Goal: Task Accomplishment & Management: Use online tool/utility

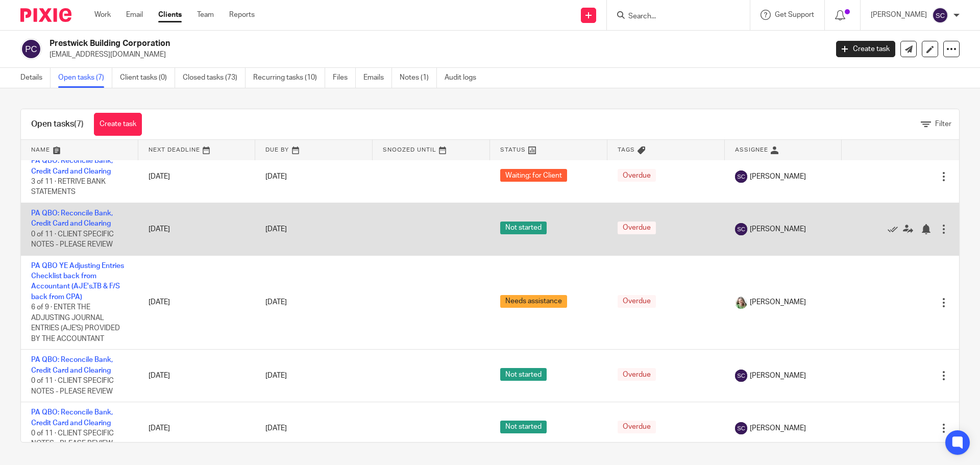
scroll to position [127, 0]
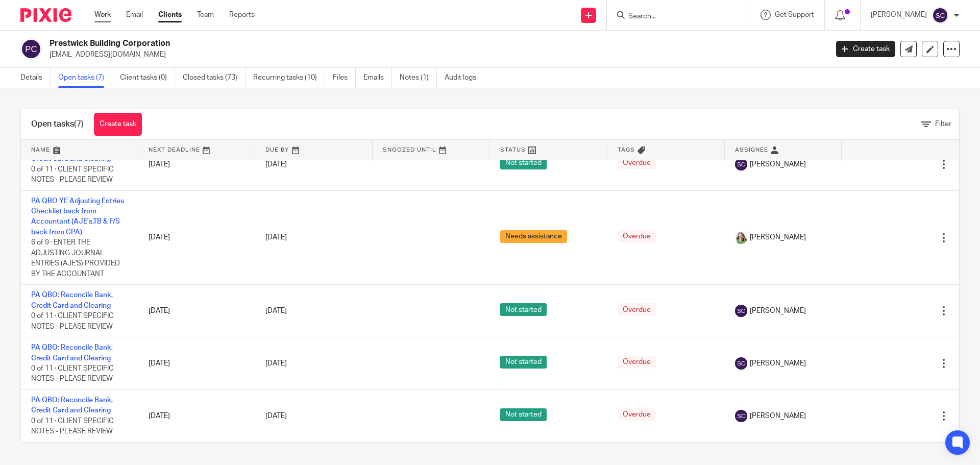
click at [98, 15] on link "Work" at bounding box center [102, 15] width 16 height 10
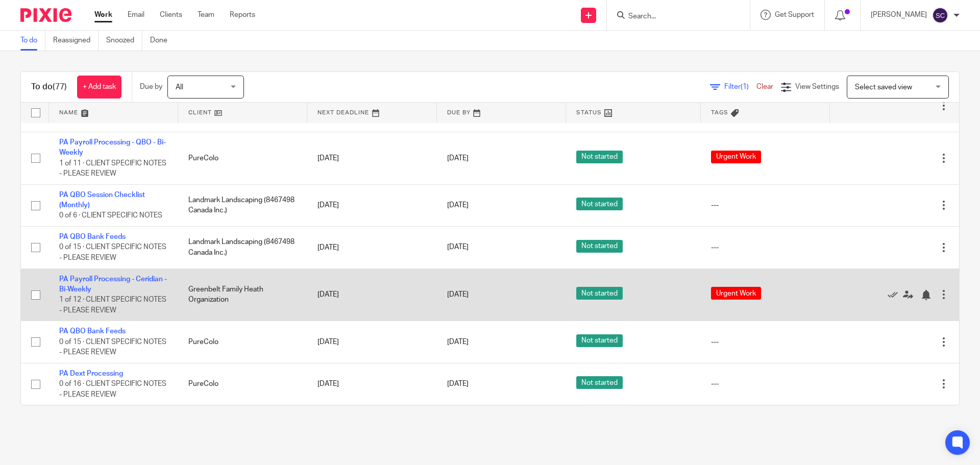
scroll to position [3473, 0]
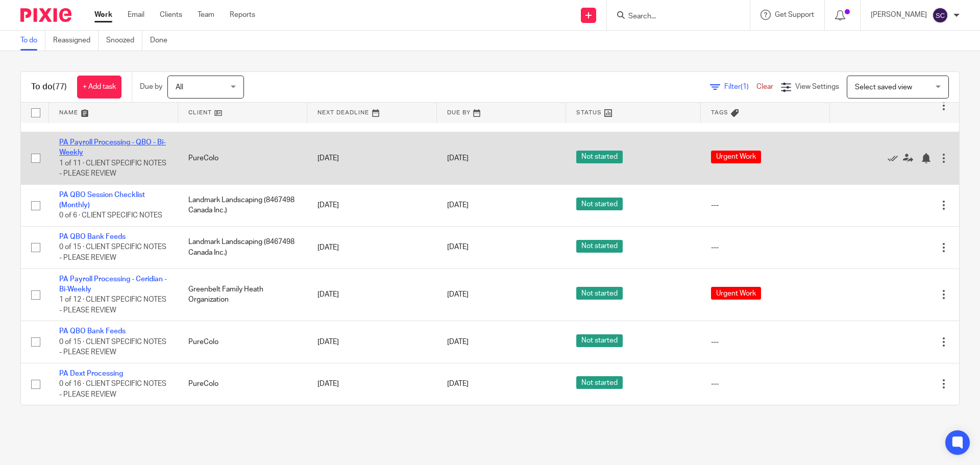
click at [70, 156] on link "PA Payroll Processing - QBO - Bi-Weekly" at bounding box center [112, 147] width 107 height 17
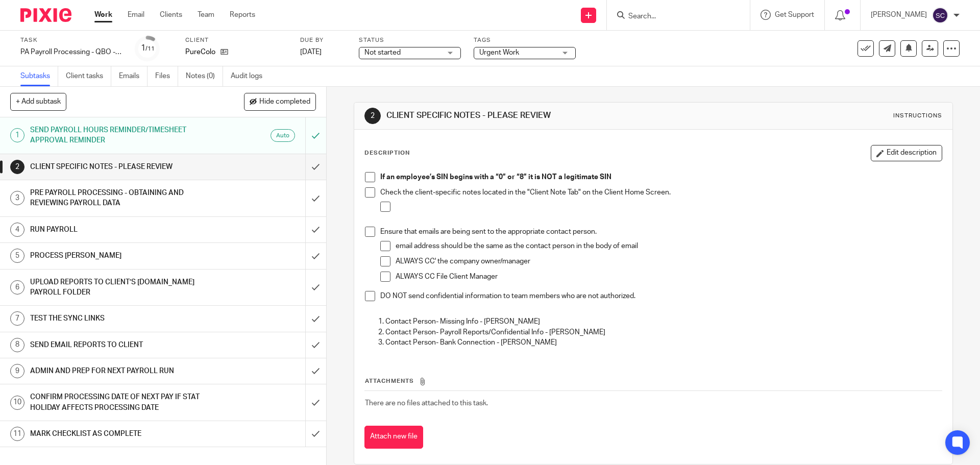
drag, startPoint x: 369, startPoint y: 178, endPoint x: 371, endPoint y: 191, distance: 13.9
click at [369, 179] on span at bounding box center [370, 177] width 10 height 10
click at [371, 191] on span at bounding box center [370, 192] width 10 height 10
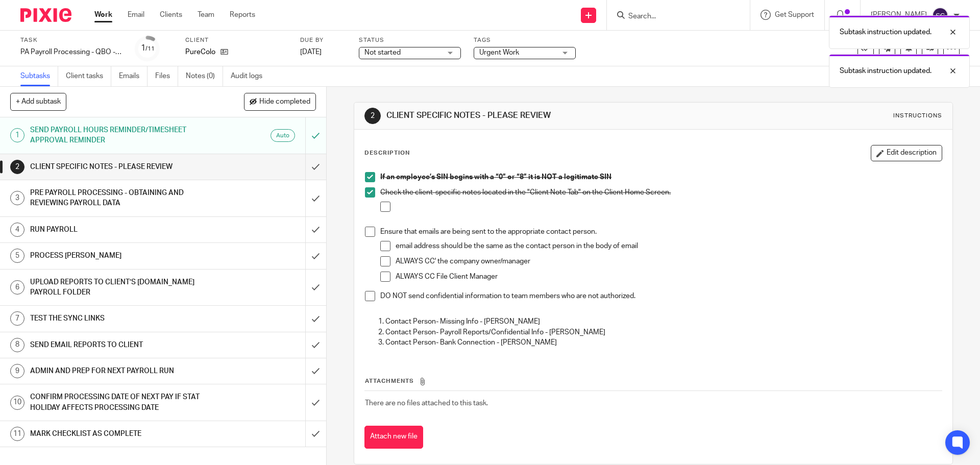
click at [368, 233] on span at bounding box center [370, 232] width 10 height 10
click at [370, 299] on span at bounding box center [370, 296] width 10 height 10
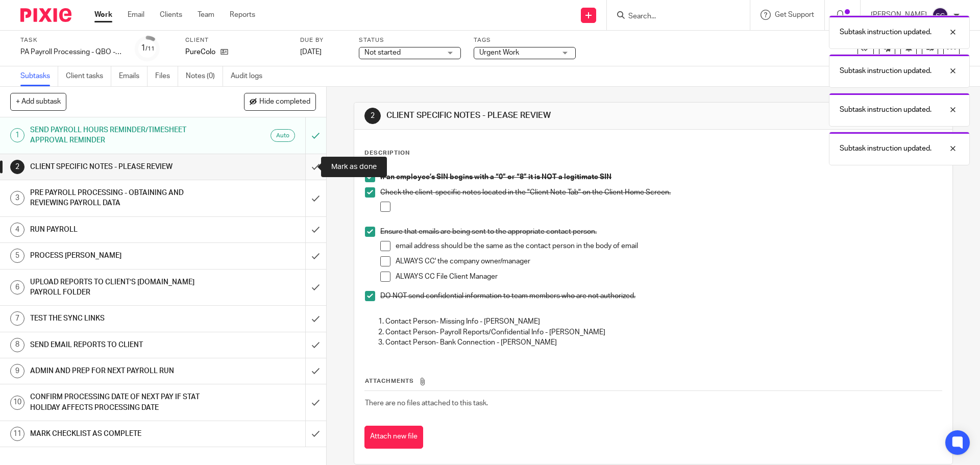
click at [305, 168] on input "submit" at bounding box center [163, 167] width 326 height 26
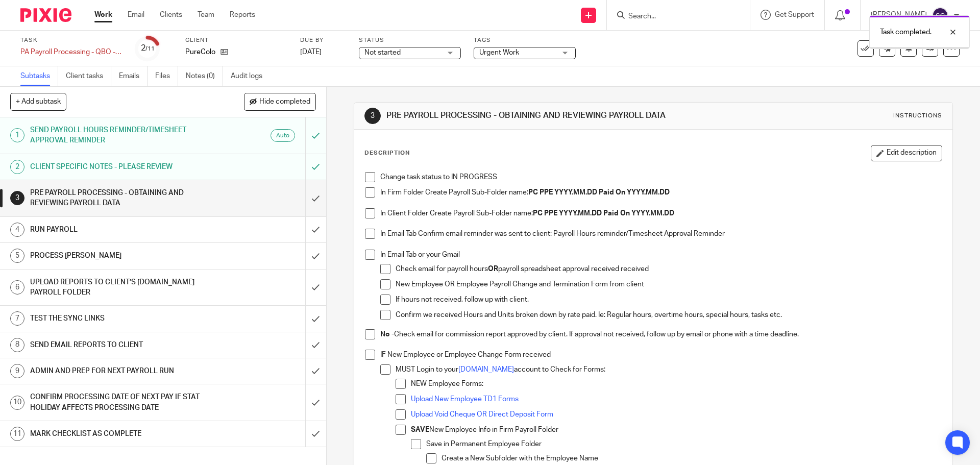
click at [371, 177] on span at bounding box center [370, 177] width 10 height 10
click at [368, 191] on span at bounding box center [370, 192] width 10 height 10
click at [366, 212] on span at bounding box center [370, 213] width 10 height 10
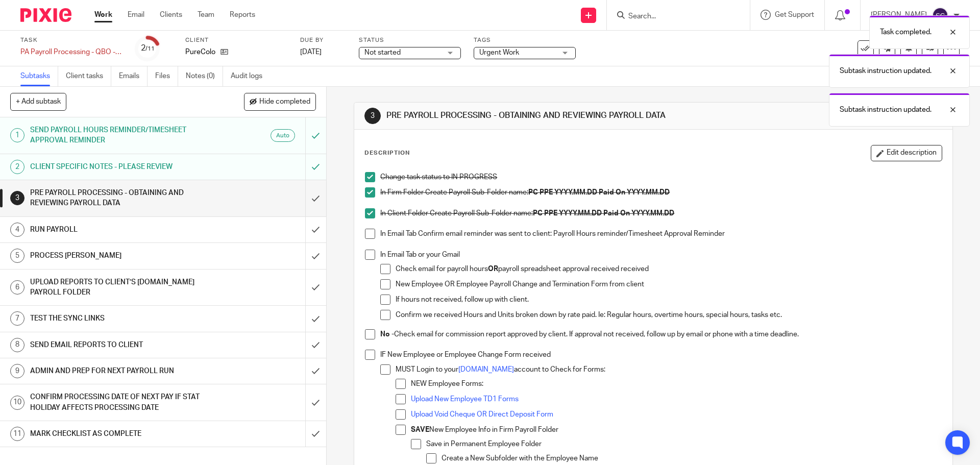
click at [365, 237] on span at bounding box center [370, 234] width 10 height 10
click at [366, 258] on span at bounding box center [370, 255] width 10 height 10
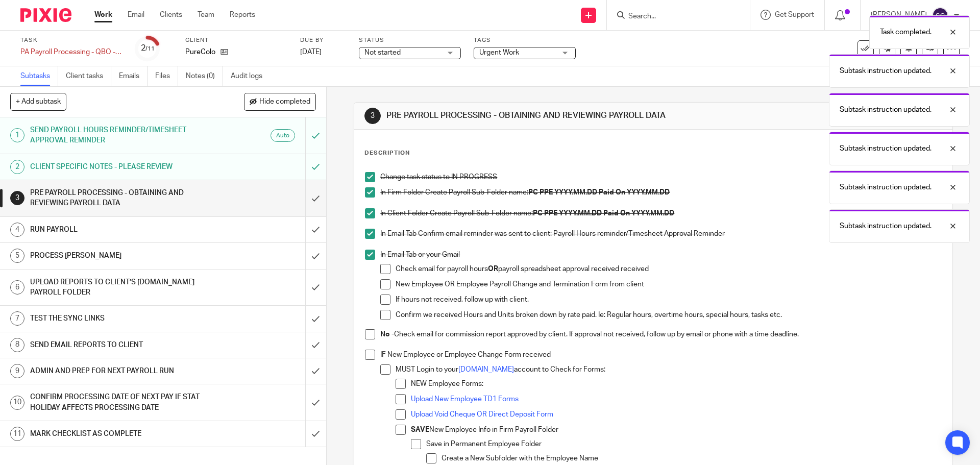
click at [367, 334] on span at bounding box center [370, 334] width 10 height 10
drag, startPoint x: 366, startPoint y: 351, endPoint x: 361, endPoint y: 344, distance: 9.2
click at [365, 351] on span at bounding box center [370, 355] width 10 height 10
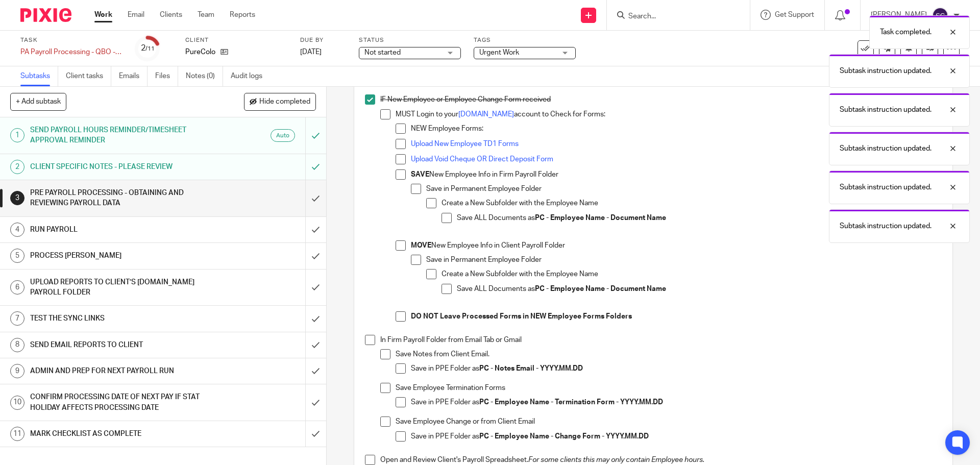
scroll to position [408, 0]
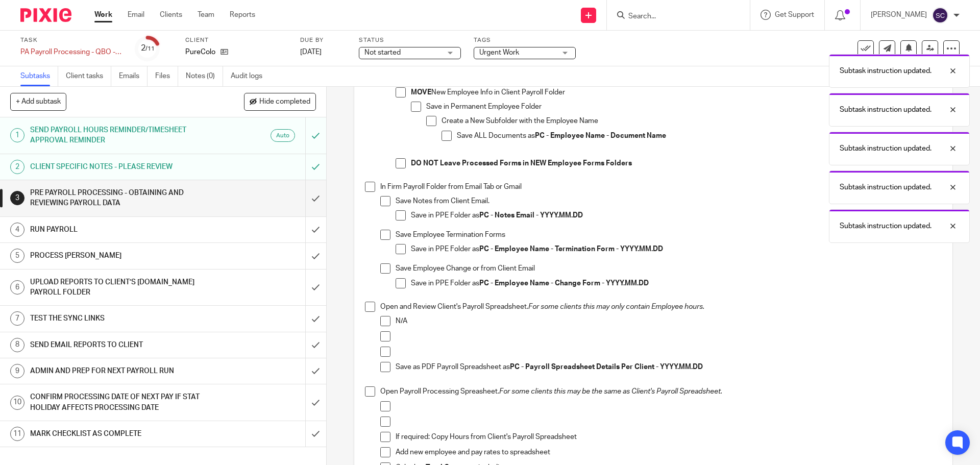
click at [365, 189] on span at bounding box center [370, 187] width 10 height 10
click at [368, 311] on span at bounding box center [370, 307] width 10 height 10
click at [365, 390] on span at bounding box center [370, 391] width 10 height 10
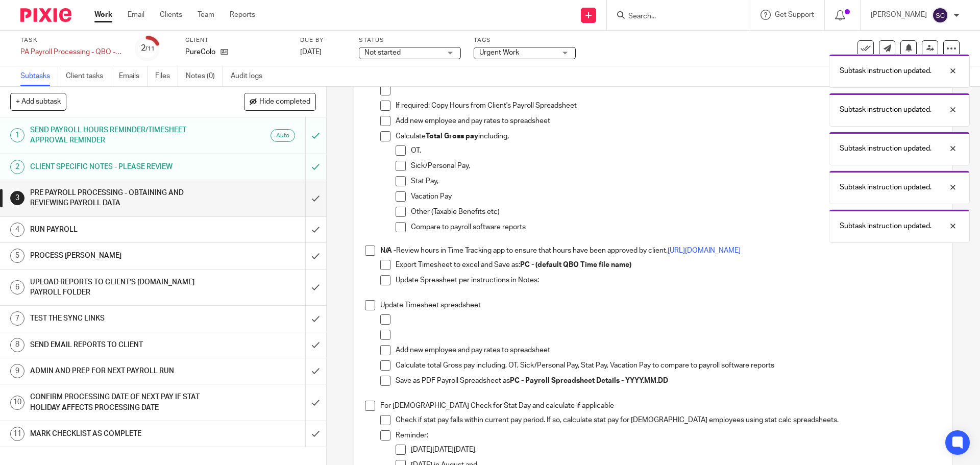
scroll to position [766, 0]
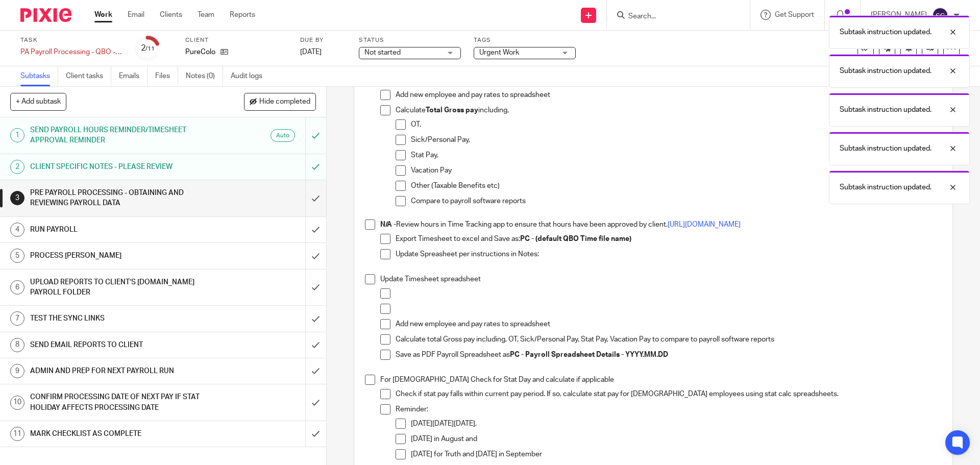
click at [370, 228] on span at bounding box center [370, 224] width 10 height 10
click at [365, 282] on span at bounding box center [370, 279] width 10 height 10
click at [369, 379] on span at bounding box center [370, 380] width 10 height 10
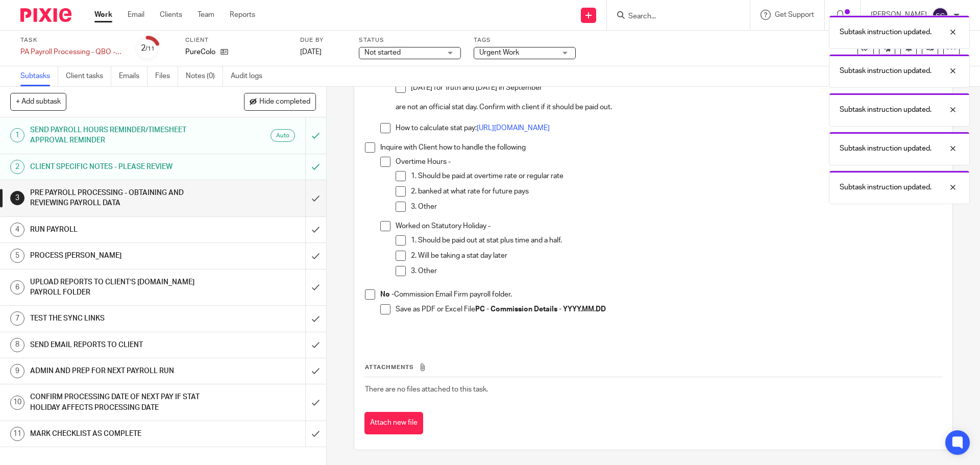
scroll to position [1133, 0]
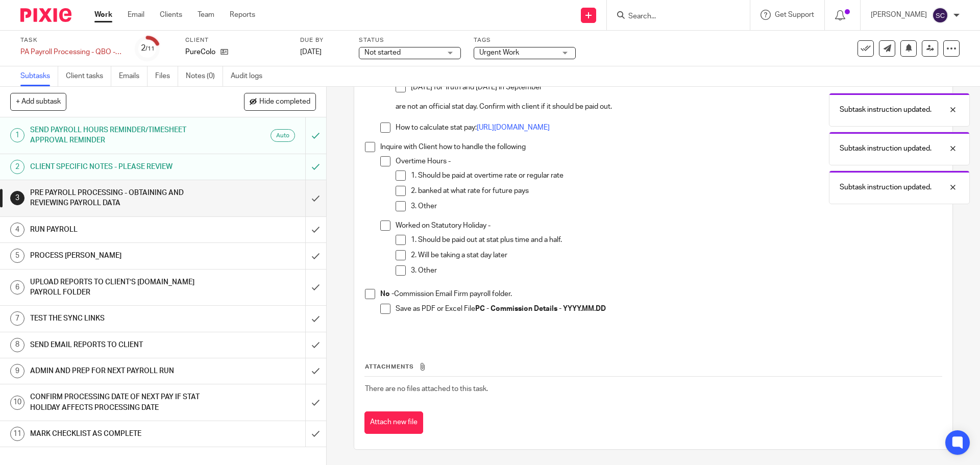
click at [368, 150] on span at bounding box center [370, 147] width 10 height 10
click at [368, 297] on span at bounding box center [370, 294] width 10 height 10
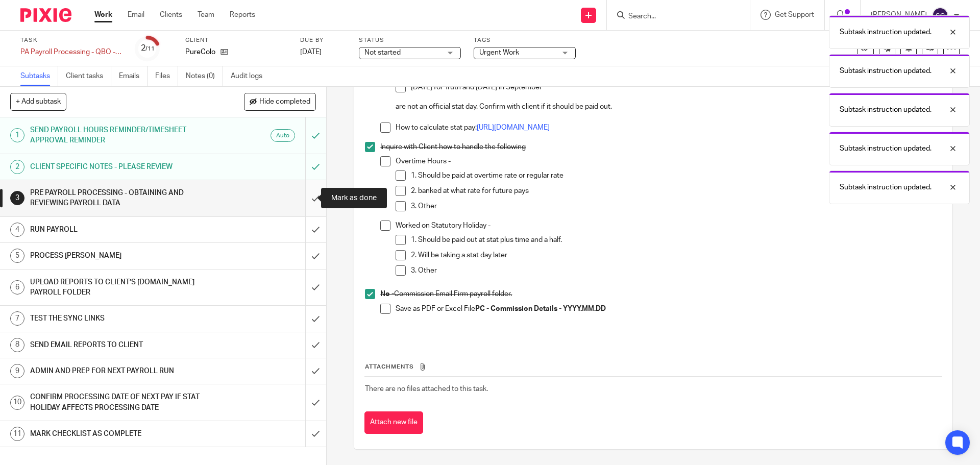
click at [304, 200] on input "submit" at bounding box center [163, 198] width 326 height 36
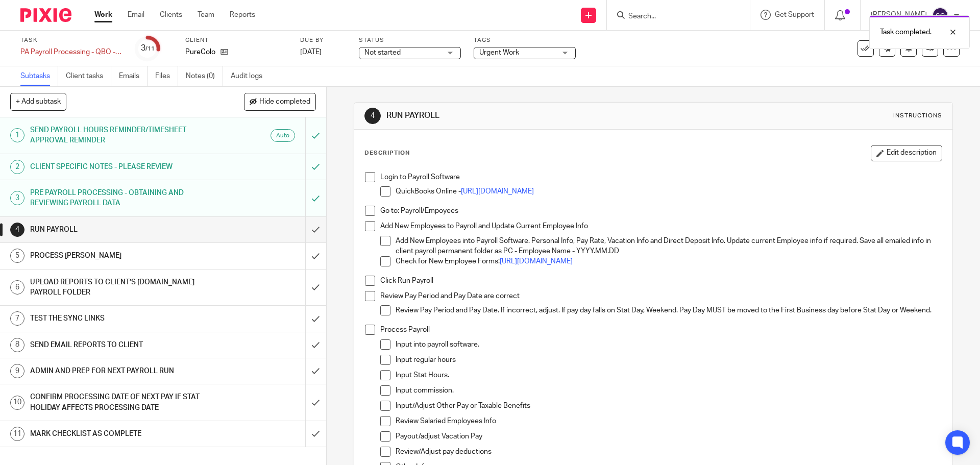
click at [366, 177] on span at bounding box center [370, 177] width 10 height 10
drag, startPoint x: 364, startPoint y: 209, endPoint x: 366, endPoint y: 222, distance: 12.9
click at [365, 209] on span at bounding box center [370, 211] width 10 height 10
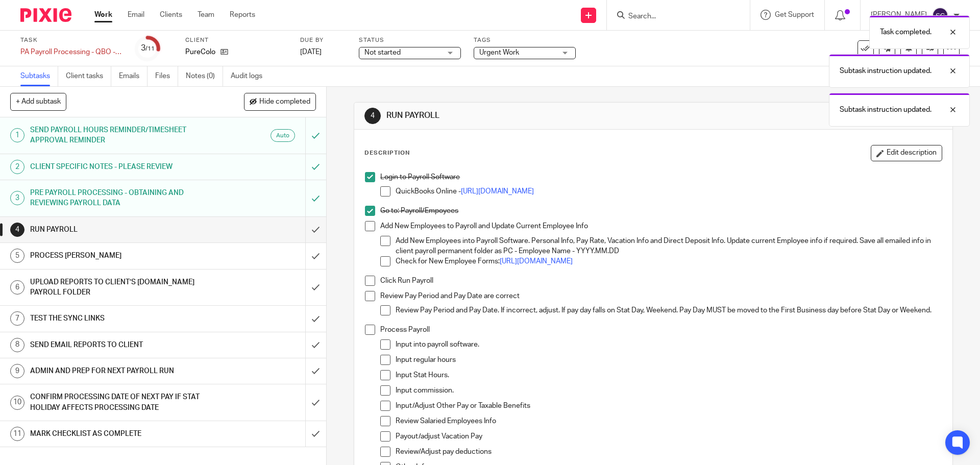
click at [370, 229] on span at bounding box center [370, 226] width 10 height 10
drag, startPoint x: 364, startPoint y: 279, endPoint x: 365, endPoint y: 288, distance: 8.7
click at [365, 280] on span at bounding box center [370, 281] width 10 height 10
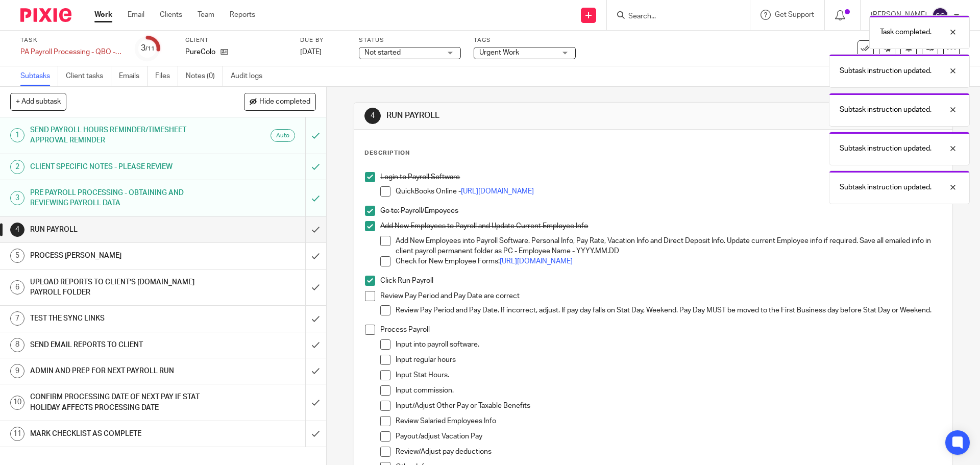
click at [368, 294] on span at bounding box center [370, 296] width 10 height 10
click at [365, 335] on span at bounding box center [370, 330] width 10 height 10
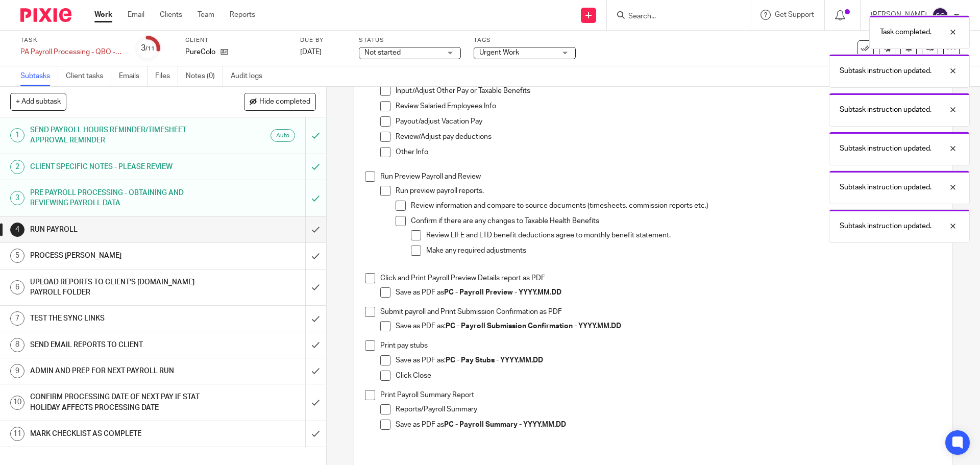
scroll to position [408, 0]
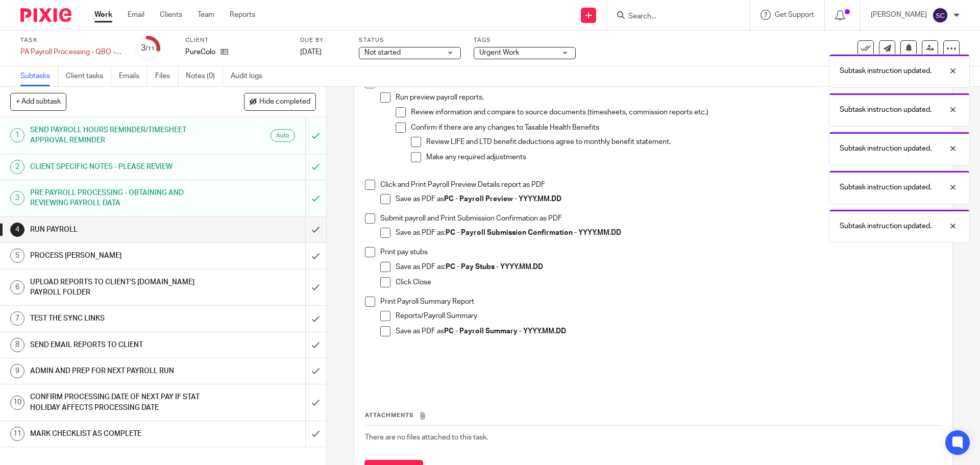
click at [366, 88] on span at bounding box center [370, 83] width 10 height 10
click at [365, 190] on span at bounding box center [370, 185] width 10 height 10
drag, startPoint x: 369, startPoint y: 221, endPoint x: 367, endPoint y: 248, distance: 26.6
click at [369, 221] on span at bounding box center [370, 218] width 10 height 10
click at [367, 257] on span at bounding box center [370, 252] width 10 height 10
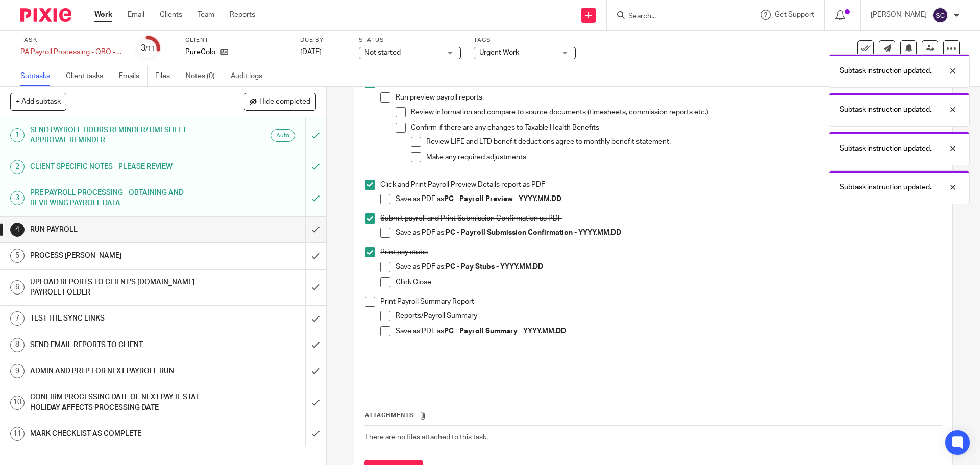
click at [365, 303] on span at bounding box center [370, 302] width 10 height 10
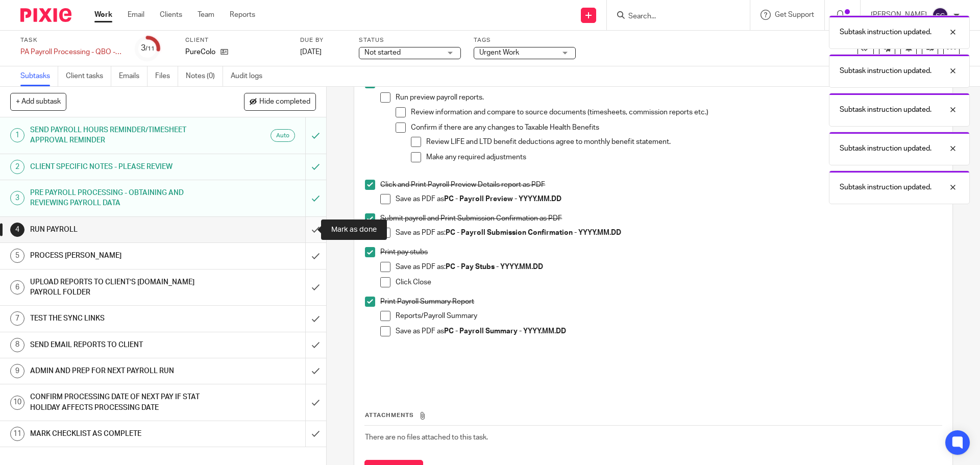
click at [303, 230] on input "submit" at bounding box center [163, 230] width 326 height 26
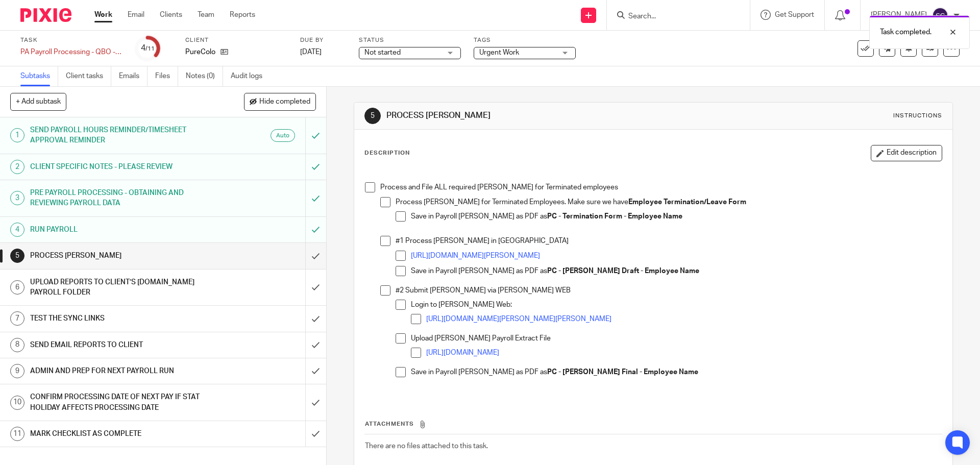
click at [368, 187] on span at bounding box center [370, 187] width 10 height 10
click at [303, 258] on input "submit" at bounding box center [163, 256] width 326 height 26
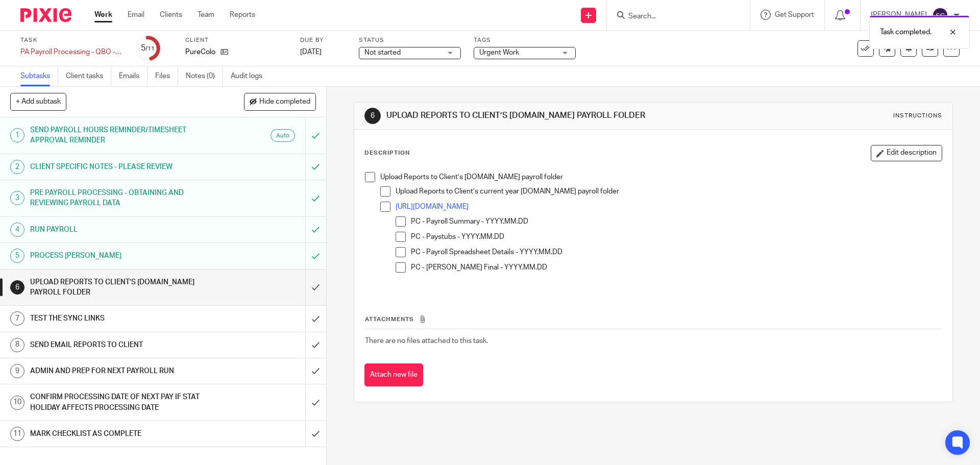
click at [366, 181] on span at bounding box center [370, 177] width 10 height 10
click at [303, 286] on input "submit" at bounding box center [163, 288] width 326 height 36
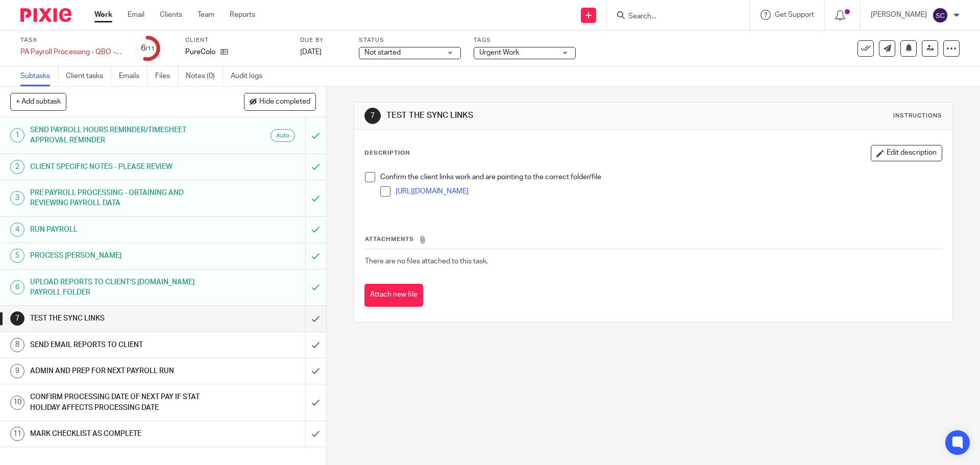
click at [120, 368] on h1 "ADMIN AND PREP FOR NEXT PAYROLL RUN" at bounding box center [118, 370] width 177 height 15
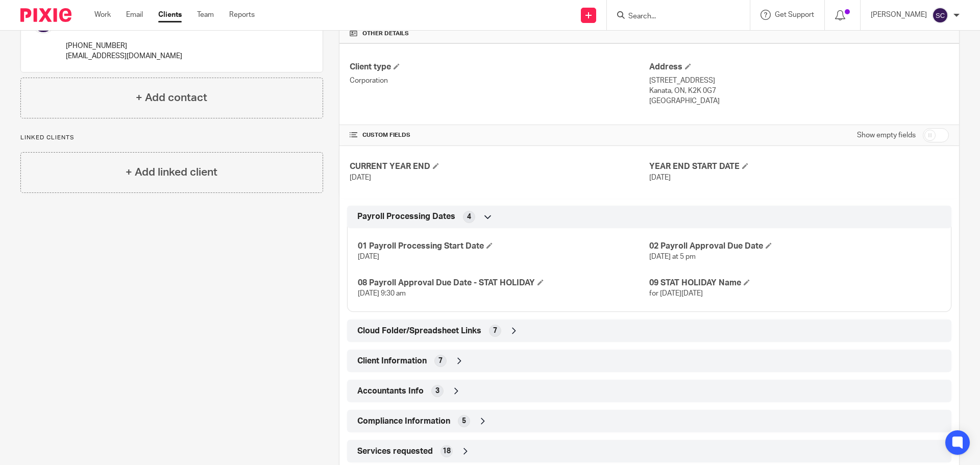
scroll to position [255, 0]
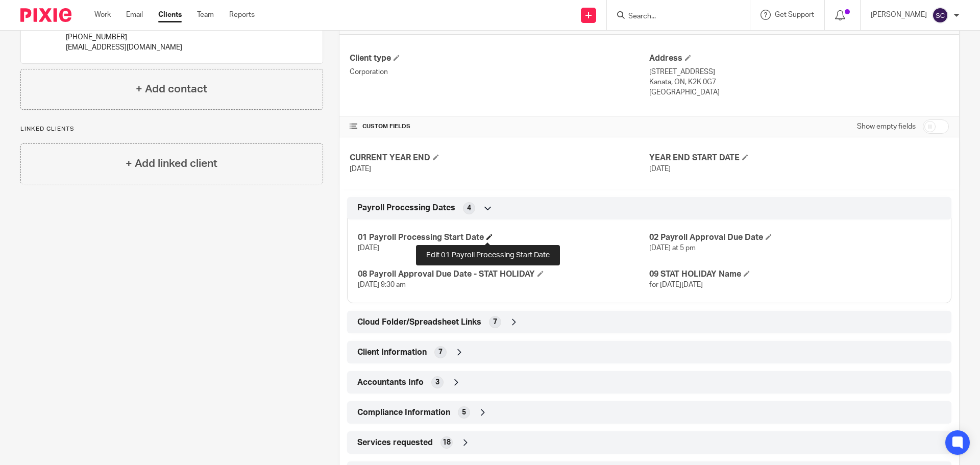
click at [487, 237] on span at bounding box center [489, 237] width 6 height 6
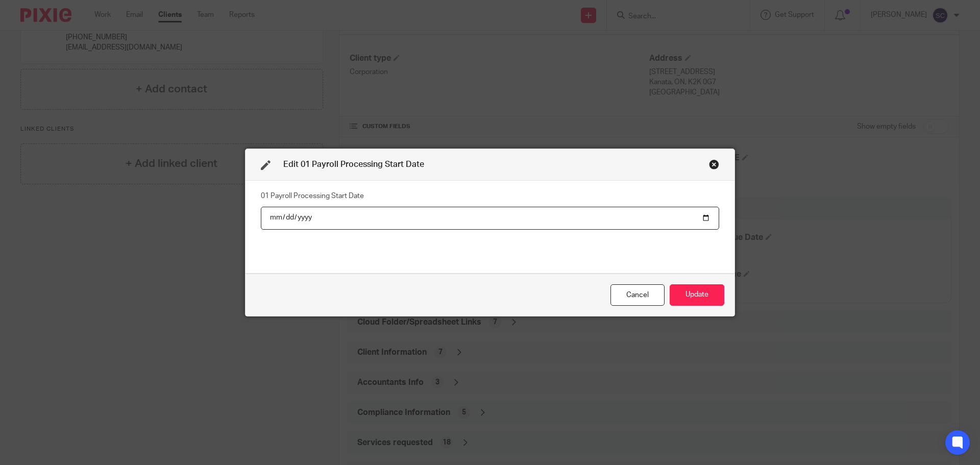
click at [703, 218] on input "2025-10-13" at bounding box center [490, 218] width 458 height 23
type input "2025-10-27"
click at [699, 297] on button "Update" at bounding box center [697, 295] width 55 height 22
click at [677, 292] on button "Update" at bounding box center [697, 295] width 55 height 22
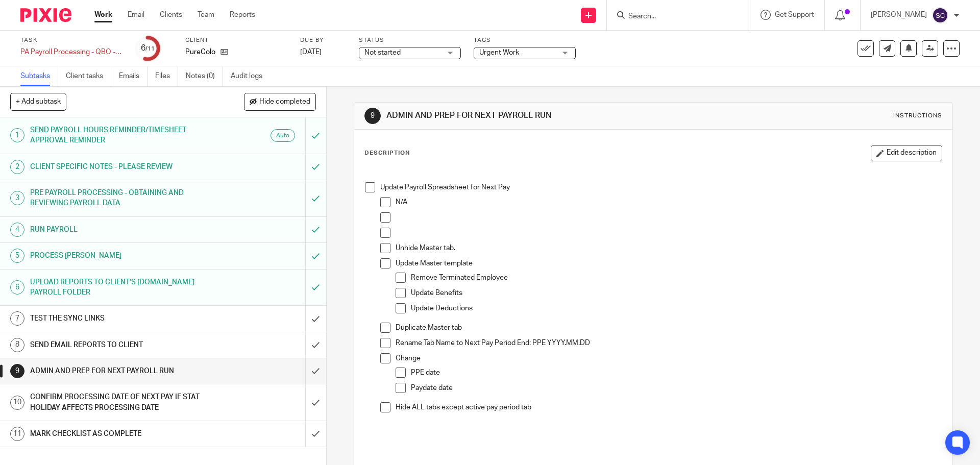
click at [365, 189] on span at bounding box center [370, 187] width 10 height 10
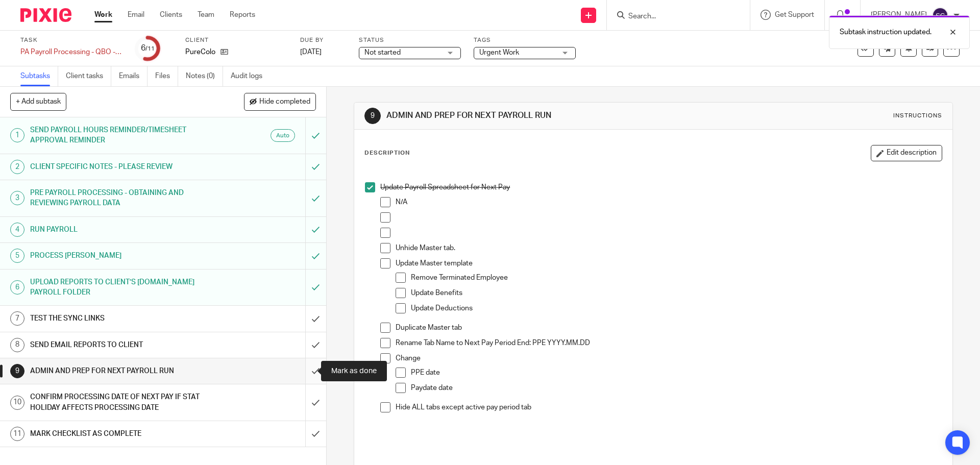
click at [302, 372] on input "submit" at bounding box center [163, 371] width 326 height 26
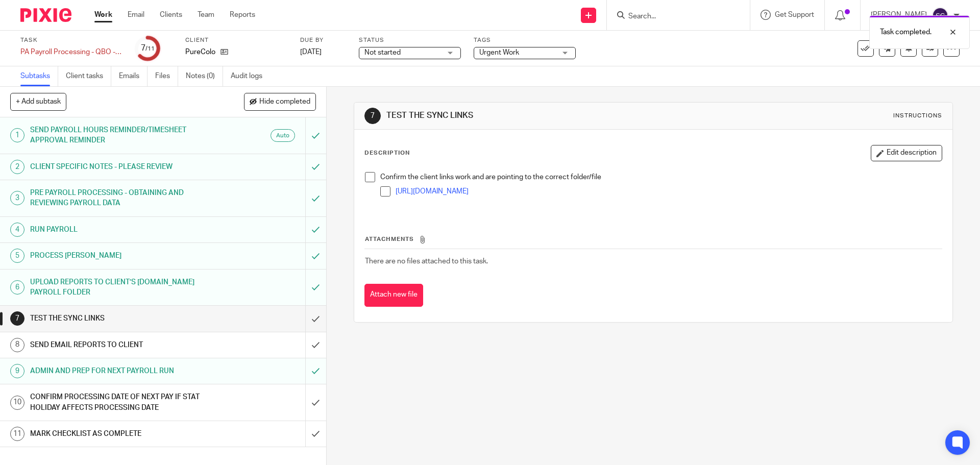
click at [114, 400] on h1 "CONFIRM PROCESSING DATE OF NEXT PAY IF STAT HOLIDAY AFFECTS PROCESSING DATE" at bounding box center [118, 402] width 177 height 26
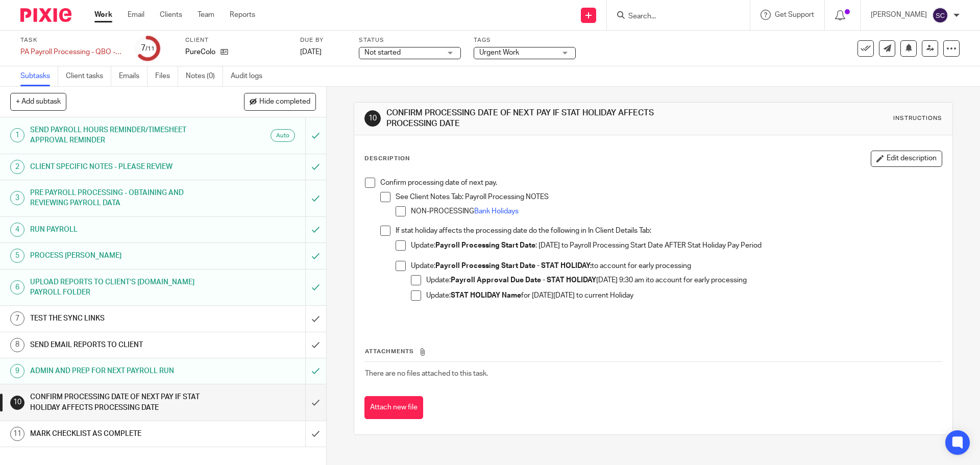
click at [366, 185] on span at bounding box center [370, 183] width 10 height 10
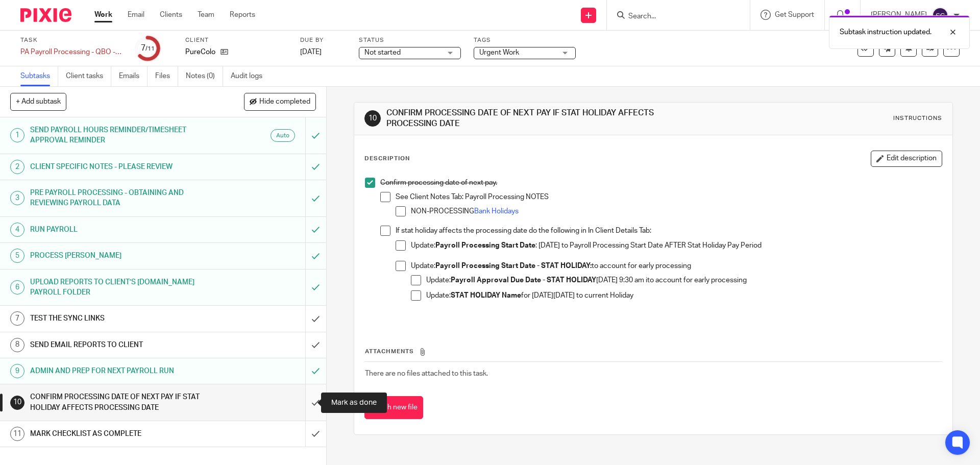
click at [301, 404] on input "submit" at bounding box center [163, 402] width 326 height 36
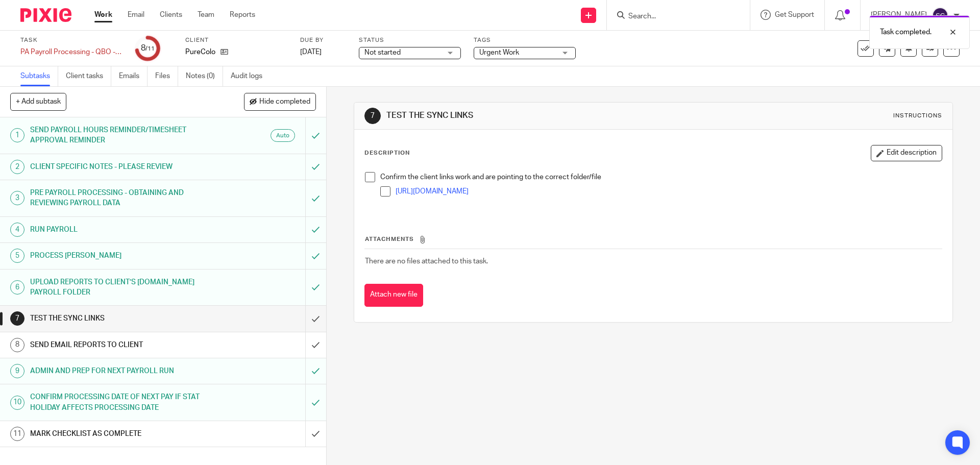
click at [61, 316] on h1 "TEST THE SYNC LINKS" at bounding box center [118, 318] width 177 height 15
click at [366, 177] on span at bounding box center [370, 177] width 10 height 10
click at [305, 319] on input "submit" at bounding box center [163, 319] width 326 height 26
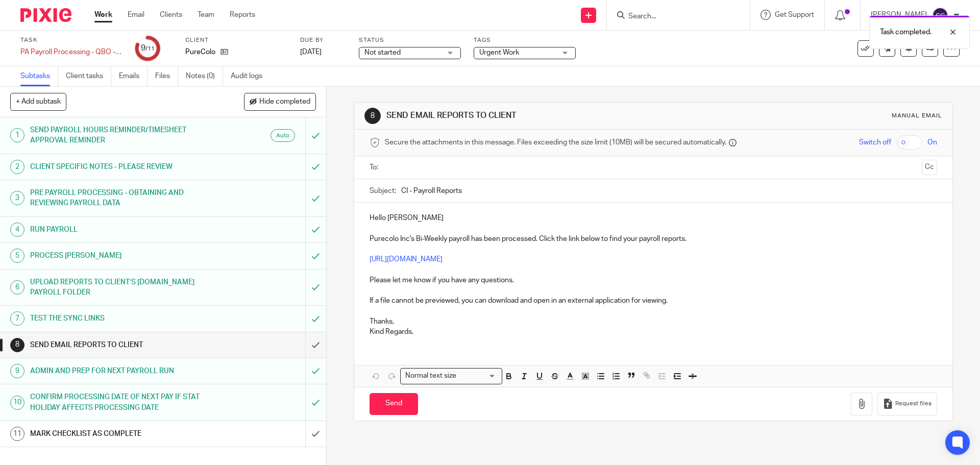
click at [634, 258] on p "https://ln5.sync.com/4.0/dl/f61565270#tsrmpvsx-t3pzdncf-48w7s8er-67npbv9j" at bounding box center [653, 259] width 567 height 10
click at [631, 260] on p "https://ln5.sync.com/4.0/dl/f61565270#tsrmpvsx-t3pzdncf-48w7s8er-67npbv9j" at bounding box center [653, 259] width 567 height 10
click at [424, 330] on p "Kind Regards," at bounding box center [653, 332] width 567 height 10
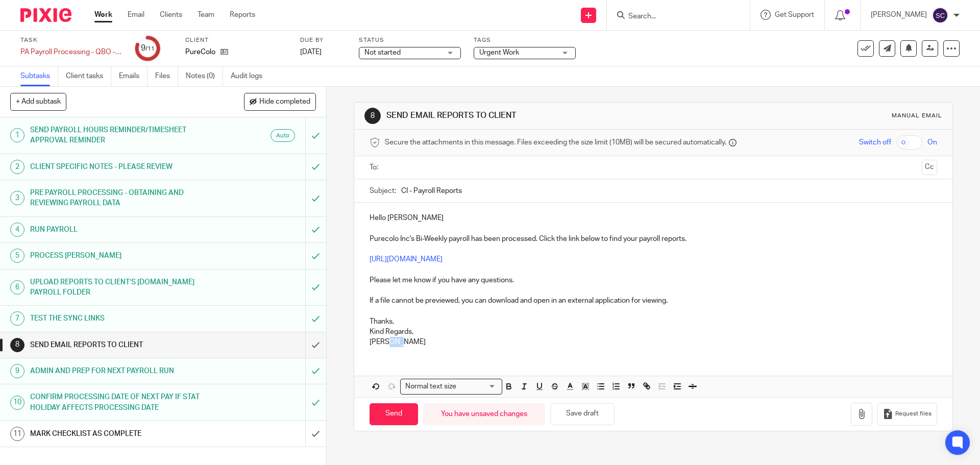
drag, startPoint x: 383, startPoint y: 342, endPoint x: 407, endPoint y: 349, distance: 24.5
click at [407, 349] on div "Hello Rainer Purecolo Inc's Bi-Weekly payroll has been processed. Click the lin…" at bounding box center [653, 279] width 598 height 152
click at [390, 165] on input "text" at bounding box center [652, 168] width 529 height 12
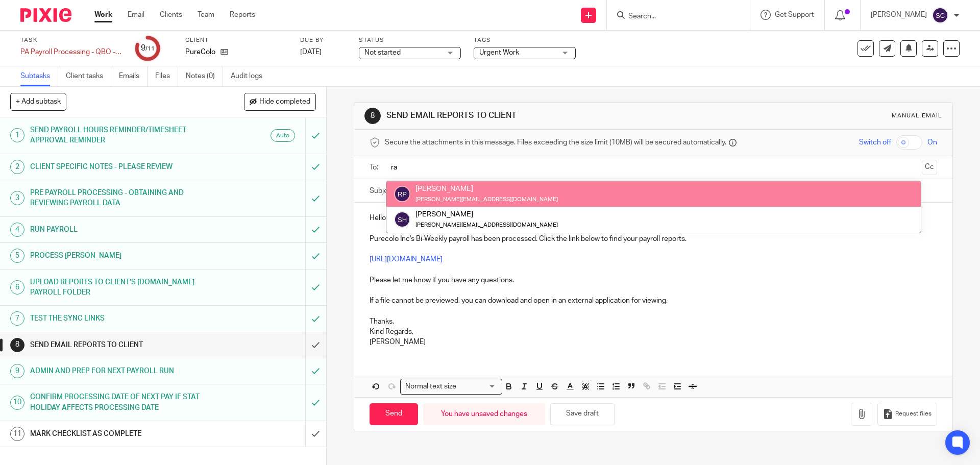
type input "ra"
drag, startPoint x: 430, startPoint y: 188, endPoint x: 436, endPoint y: 186, distance: 6.6
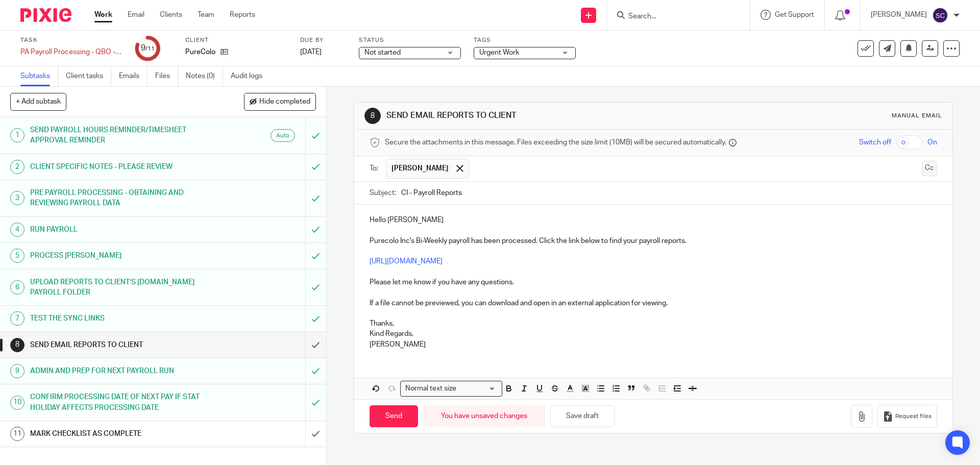
click at [922, 168] on button "Cc" at bounding box center [929, 168] width 15 height 15
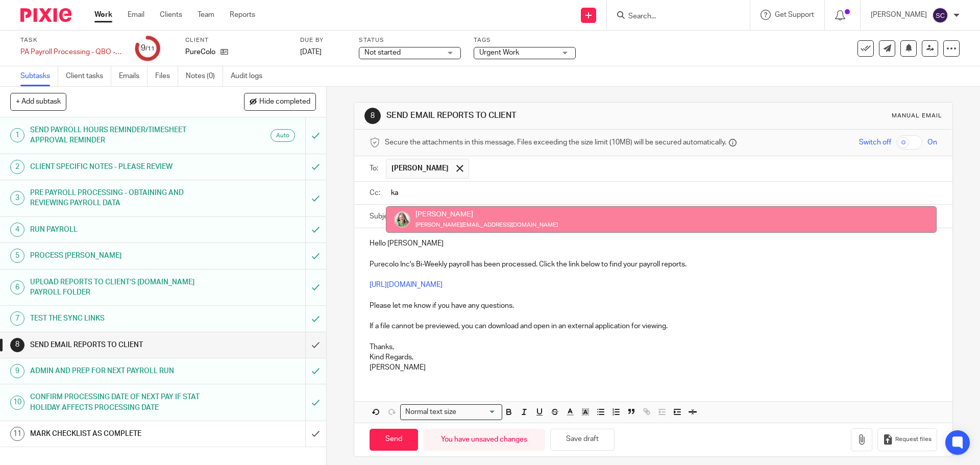
type input "ka"
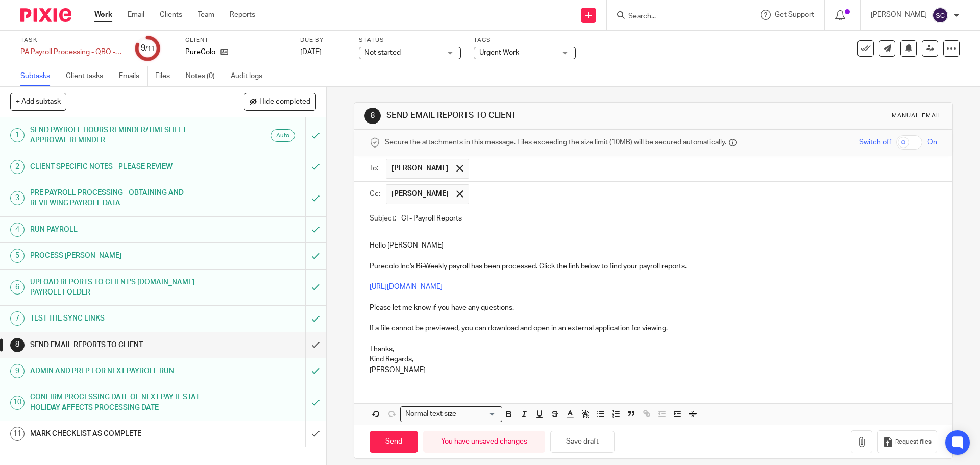
drag, startPoint x: 398, startPoint y: 216, endPoint x: 405, endPoint y: 219, distance: 8.0
click at [405, 219] on input "CI - Payroll Reports" at bounding box center [668, 218] width 535 height 23
type input "PC - Payroll Reports"
click at [415, 248] on p "Hello Rainer" at bounding box center [653, 245] width 567 height 10
click at [391, 440] on input "Send" at bounding box center [394, 442] width 48 height 22
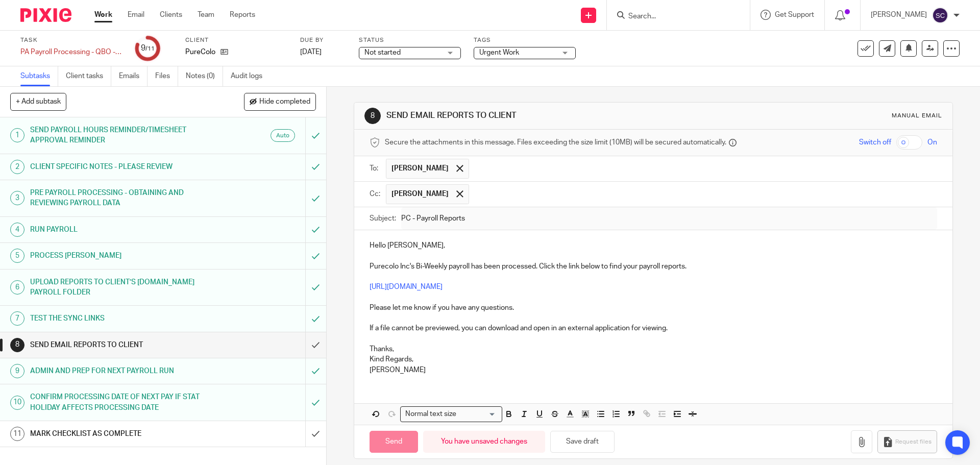
type input "Sent"
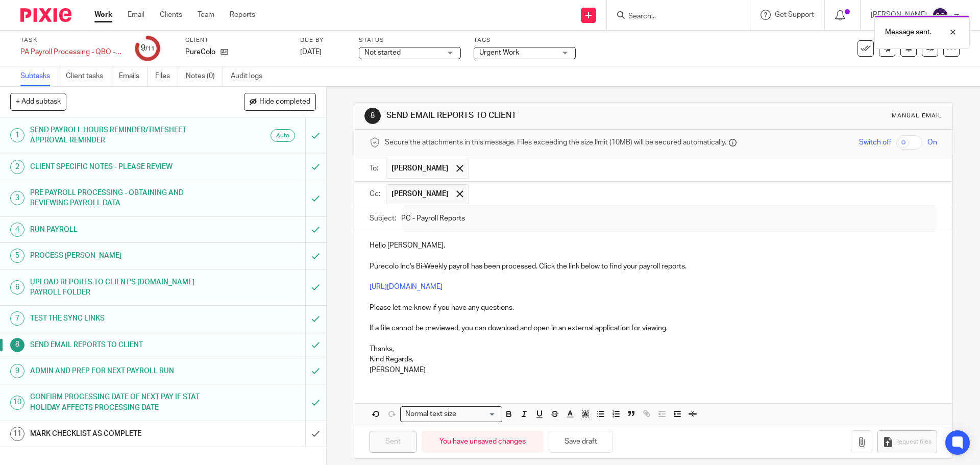
click at [132, 431] on h1 "MARK CHECKLIST AS COMPLETE" at bounding box center [118, 433] width 177 height 15
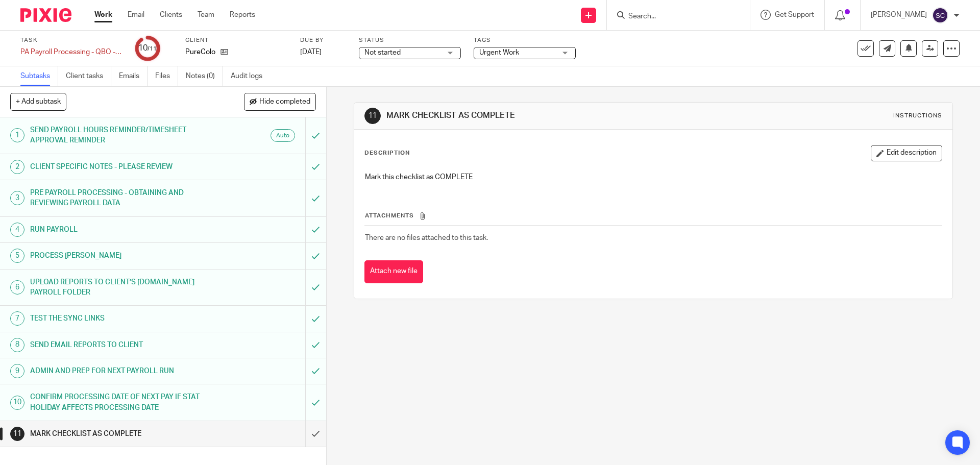
click at [97, 434] on h1 "MARK CHECKLIST AS COMPLETE" at bounding box center [118, 433] width 177 height 15
click at [304, 433] on input "submit" at bounding box center [163, 434] width 326 height 26
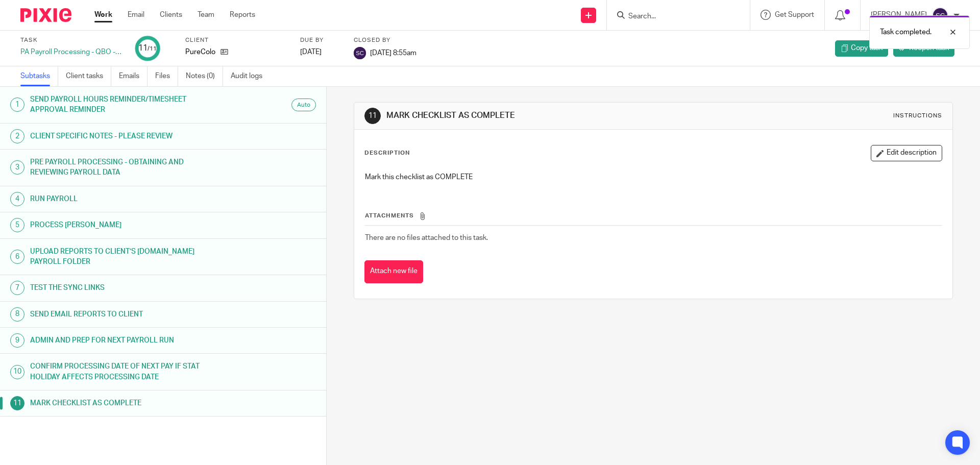
click at [102, 14] on link "Work" at bounding box center [103, 15] width 18 height 10
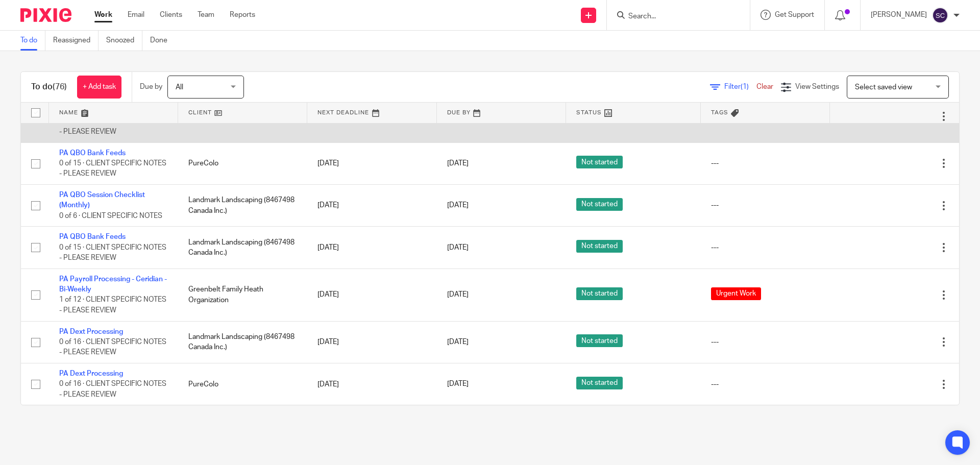
scroll to position [3420, 0]
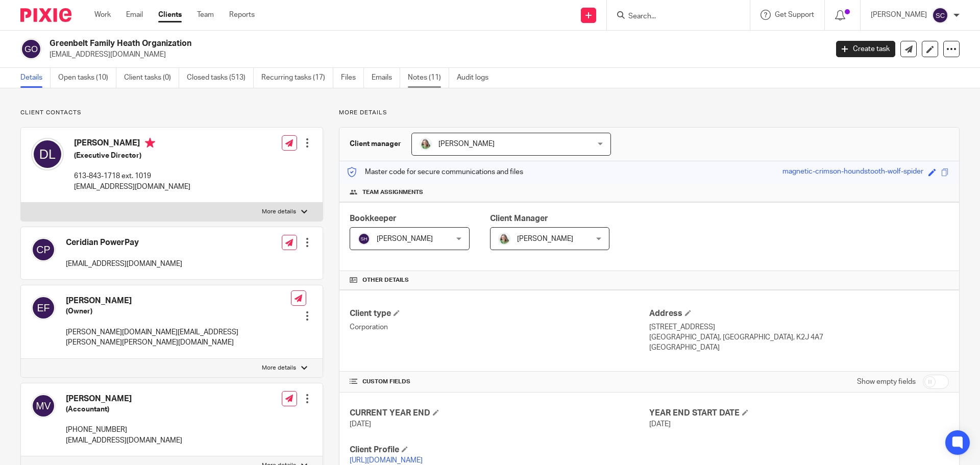
click at [423, 79] on link "Notes (11)" at bounding box center [428, 78] width 41 height 20
click at [420, 78] on link "Notes (11)" at bounding box center [428, 78] width 41 height 20
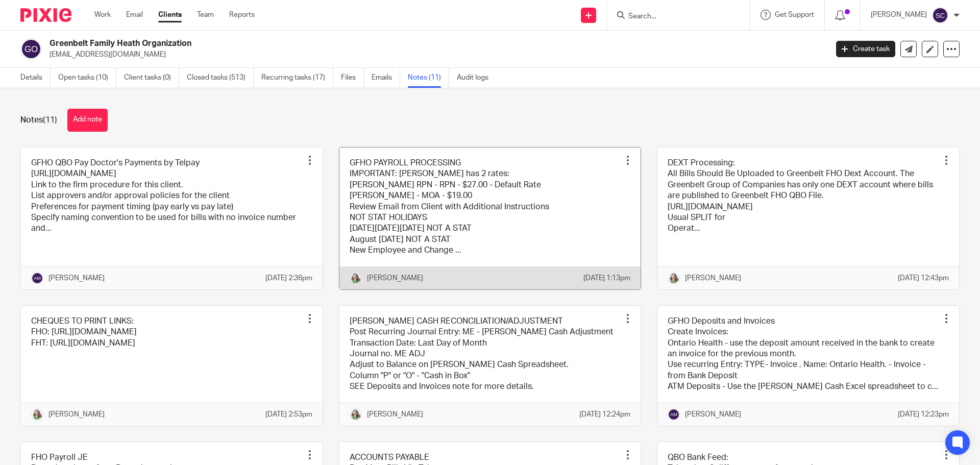
click at [378, 175] on link at bounding box center [490, 219] width 302 height 142
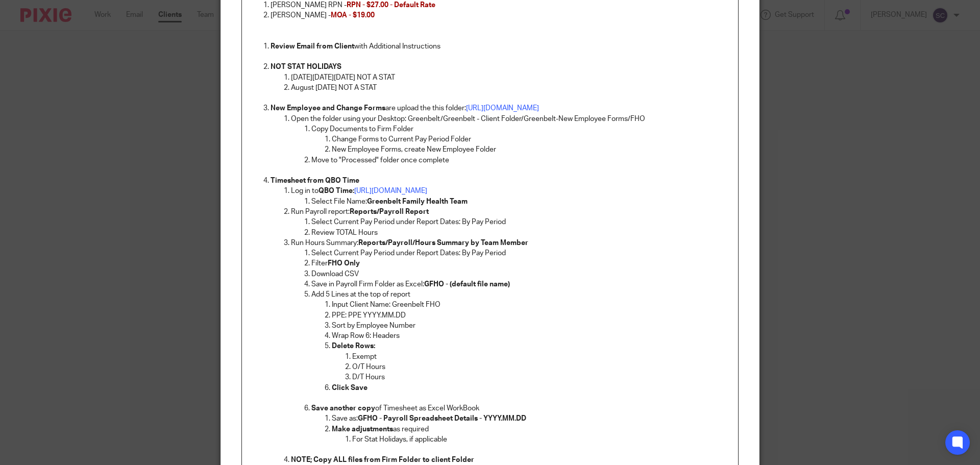
scroll to position [153, 0]
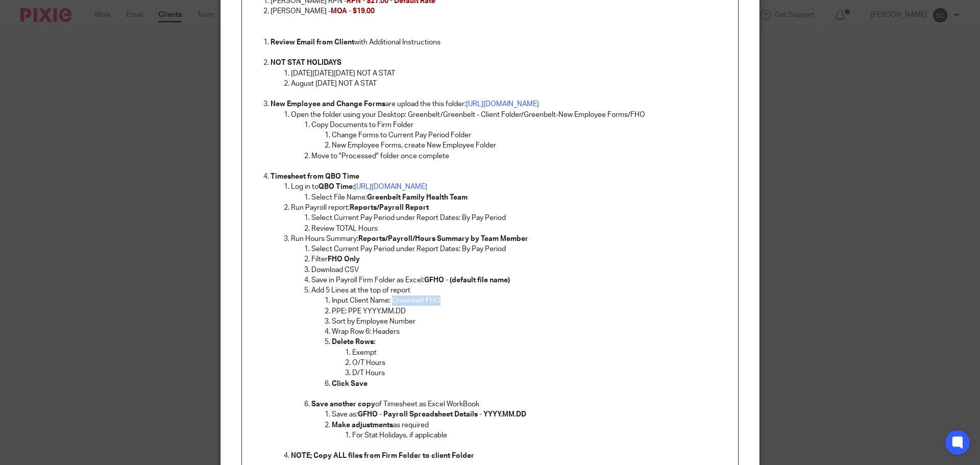
drag, startPoint x: 388, startPoint y: 299, endPoint x: 444, endPoint y: 306, distance: 56.0
click at [444, 306] on ol "Input Client Name: Greenbelt FHO PPE: PPE YYYY.MM.DD Sort by Employee Number Wr…" at bounding box center [520, 348] width 419 height 104
click at [444, 299] on p "Input Client Name: Greenbelt FHO" at bounding box center [531, 301] width 398 height 10
click at [402, 295] on p "Add 5 Lines at the top of report" at bounding box center [520, 290] width 419 height 10
drag, startPoint x: 388, startPoint y: 301, endPoint x: 434, endPoint y: 301, distance: 46.4
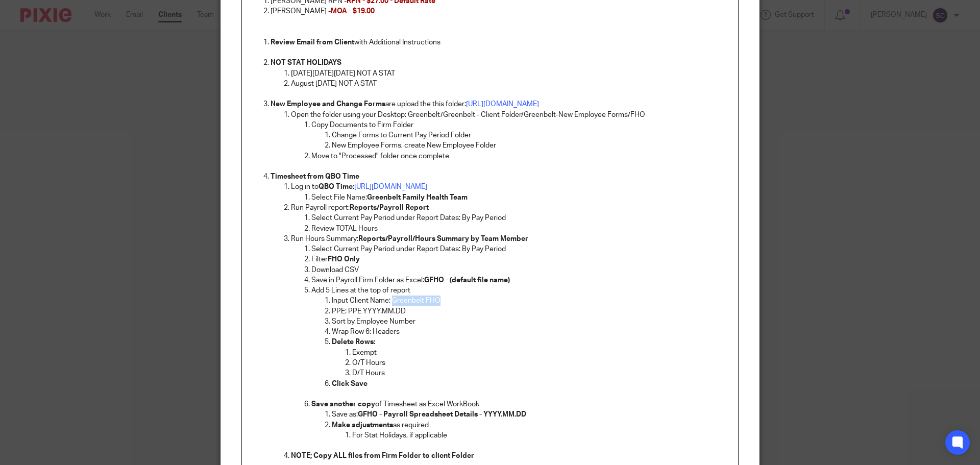
click at [434, 301] on p "Input Client Name: Greenbelt FHO" at bounding box center [531, 301] width 398 height 10
copy p "Greenbelt FHO"
click at [417, 300] on p "Input Client Name: Greenbelt FHO" at bounding box center [531, 301] width 398 height 10
drag, startPoint x: 388, startPoint y: 296, endPoint x: 437, endPoint y: 298, distance: 49.1
click at [437, 298] on p "Input Client Name: Greenbelt FHO" at bounding box center [531, 301] width 398 height 10
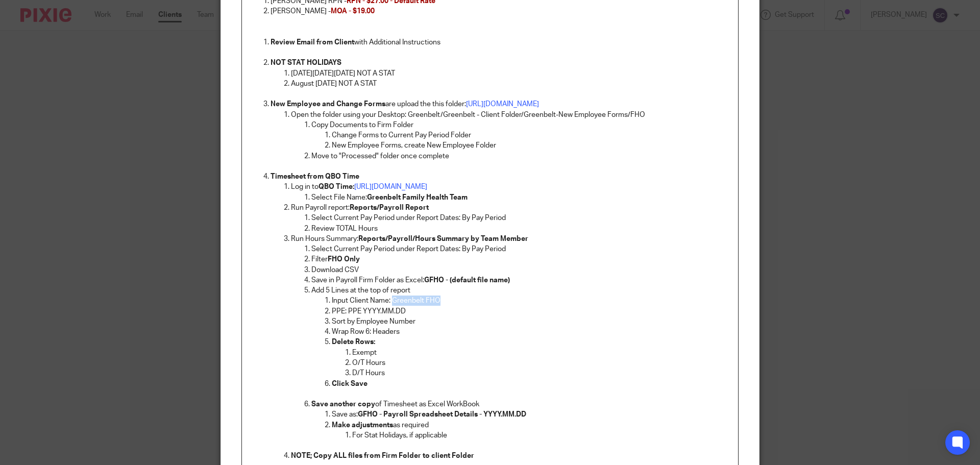
copy p "Greenbelt FHO"
click at [412, 300] on p "Input Client Name: Greenbelt FHO" at bounding box center [531, 301] width 398 height 10
drag, startPoint x: 390, startPoint y: 301, endPoint x: 436, endPoint y: 303, distance: 46.0
click at [436, 303] on p "Input Client Name: Greenbelt FHO" at bounding box center [531, 301] width 398 height 10
copy p "Greenbelt FHO"
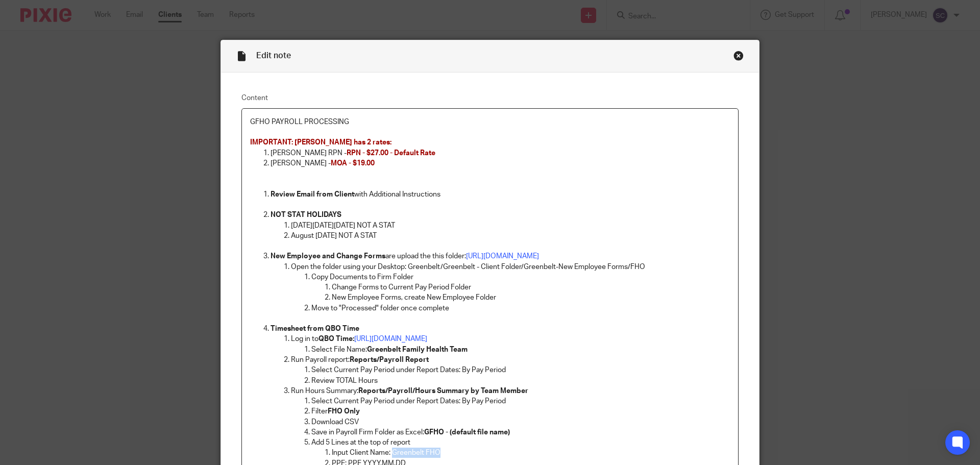
scroll to position [0, 0]
click at [734, 59] on div "Close this dialog window" at bounding box center [738, 57] width 10 height 10
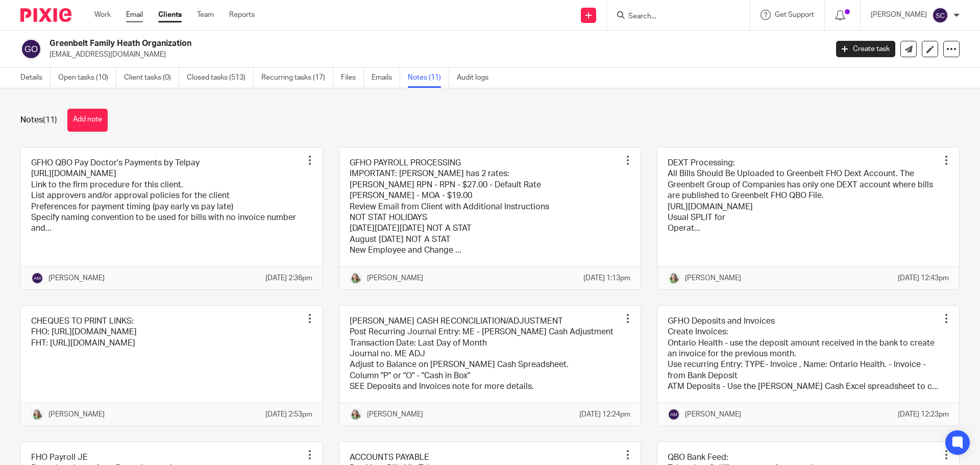
click at [130, 18] on link "Email" at bounding box center [134, 15] width 17 height 10
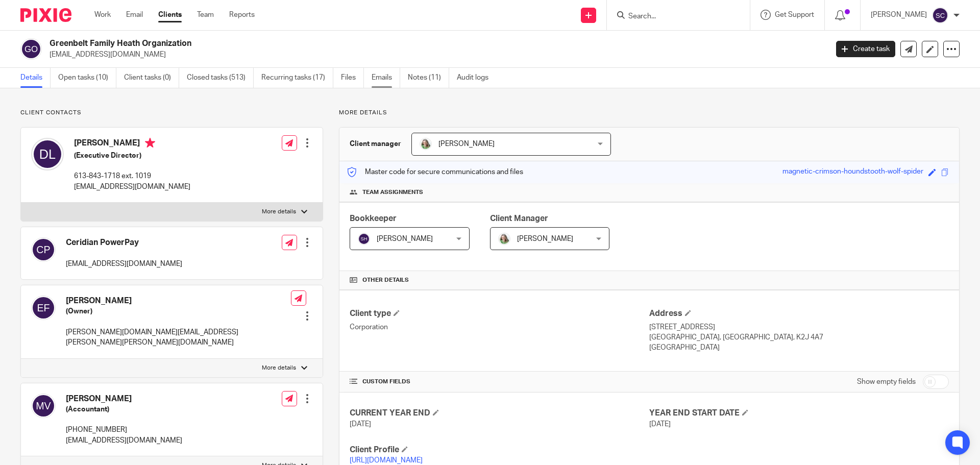
click at [382, 77] on link "Emails" at bounding box center [386, 78] width 29 height 20
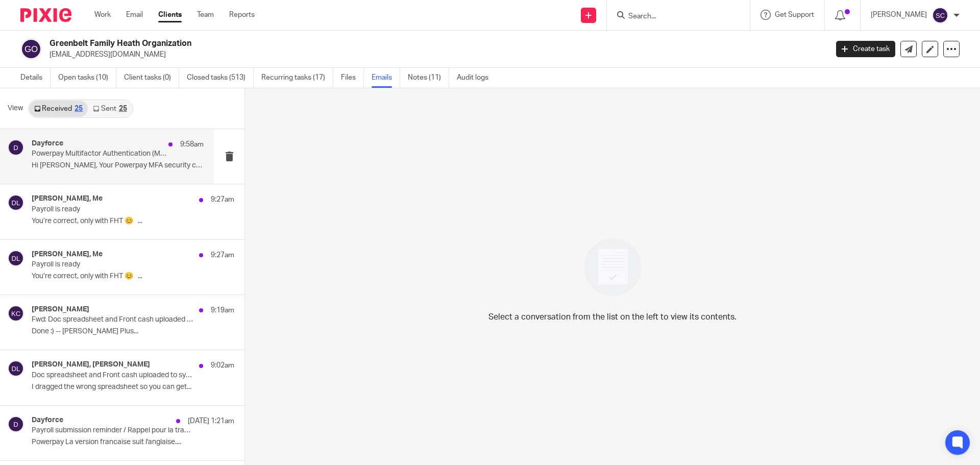
click at [66, 155] on p "Powerpay Multifactor Authentication (MFA) - Account Verification Security Code" at bounding box center [101, 154] width 138 height 9
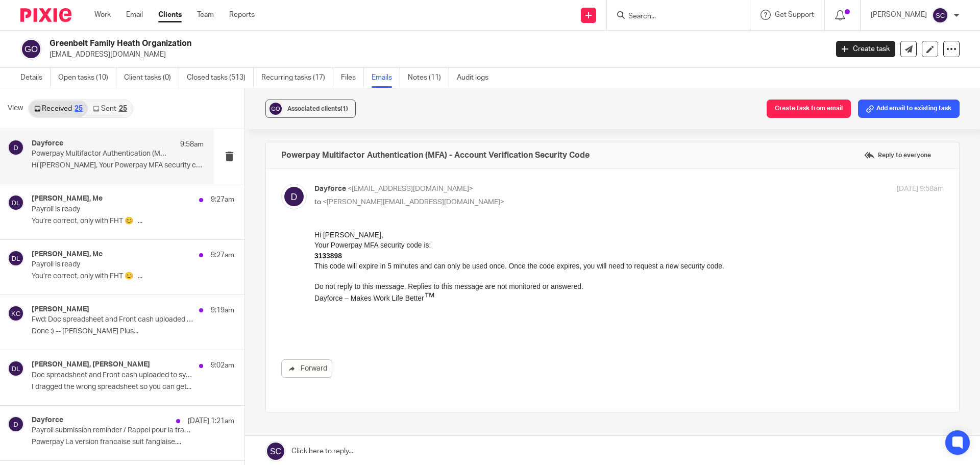
drag, startPoint x: 626, startPoint y: 487, endPoint x: 339, endPoint y: 257, distance: 367.8
drag, startPoint x: 340, startPoint y: 255, endPoint x: 314, endPoint y: 251, distance: 25.8
click at [314, 252] on b "3133898" at bounding box center [328, 256] width 28 height 8
copy b "3133898"
click at [423, 78] on link "Notes (11)" at bounding box center [428, 78] width 41 height 20
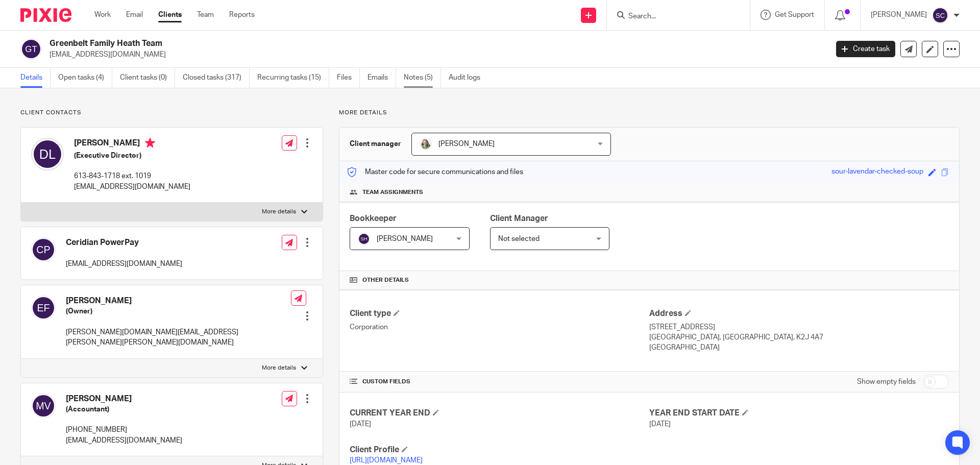
click at [420, 77] on link "Notes (5)" at bounding box center [422, 78] width 37 height 20
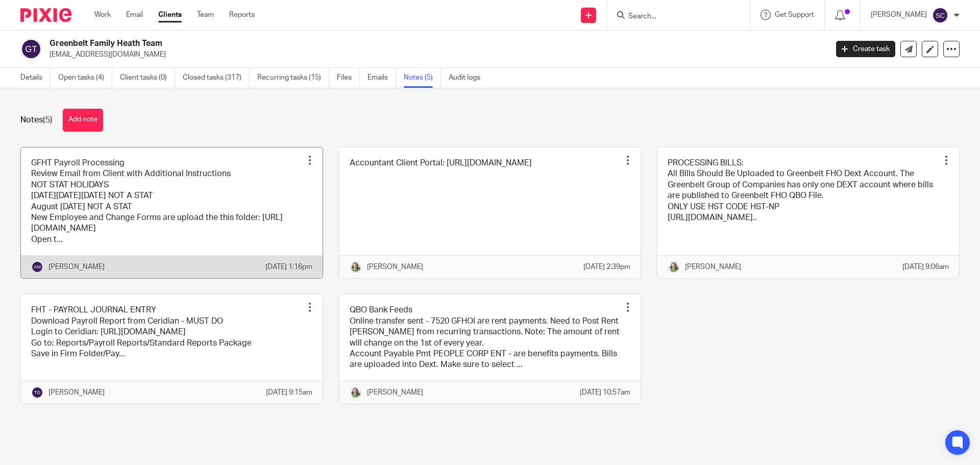
click at [61, 163] on link at bounding box center [172, 213] width 302 height 131
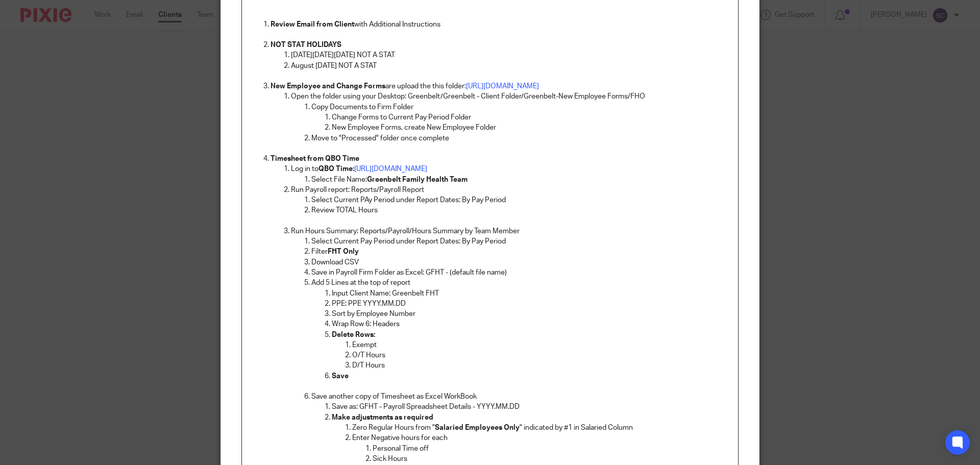
scroll to position [102, 0]
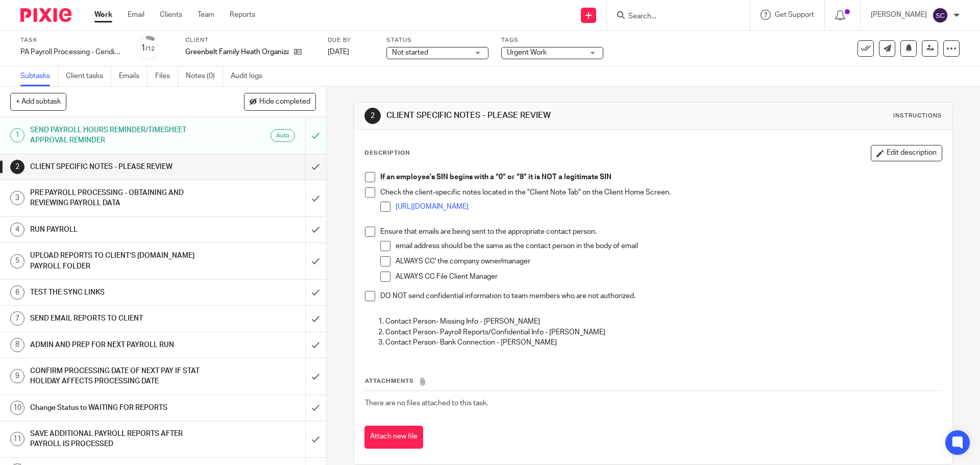
click at [365, 173] on span at bounding box center [370, 177] width 10 height 10
click at [369, 192] on span at bounding box center [370, 192] width 10 height 10
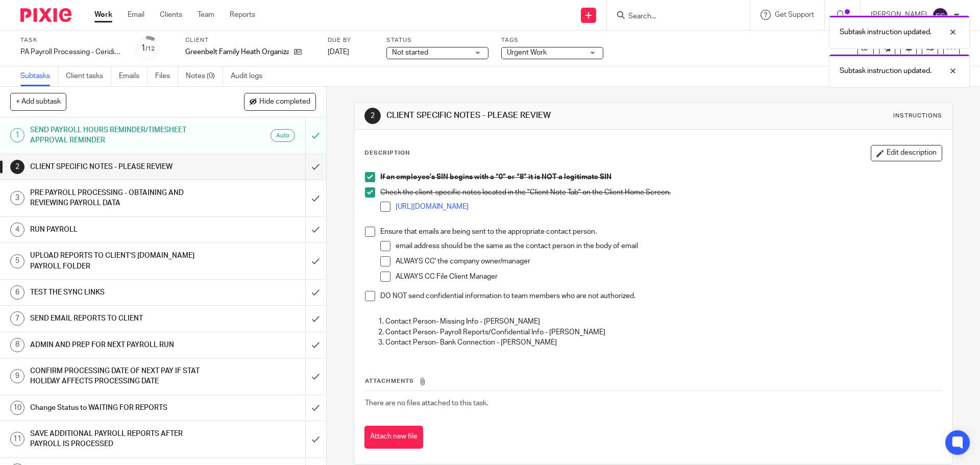
click at [365, 230] on span at bounding box center [370, 232] width 10 height 10
click at [369, 296] on span at bounding box center [370, 296] width 10 height 10
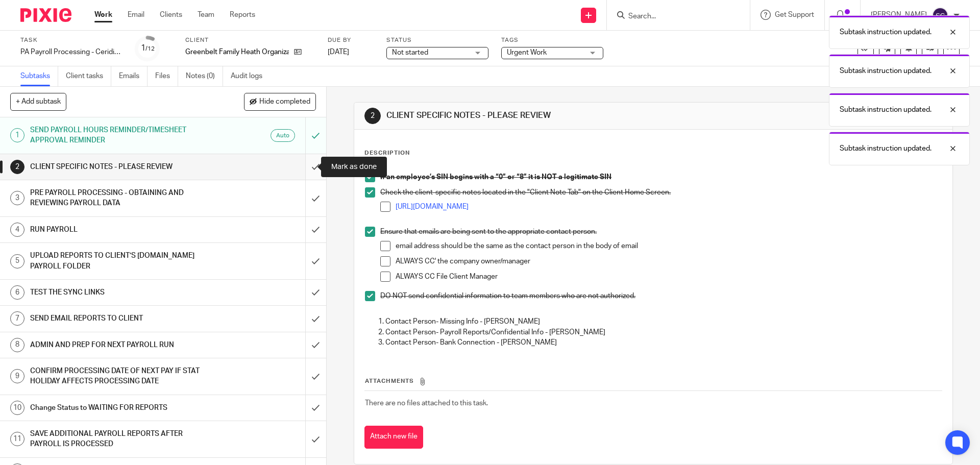
click at [304, 167] on input "submit" at bounding box center [163, 167] width 326 height 26
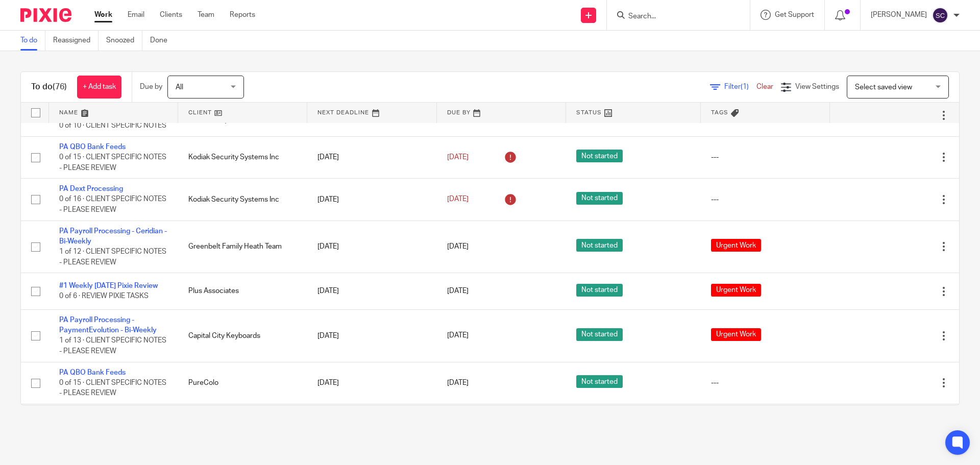
scroll to position [3012, 0]
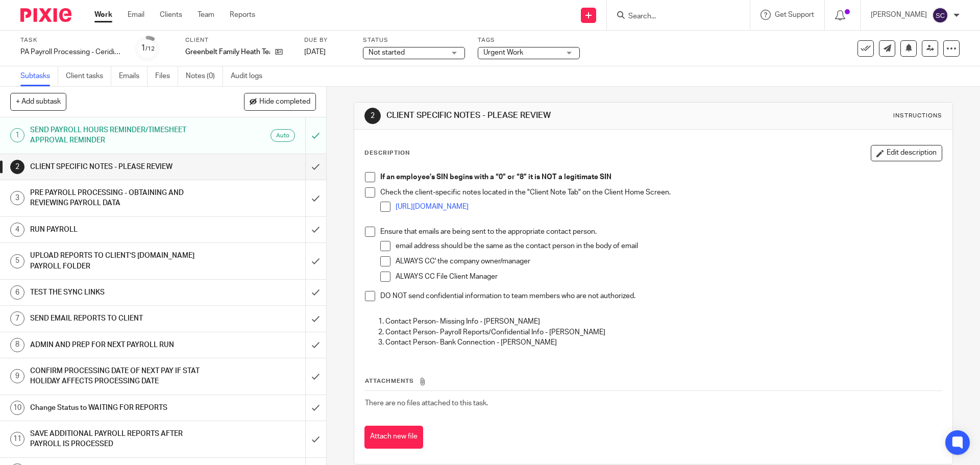
click at [368, 176] on span at bounding box center [370, 177] width 10 height 10
click at [367, 192] on span at bounding box center [370, 192] width 10 height 10
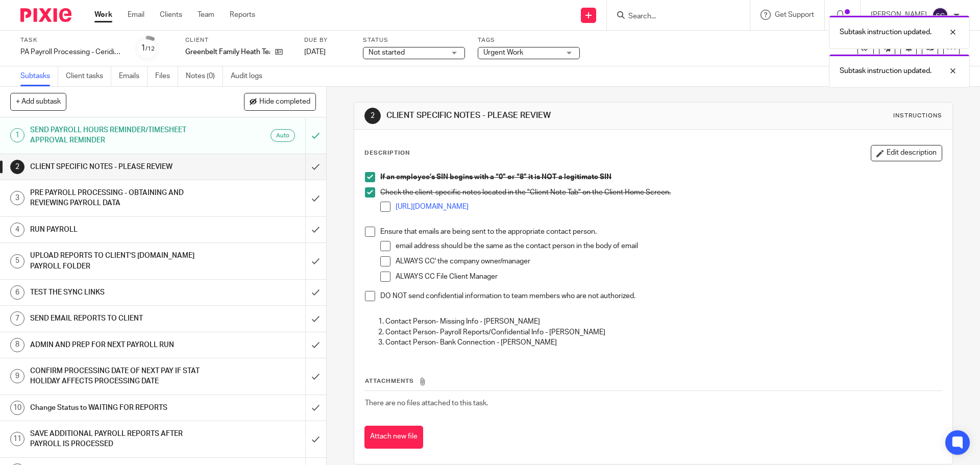
click at [369, 229] on span at bounding box center [370, 232] width 10 height 10
click at [366, 296] on span at bounding box center [370, 296] width 10 height 10
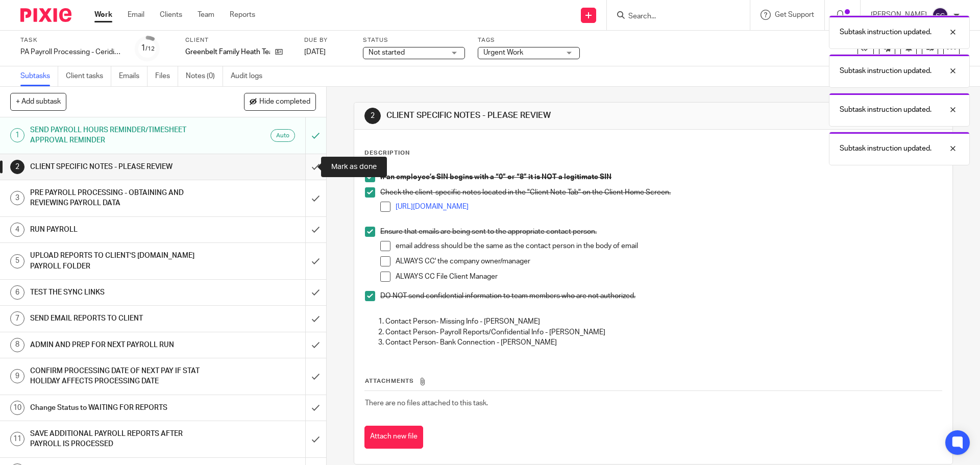
click at [302, 167] on input "submit" at bounding box center [163, 167] width 326 height 26
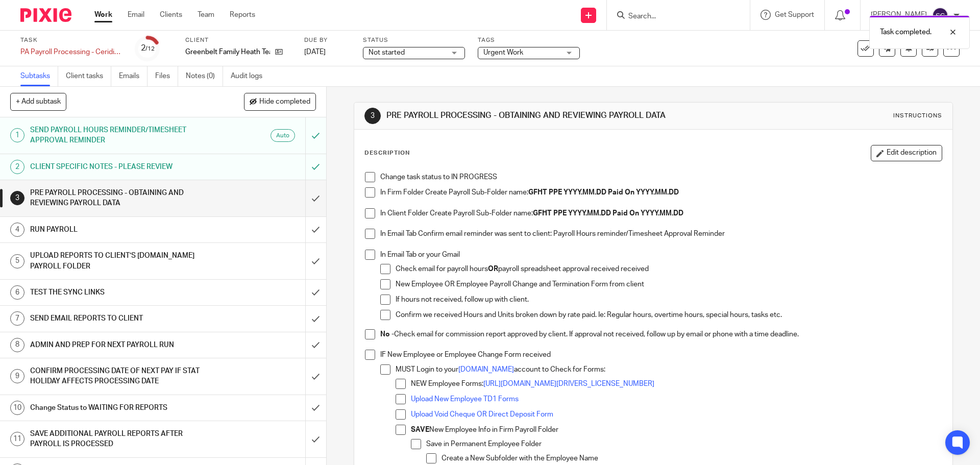
drag, startPoint x: 365, startPoint y: 179, endPoint x: 365, endPoint y: 191, distance: 11.8
click at [365, 179] on span at bounding box center [370, 177] width 10 height 10
click at [365, 192] on span at bounding box center [370, 192] width 10 height 10
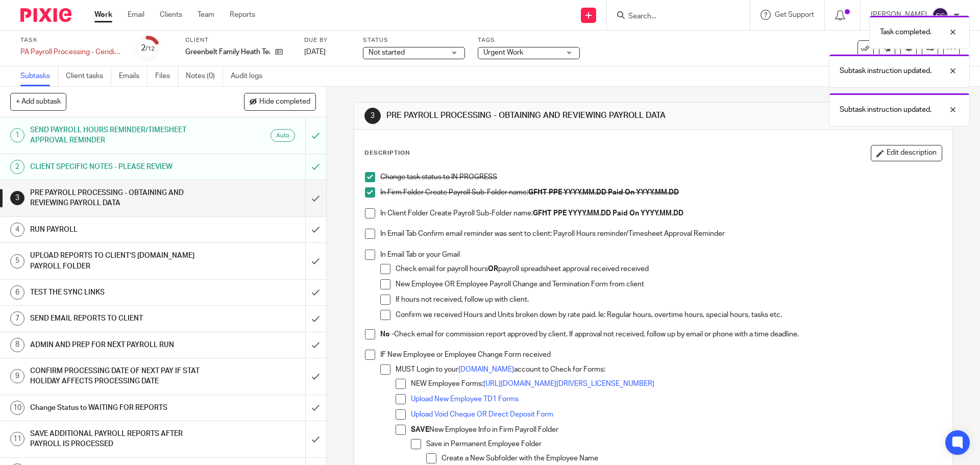
click at [369, 212] on span at bounding box center [370, 213] width 10 height 10
drag, startPoint x: 368, startPoint y: 232, endPoint x: 366, endPoint y: 249, distance: 16.9
click at [367, 232] on span at bounding box center [370, 234] width 10 height 10
click at [366, 255] on span at bounding box center [370, 255] width 10 height 10
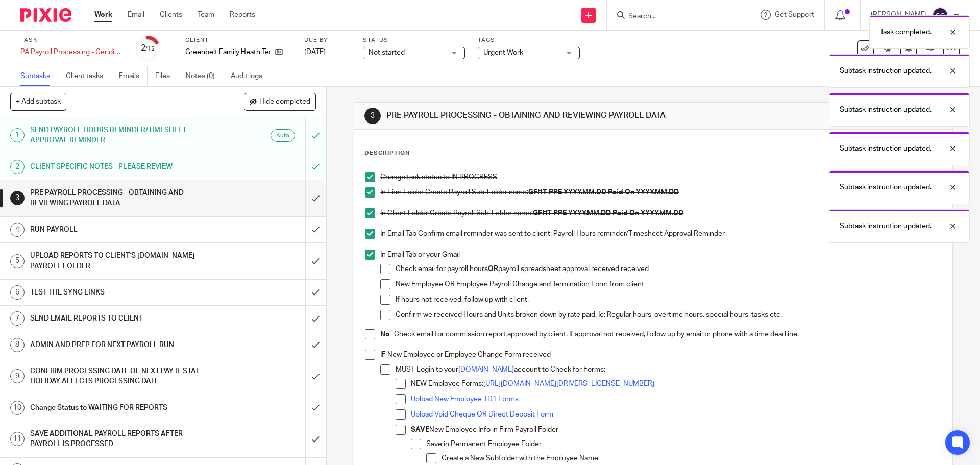
click at [366, 333] on span at bounding box center [370, 334] width 10 height 10
click at [368, 354] on span at bounding box center [370, 355] width 10 height 10
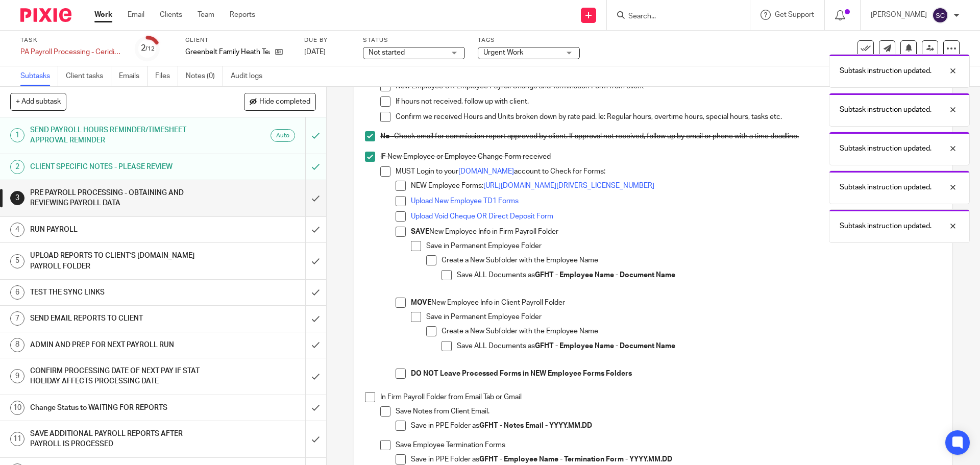
scroll to position [357, 0]
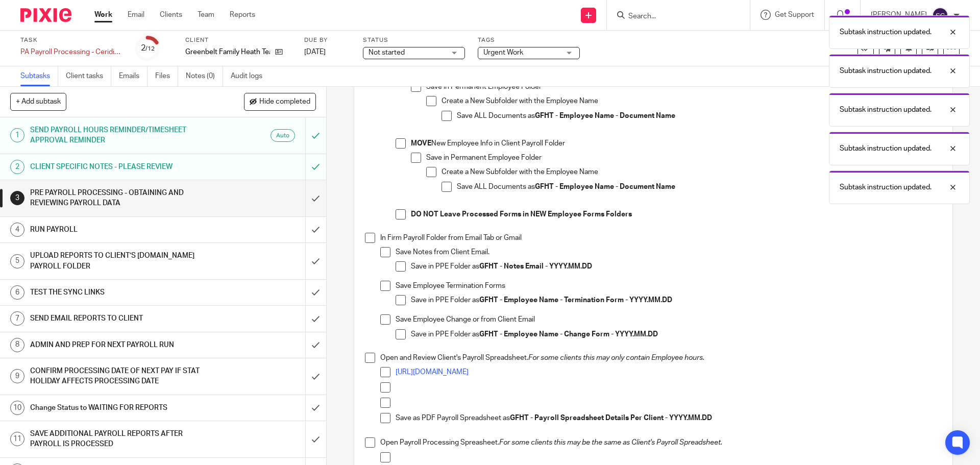
click at [365, 237] on span at bounding box center [370, 238] width 10 height 10
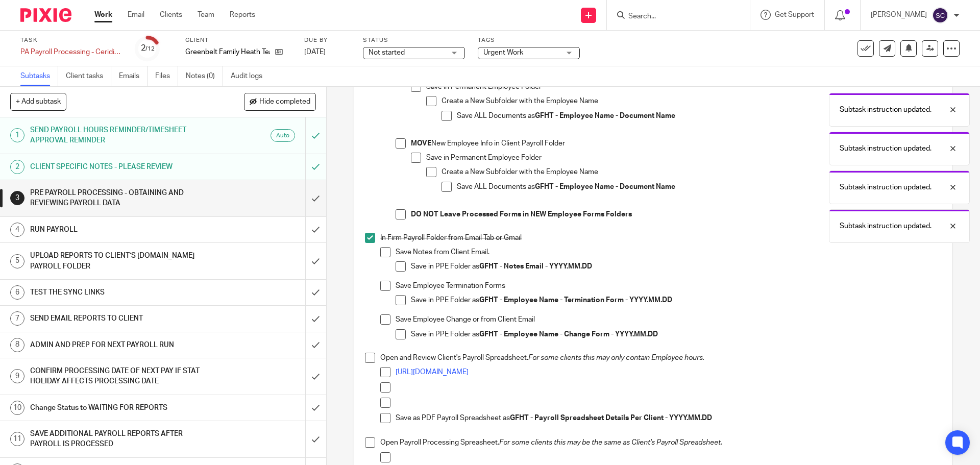
drag, startPoint x: 366, startPoint y: 357, endPoint x: 368, endPoint y: 345, distance: 12.9
click at [365, 357] on span at bounding box center [370, 358] width 10 height 10
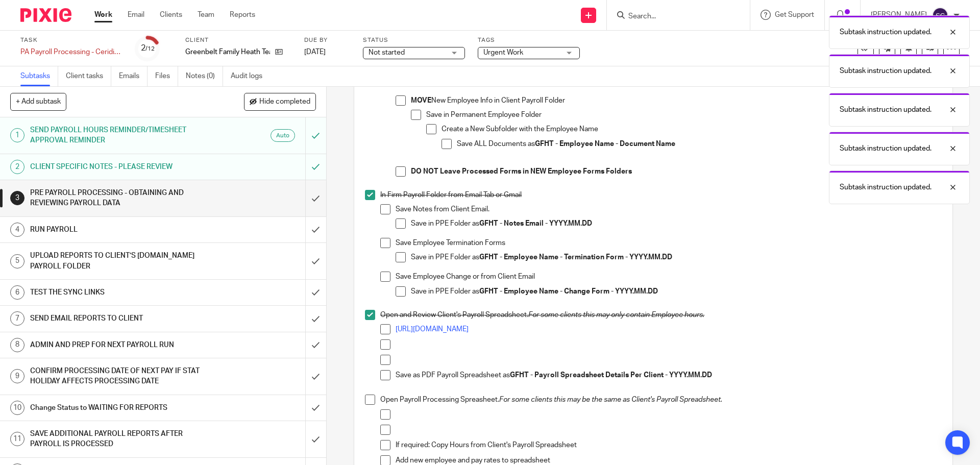
scroll to position [510, 0]
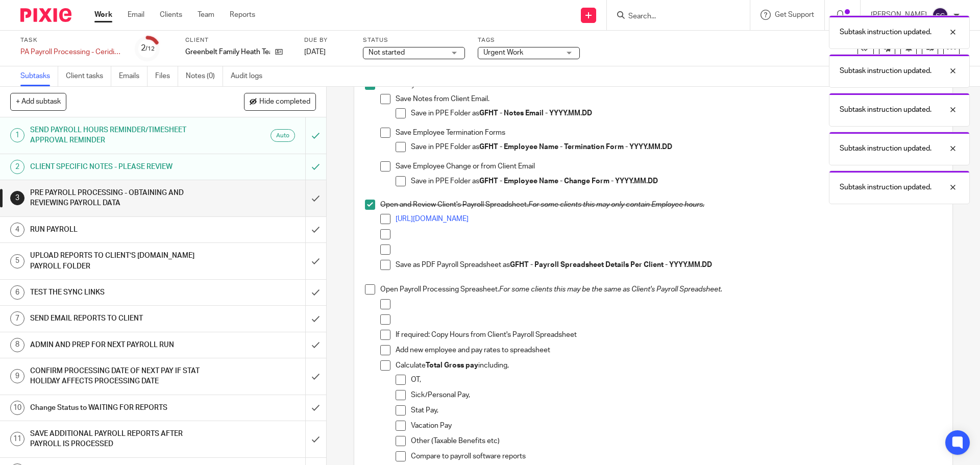
click at [368, 294] on span at bounding box center [370, 289] width 10 height 10
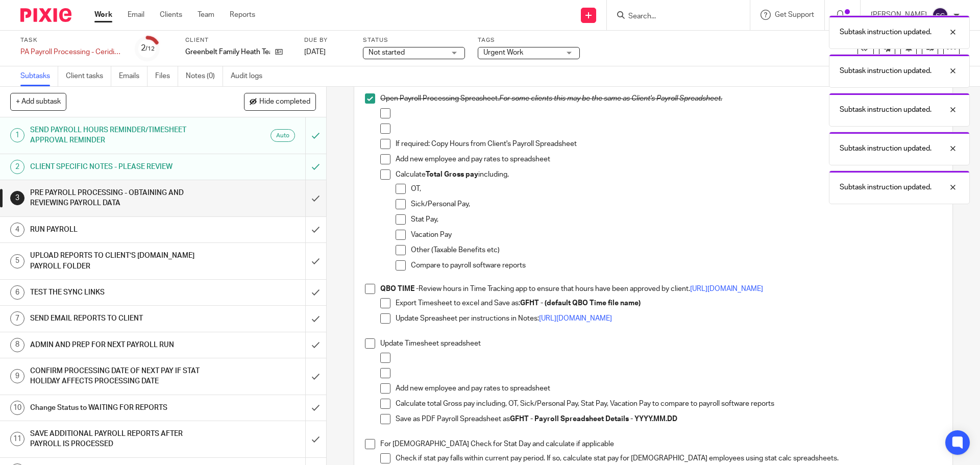
scroll to position [766, 0]
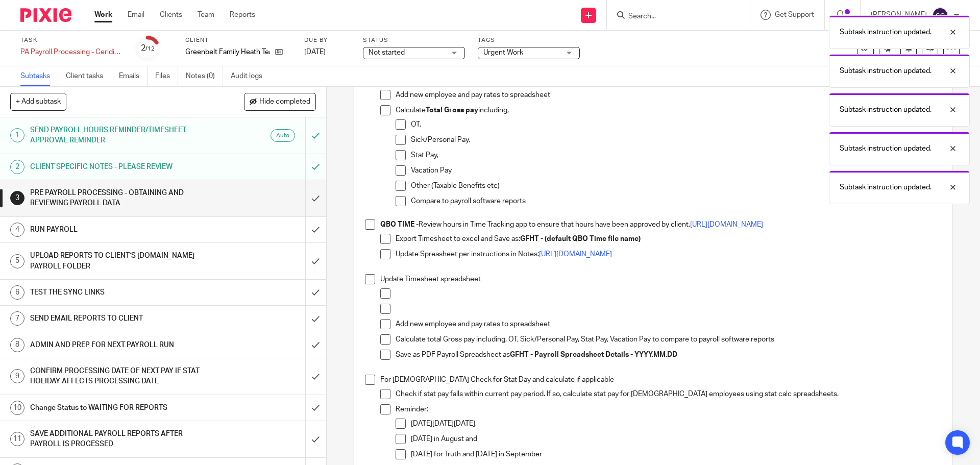
click at [366, 227] on span at bounding box center [370, 224] width 10 height 10
click at [365, 285] on li "Update Timesheet spreadsheet Add new employee and pay rates to spreadsheet Calc…" at bounding box center [653, 324] width 576 height 101
click at [367, 279] on span at bounding box center [370, 279] width 10 height 10
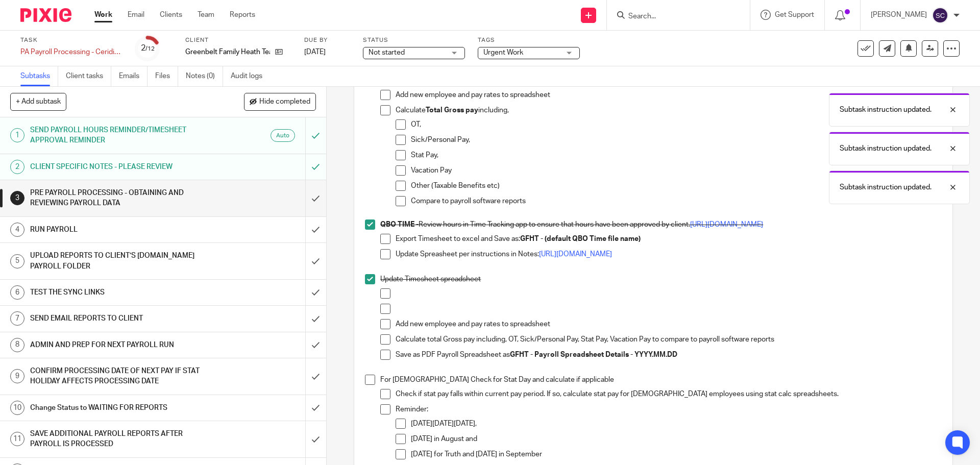
click at [368, 380] on span at bounding box center [370, 380] width 10 height 10
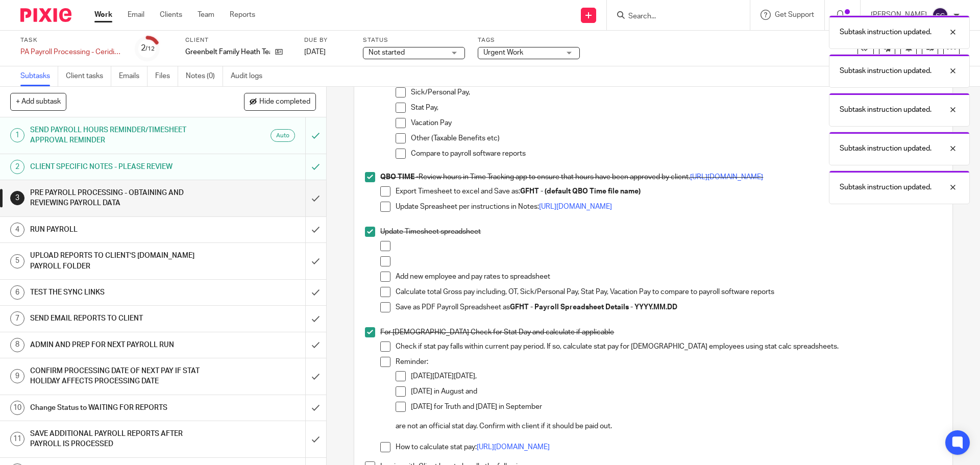
scroll to position [919, 0]
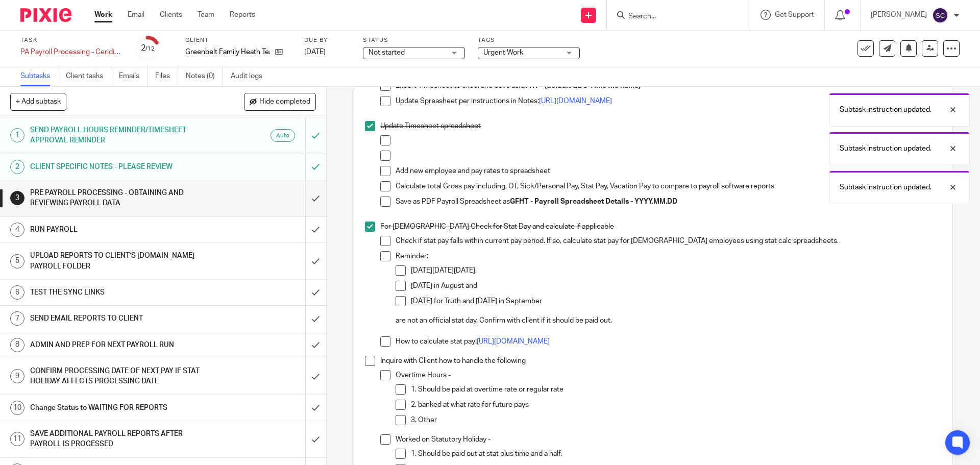
click at [368, 364] on span at bounding box center [370, 361] width 10 height 10
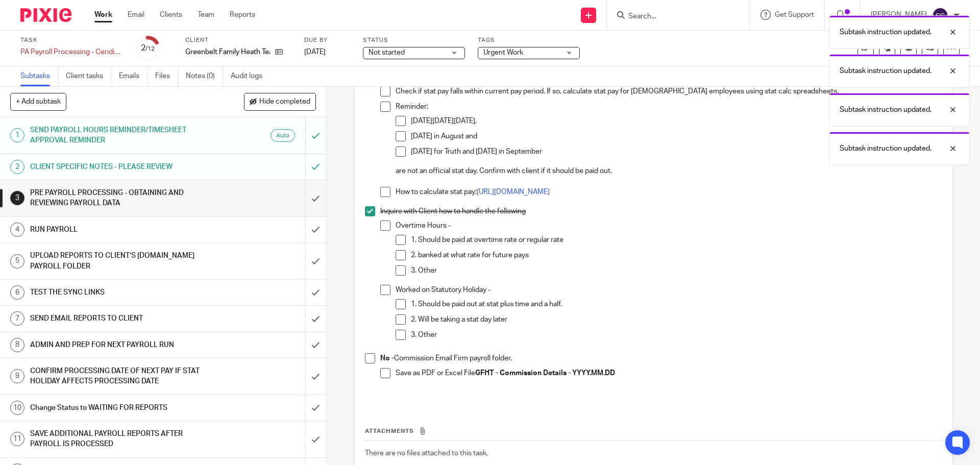
scroll to position [1123, 0]
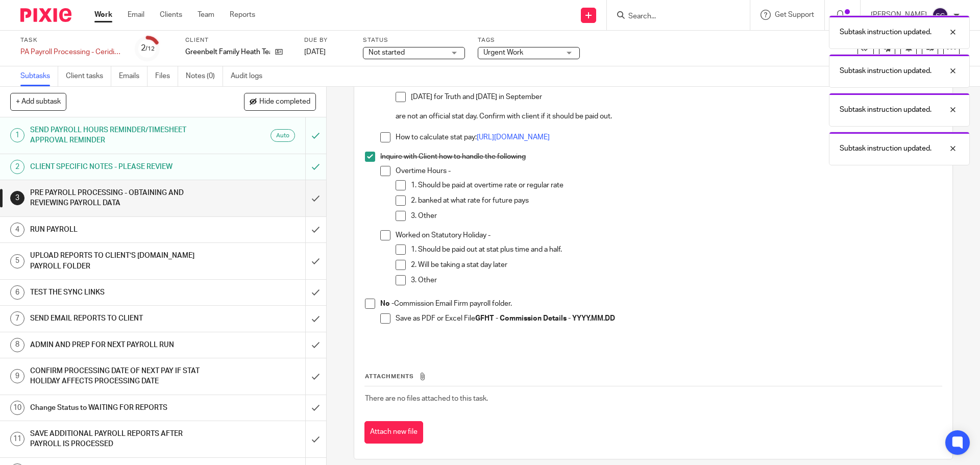
click at [366, 306] on span at bounding box center [370, 304] width 10 height 10
click at [303, 198] on input "submit" at bounding box center [163, 198] width 326 height 36
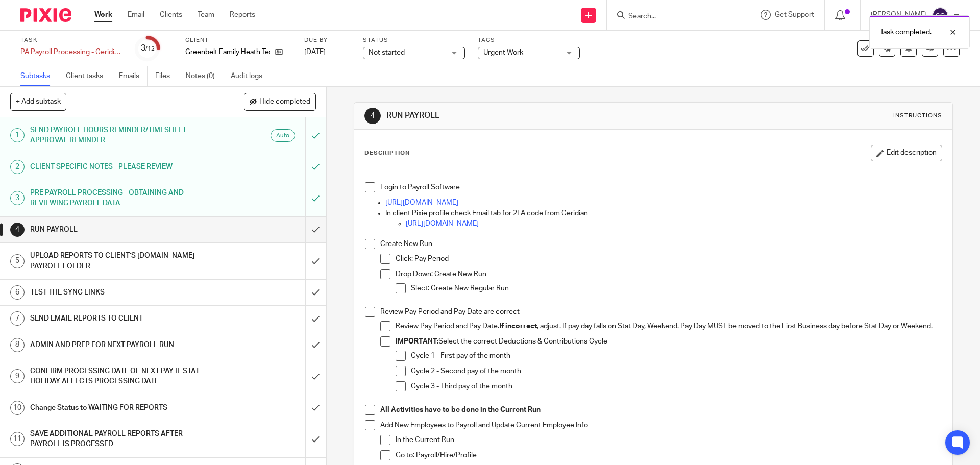
click at [366, 187] on span at bounding box center [370, 187] width 10 height 10
click at [366, 244] on span at bounding box center [370, 244] width 10 height 10
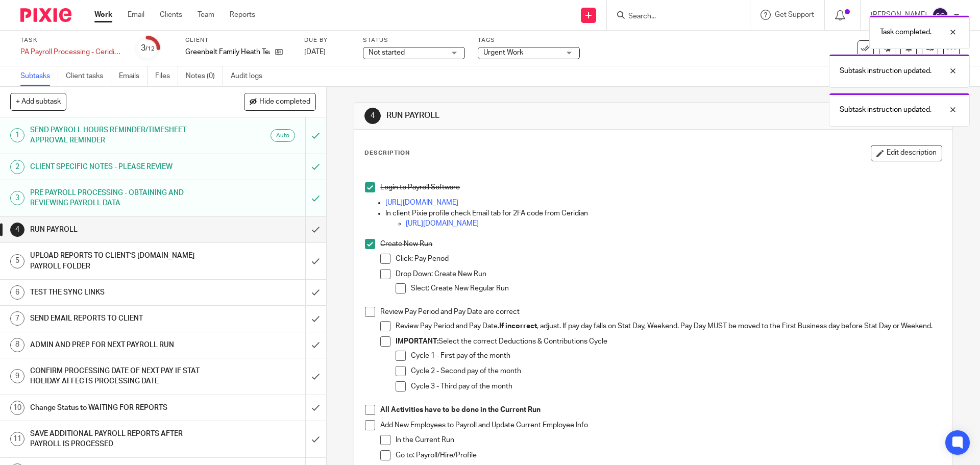
click at [368, 313] on span at bounding box center [370, 312] width 10 height 10
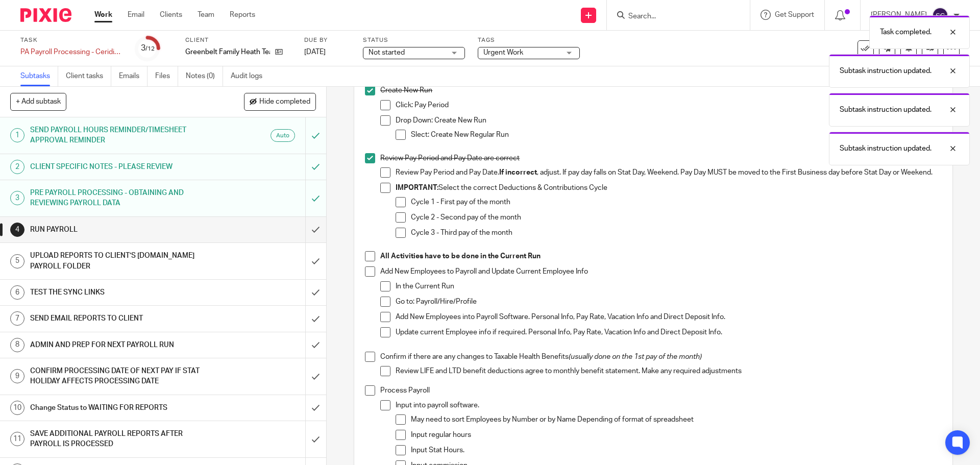
scroll to position [204, 0]
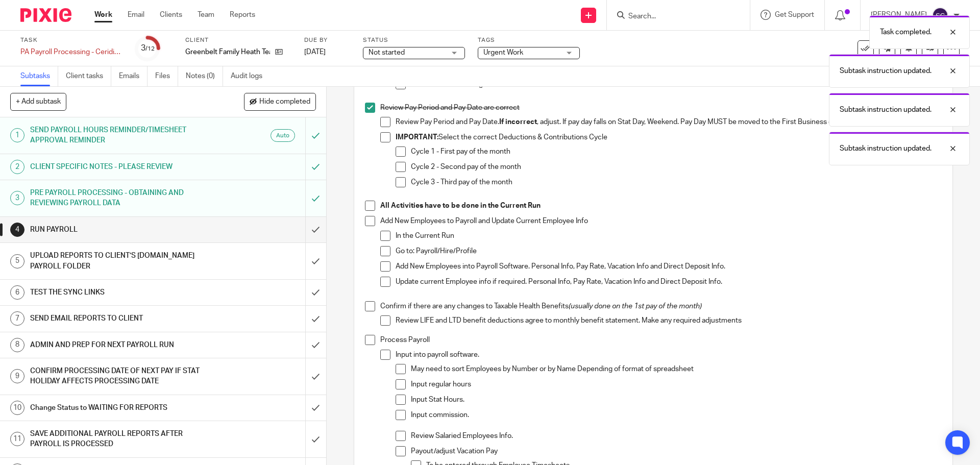
click at [365, 226] on span at bounding box center [370, 221] width 10 height 10
click at [369, 211] on span at bounding box center [370, 206] width 10 height 10
click at [366, 311] on span at bounding box center [370, 306] width 10 height 10
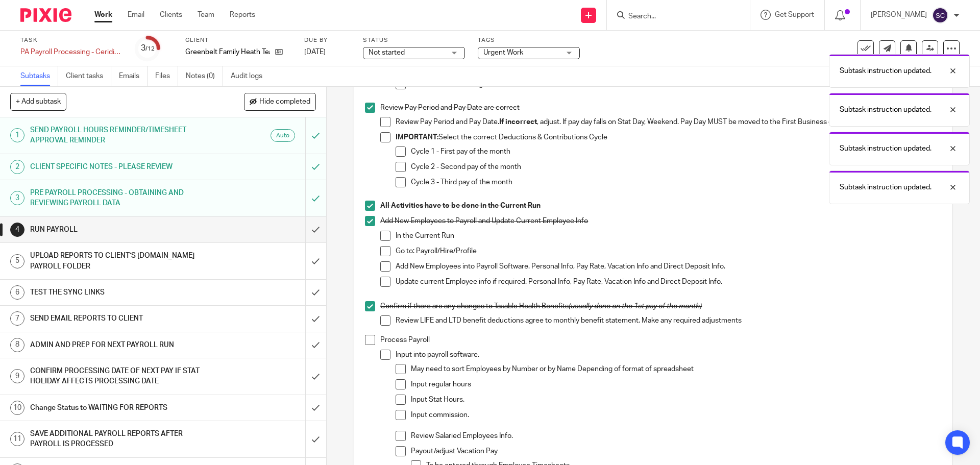
click at [366, 345] on span at bounding box center [370, 340] width 10 height 10
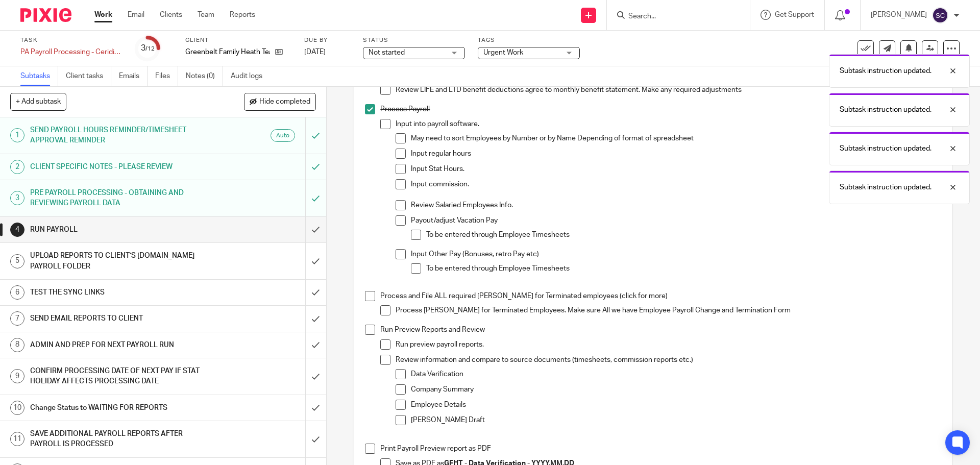
scroll to position [459, 0]
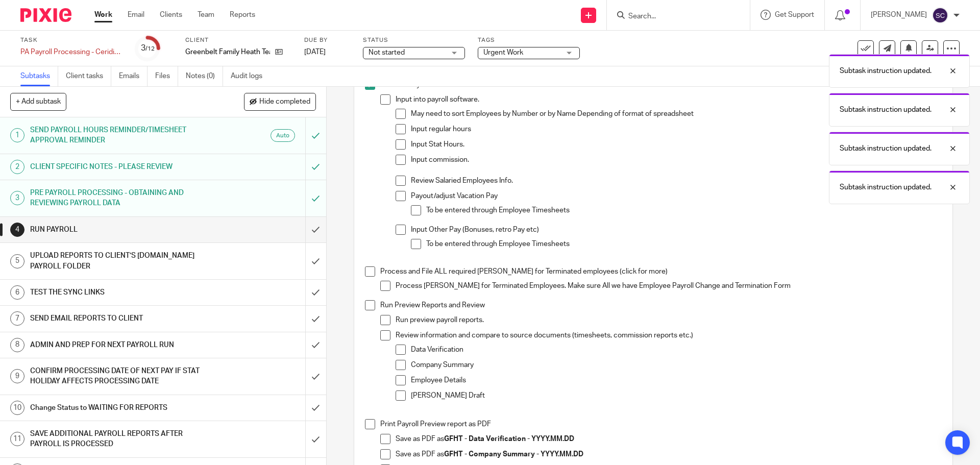
click at [367, 277] on span at bounding box center [370, 271] width 10 height 10
click at [368, 310] on span at bounding box center [370, 305] width 10 height 10
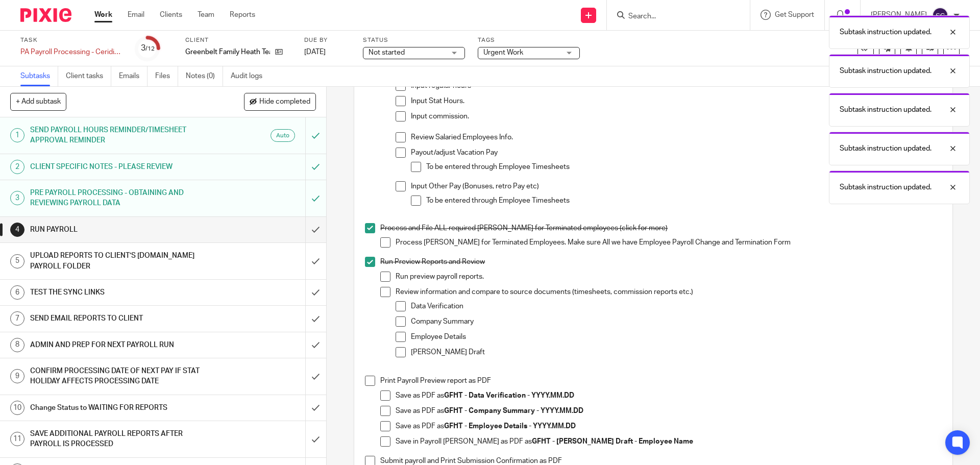
scroll to position [613, 0]
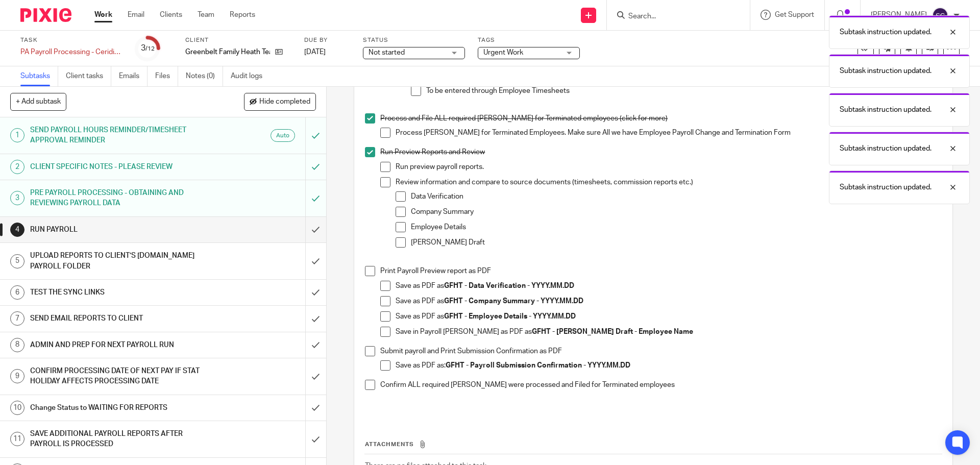
click at [366, 276] on span at bounding box center [370, 271] width 10 height 10
click at [365, 356] on span at bounding box center [370, 351] width 10 height 10
click at [368, 390] on span at bounding box center [370, 385] width 10 height 10
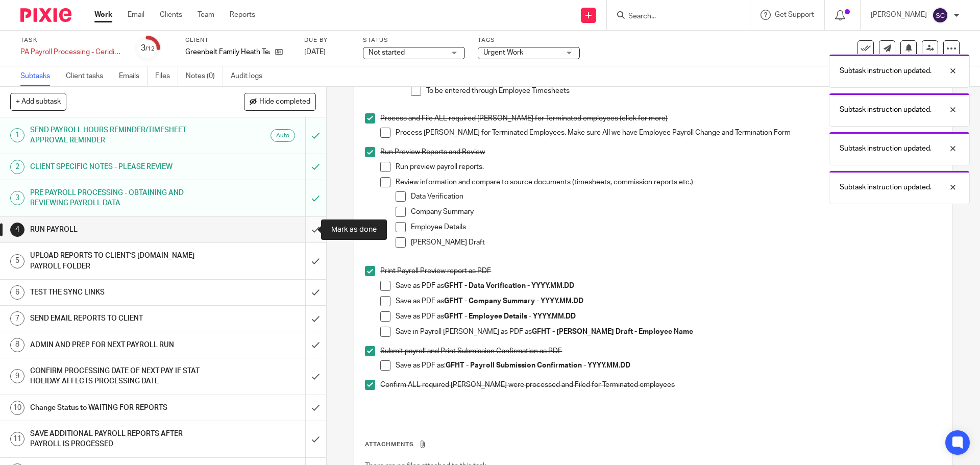
click at [305, 232] on input "submit" at bounding box center [163, 230] width 326 height 26
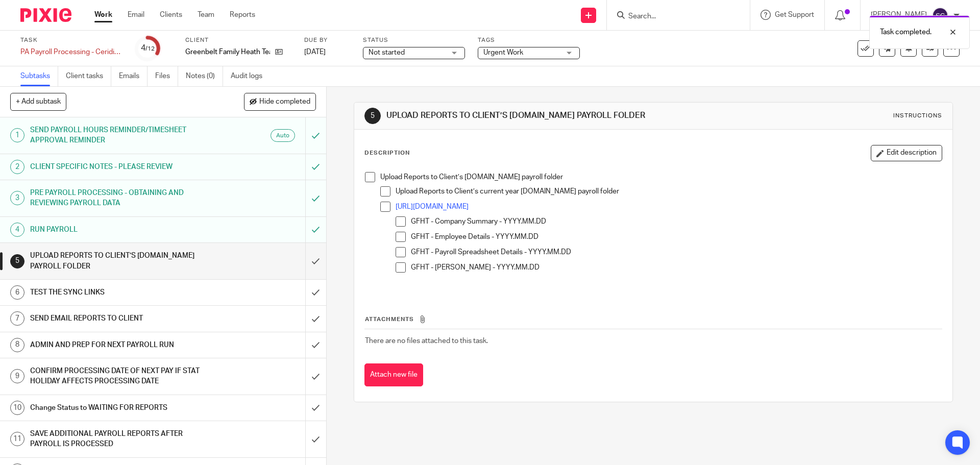
click at [365, 178] on span at bounding box center [370, 177] width 10 height 10
click at [301, 260] on input "submit" at bounding box center [163, 261] width 326 height 36
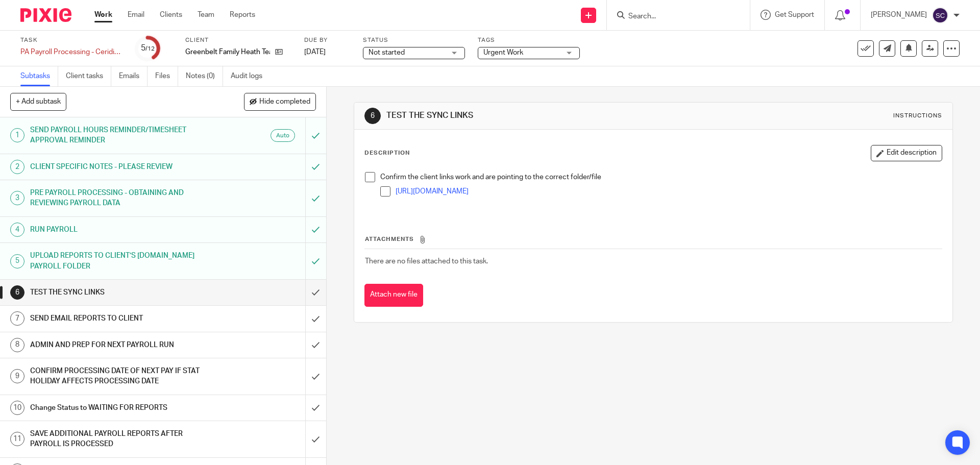
click at [369, 182] on li "Confirm the client links work and are pointing to the correct folder/file https…" at bounding box center [653, 189] width 576 height 34
click at [366, 177] on span at bounding box center [370, 177] width 10 height 10
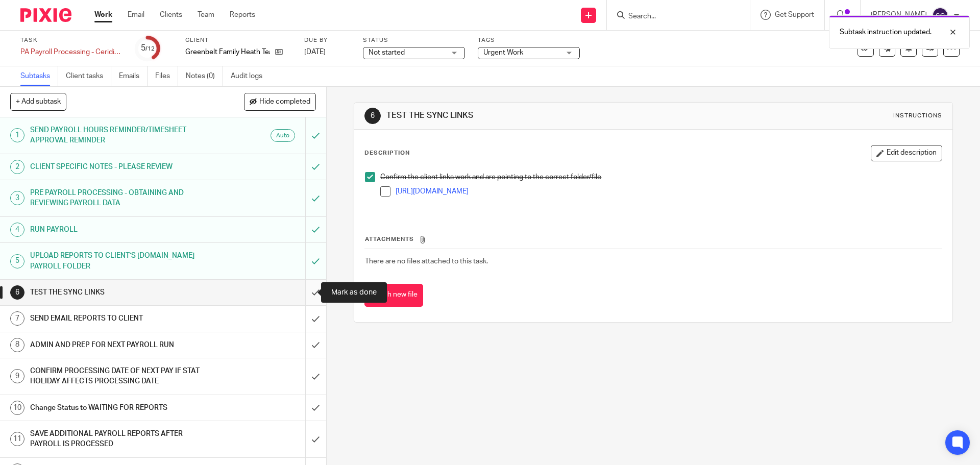
click at [300, 289] on input "submit" at bounding box center [163, 293] width 326 height 26
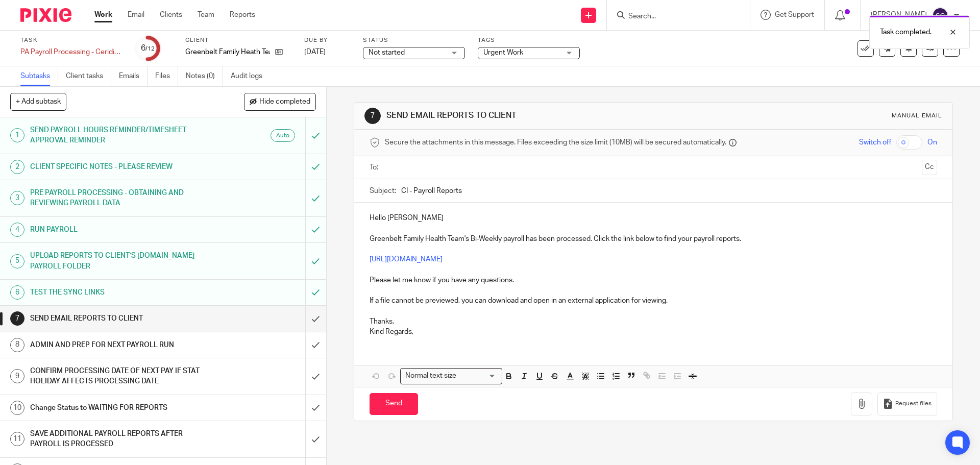
click at [397, 162] on input "text" at bounding box center [652, 168] width 529 height 12
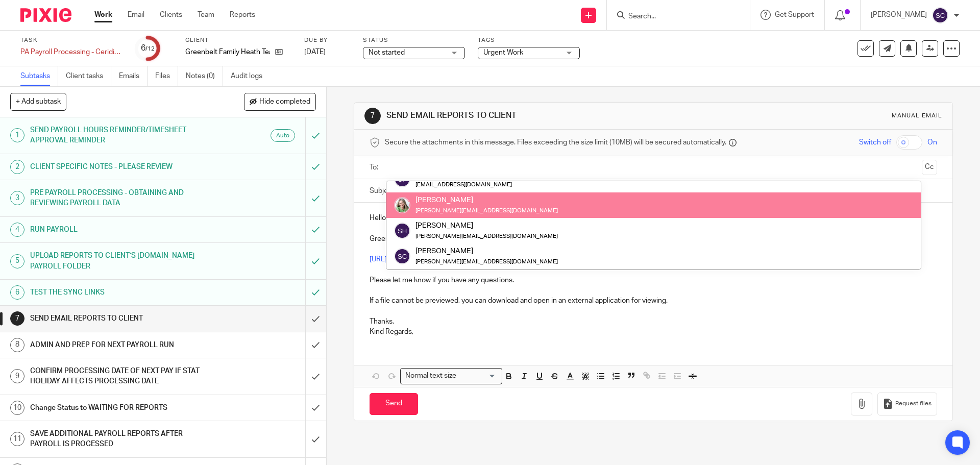
scroll to position [66, 0]
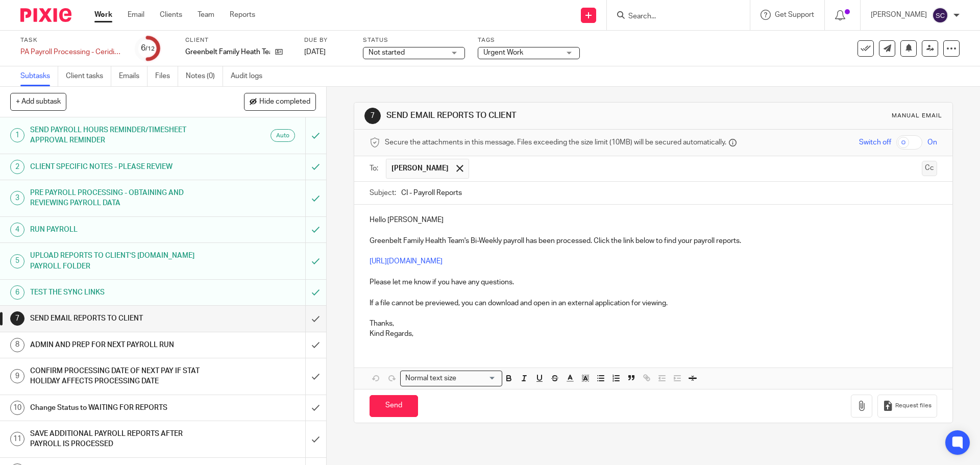
click at [922, 168] on button "Cc" at bounding box center [929, 168] width 15 height 15
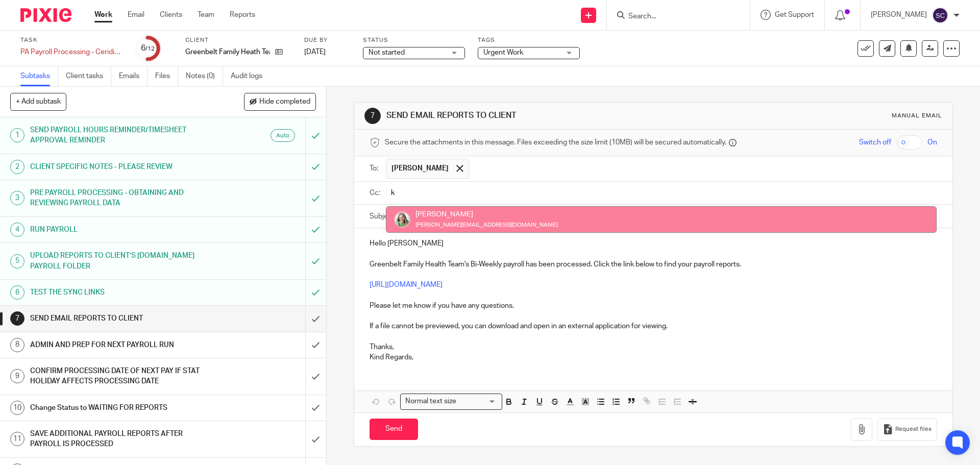
type input "k"
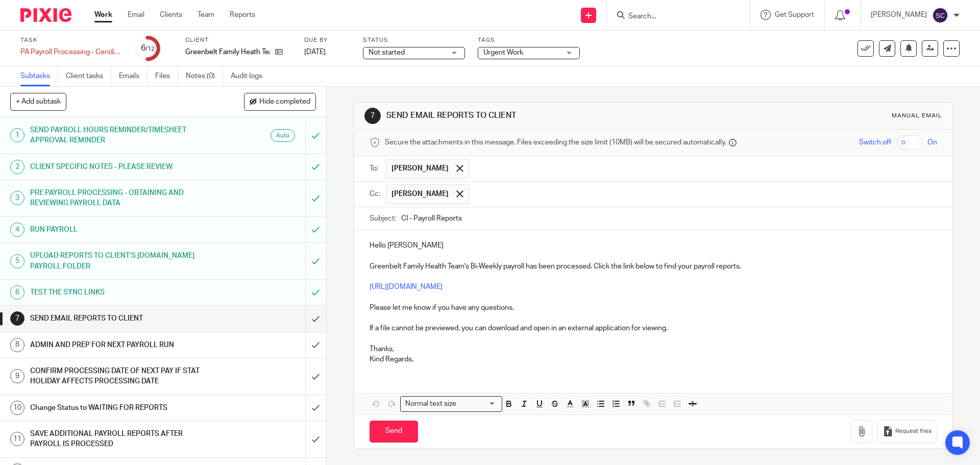
drag, startPoint x: 399, startPoint y: 217, endPoint x: 404, endPoint y: 217, distance: 5.6
click at [404, 217] on input "CI - Payroll Reports" at bounding box center [668, 218] width 535 height 23
type input "GFHT - Payroll Reports"
click at [426, 243] on p "Hello Danielle" at bounding box center [653, 245] width 567 height 10
click at [424, 354] on p "Thanks," at bounding box center [653, 349] width 567 height 10
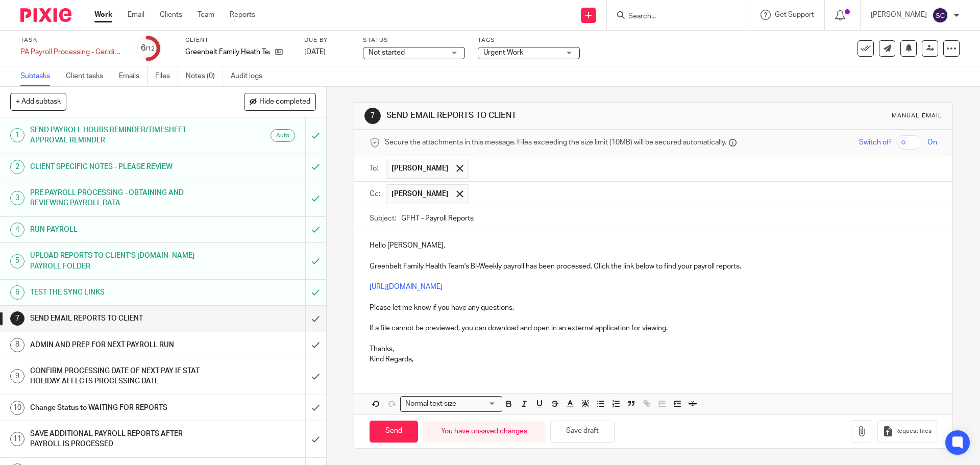
click at [424, 355] on p "Kind Regards," at bounding box center [653, 359] width 567 height 10
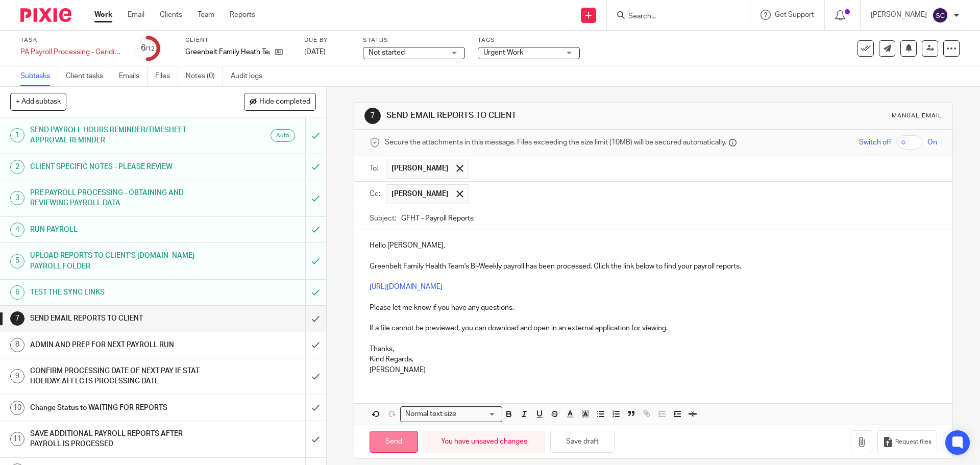
click at [390, 438] on input "Send" at bounding box center [394, 442] width 48 height 22
type input "Sent"
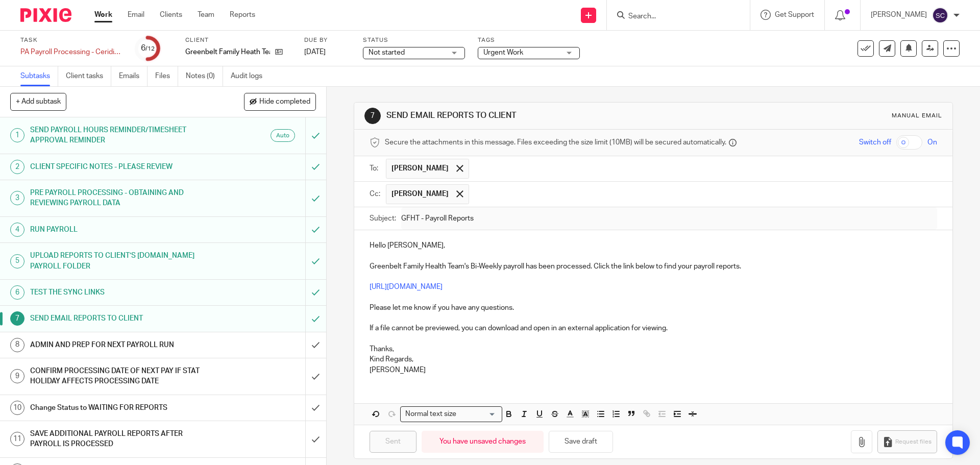
click at [105, 345] on h1 "ADMIN AND PREP FOR NEXT PAYROLL RUN" at bounding box center [118, 344] width 177 height 15
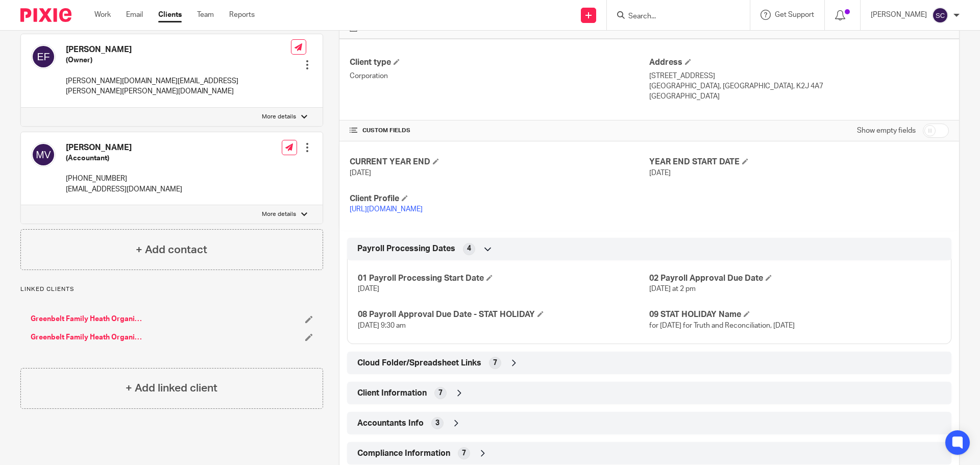
scroll to position [255, 0]
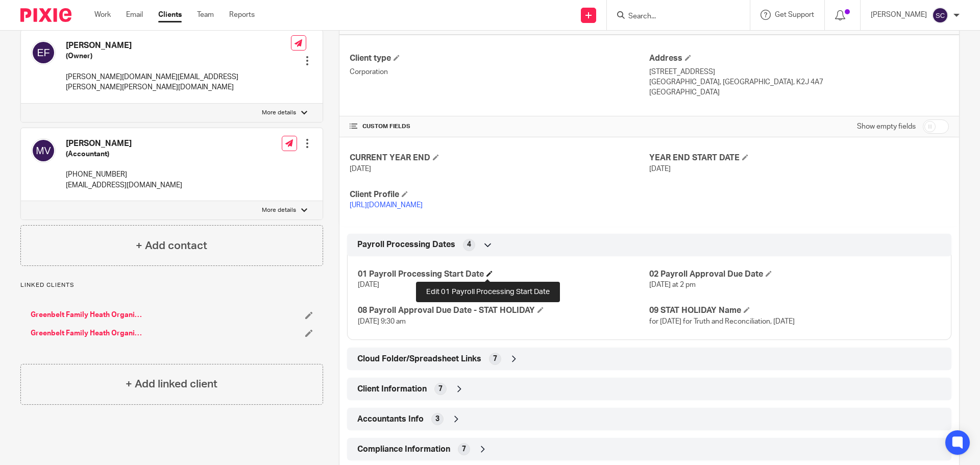
click at [487, 274] on span at bounding box center [489, 274] width 6 height 6
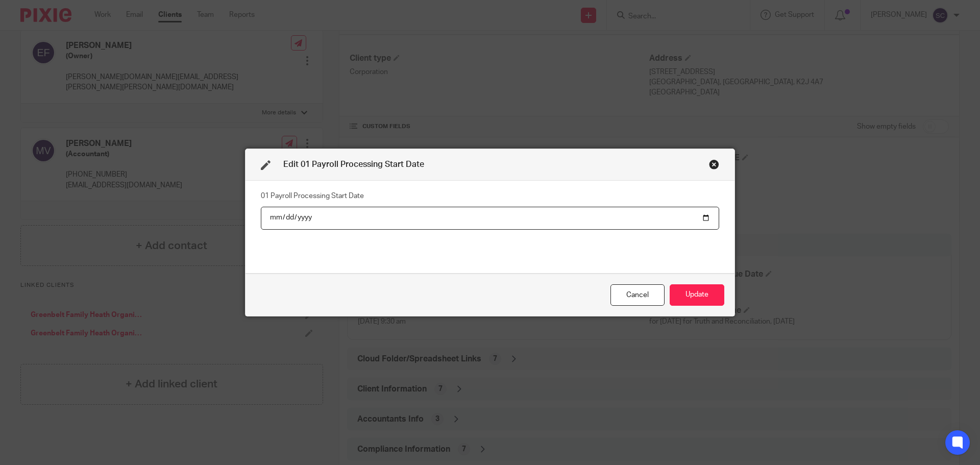
click at [703, 219] on input "[DATE]" at bounding box center [490, 218] width 458 height 23
type input "[DATE]"
click at [695, 296] on button "Update" at bounding box center [697, 295] width 55 height 22
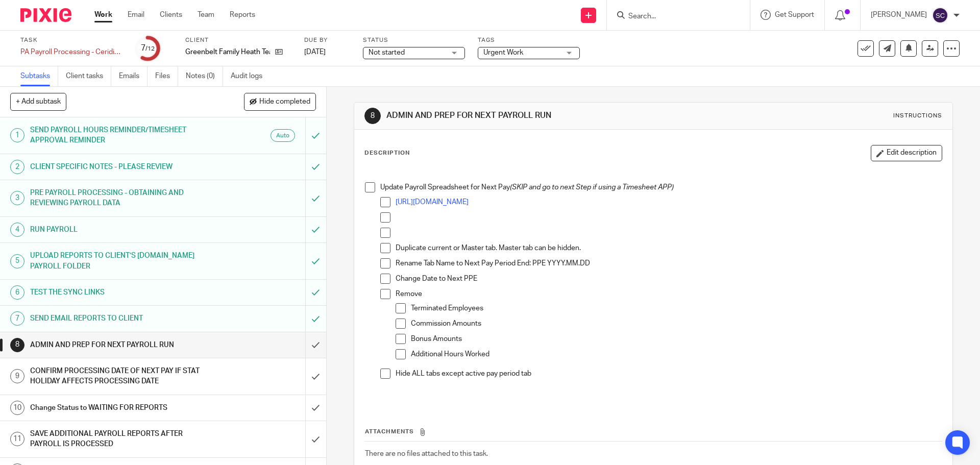
click at [369, 186] on span at bounding box center [370, 187] width 10 height 10
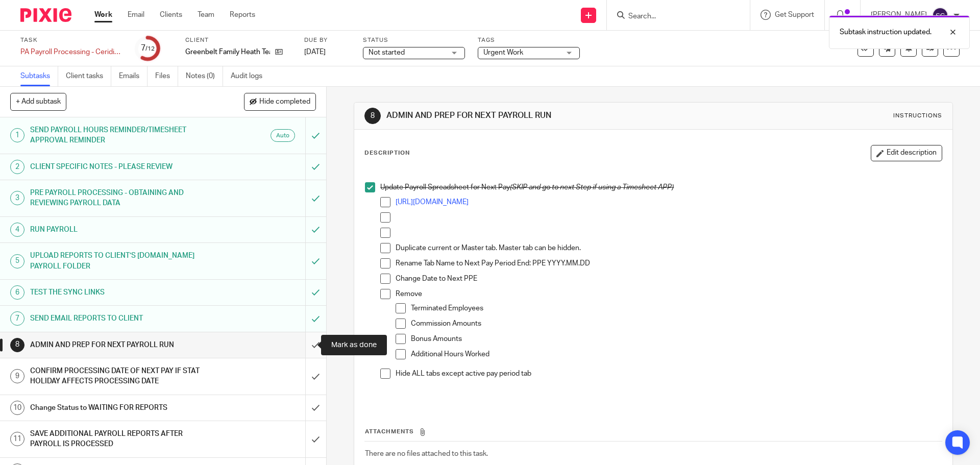
click at [304, 346] on input "submit" at bounding box center [163, 345] width 326 height 26
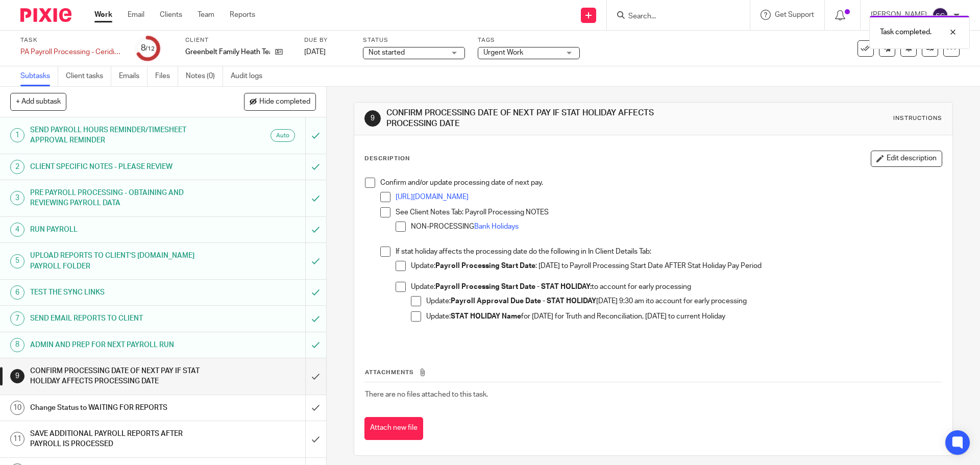
click at [369, 184] on span at bounding box center [370, 183] width 10 height 10
click at [304, 377] on input "submit" at bounding box center [163, 376] width 326 height 36
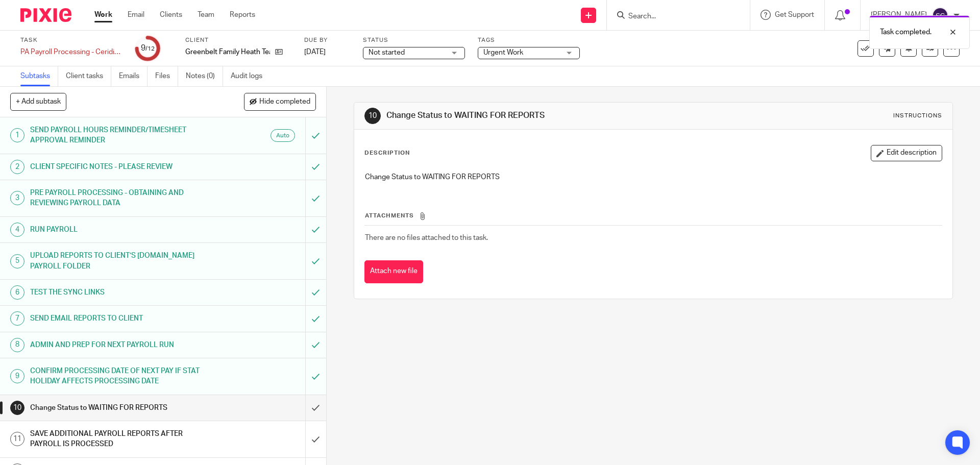
click at [455, 54] on div "Not started Not started" at bounding box center [414, 53] width 102 height 12
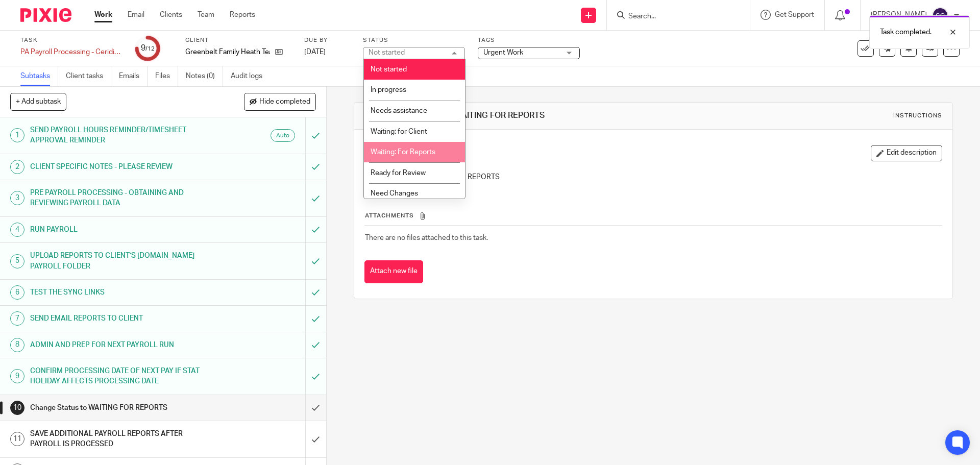
drag, startPoint x: 408, startPoint y: 154, endPoint x: 426, endPoint y: 125, distance: 34.3
click at [409, 154] on span "Waiting: For Reports" at bounding box center [403, 152] width 65 height 7
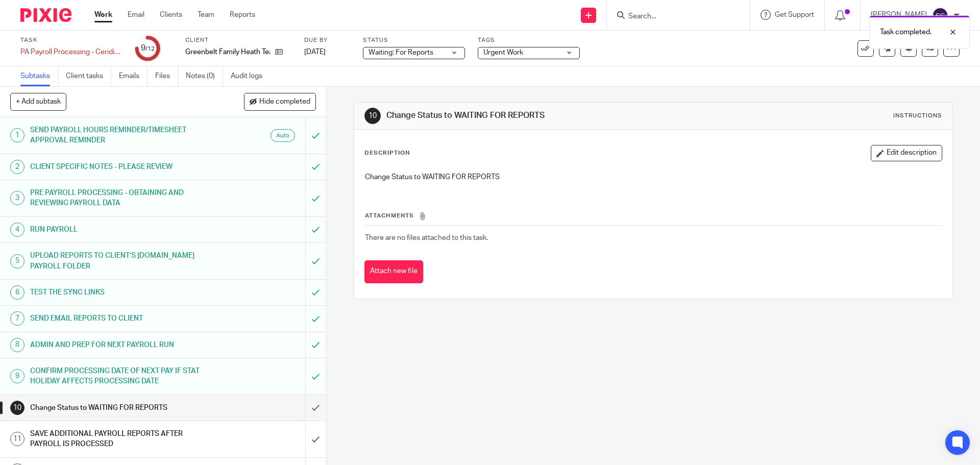
click at [504, 52] on span "Urgent Work" at bounding box center [503, 52] width 40 height 7
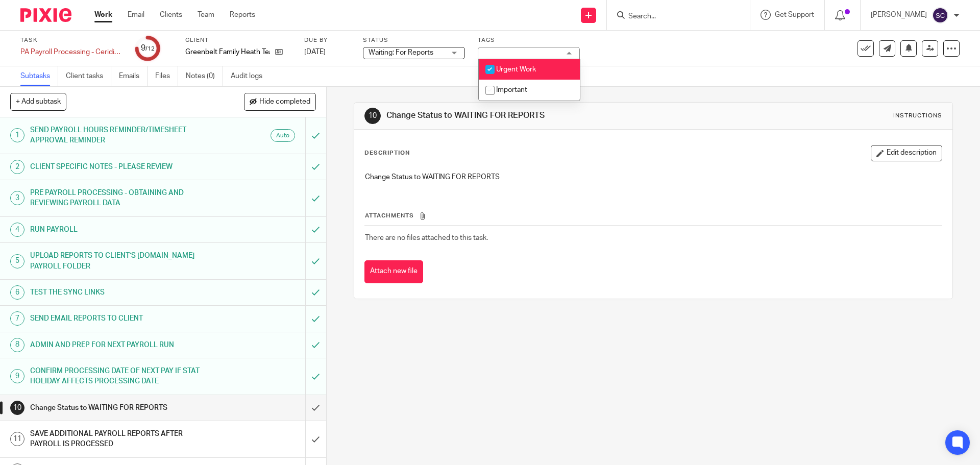
click at [490, 68] on input "checkbox" at bounding box center [489, 69] width 19 height 19
checkbox input "false"
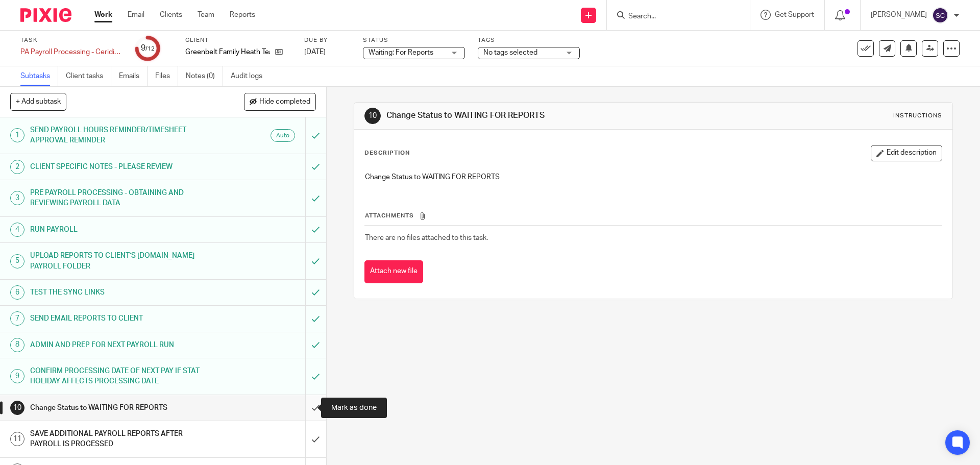
click at [302, 407] on input "submit" at bounding box center [163, 408] width 326 height 26
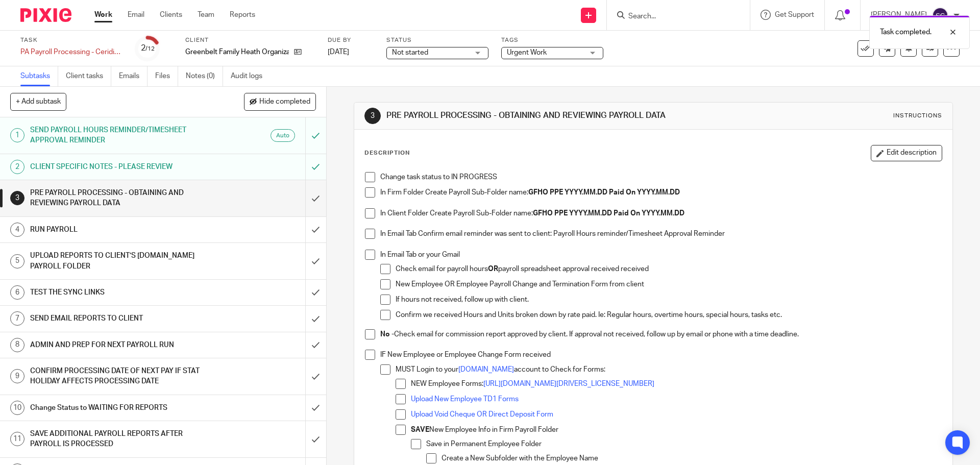
click at [365, 176] on span at bounding box center [370, 177] width 10 height 10
click at [368, 193] on span at bounding box center [370, 192] width 10 height 10
drag, startPoint x: 368, startPoint y: 214, endPoint x: 372, endPoint y: 231, distance: 17.3
click at [368, 214] on span at bounding box center [370, 213] width 10 height 10
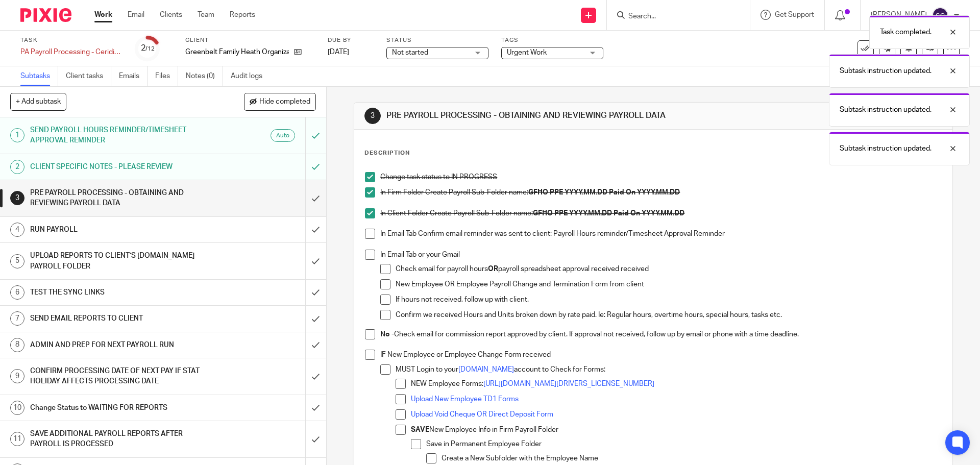
click at [372, 235] on li "In Email Tab Confirm email reminder was sent to client: Payroll Hours reminder/…" at bounding box center [653, 239] width 576 height 21
click at [367, 235] on span at bounding box center [370, 234] width 10 height 10
click at [365, 253] on span at bounding box center [370, 255] width 10 height 10
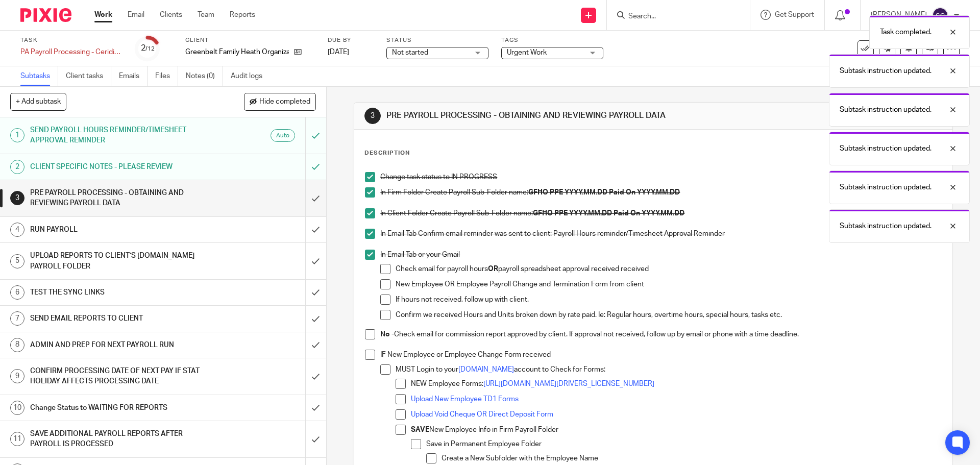
drag, startPoint x: 370, startPoint y: 335, endPoint x: 365, endPoint y: 348, distance: 14.0
click at [370, 335] on span at bounding box center [370, 334] width 10 height 10
click at [368, 359] on span at bounding box center [370, 355] width 10 height 10
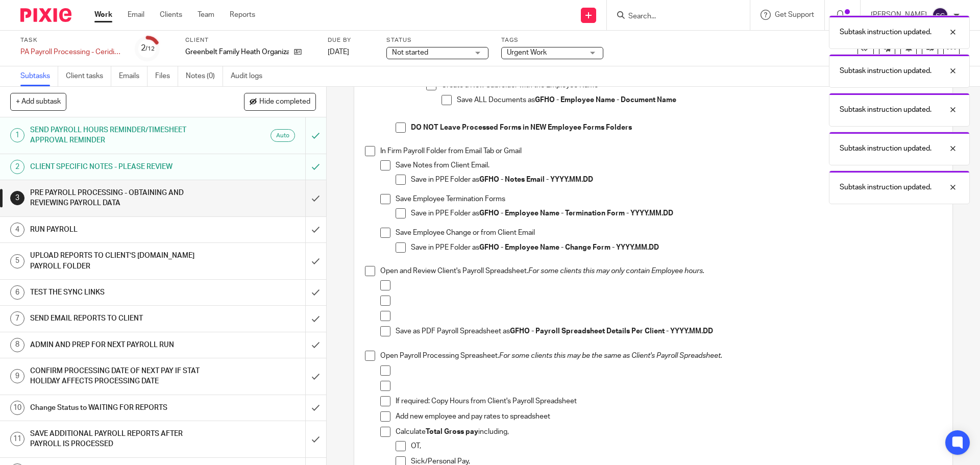
scroll to position [459, 0]
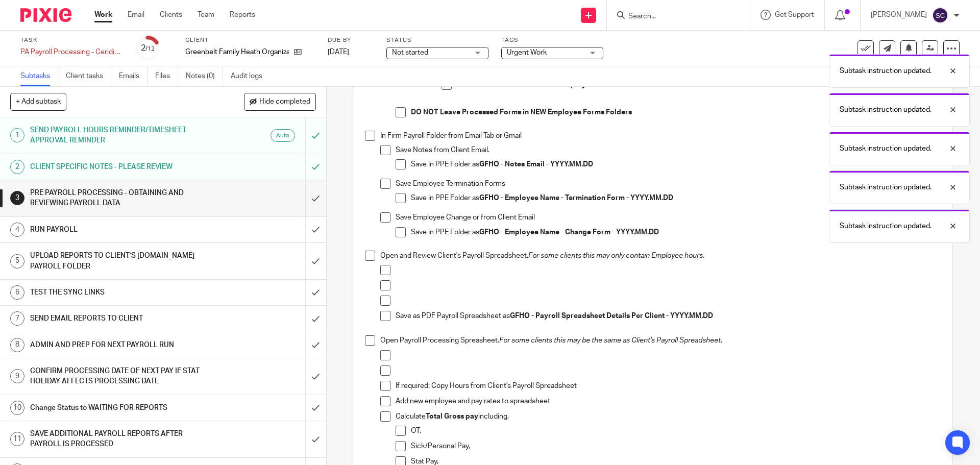
click at [365, 132] on span at bounding box center [370, 136] width 10 height 10
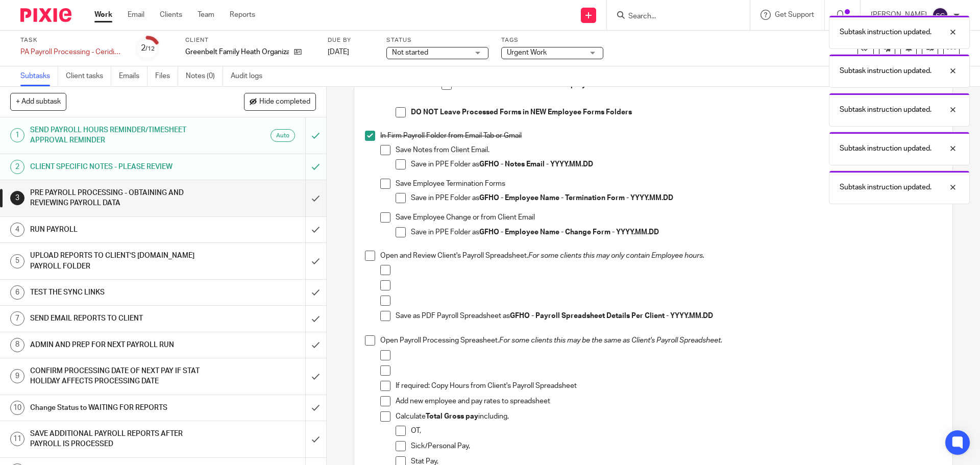
click at [366, 257] on span at bounding box center [370, 256] width 10 height 10
click at [365, 342] on span at bounding box center [370, 340] width 10 height 10
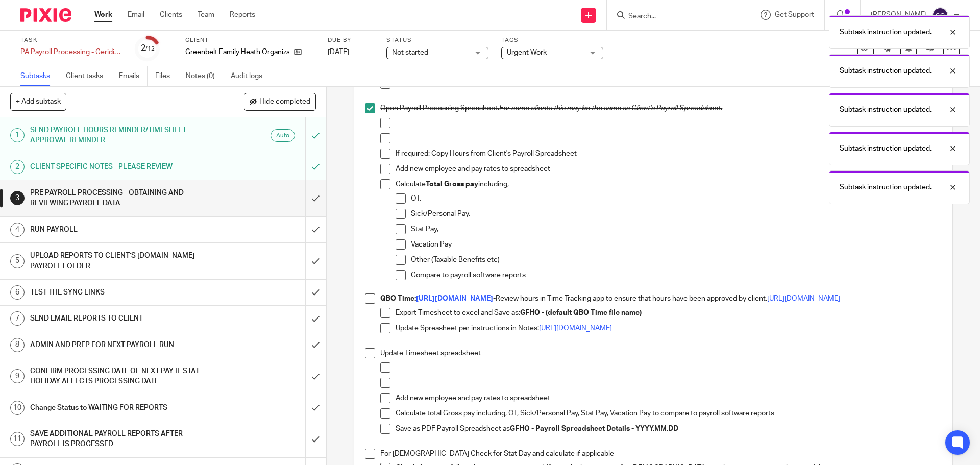
scroll to position [715, 0]
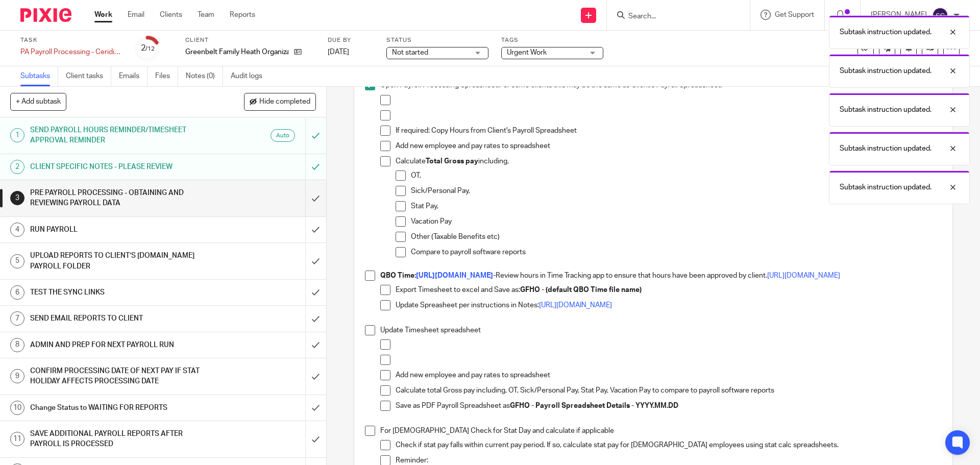
click at [368, 279] on span at bounding box center [370, 276] width 10 height 10
click at [365, 335] on span at bounding box center [370, 330] width 10 height 10
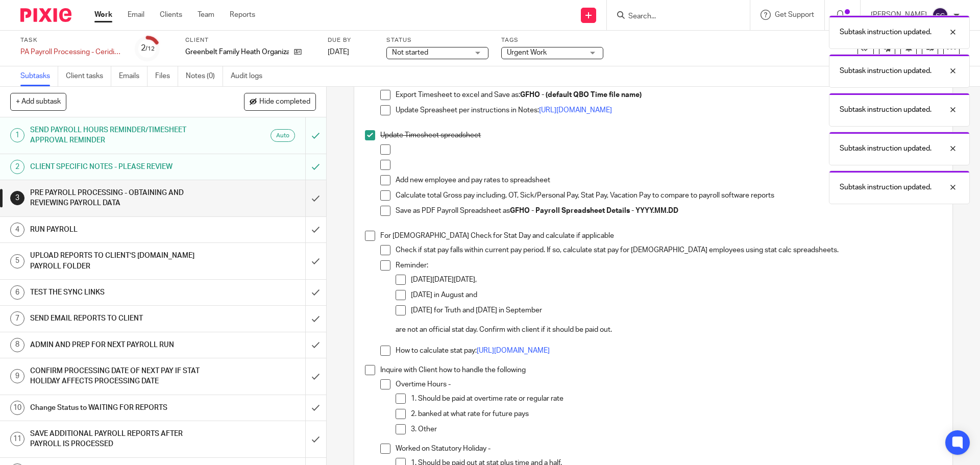
scroll to position [919, 0]
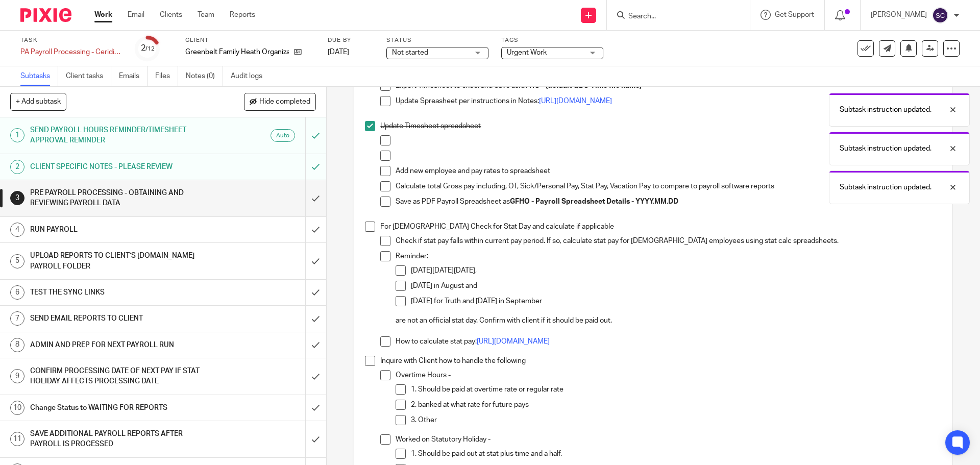
click at [367, 232] on span at bounding box center [370, 227] width 10 height 10
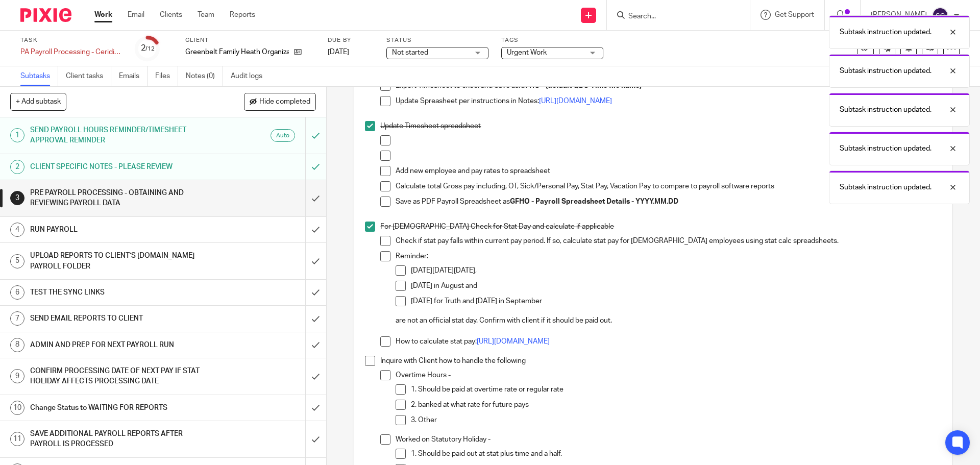
click at [366, 366] on span at bounding box center [370, 361] width 10 height 10
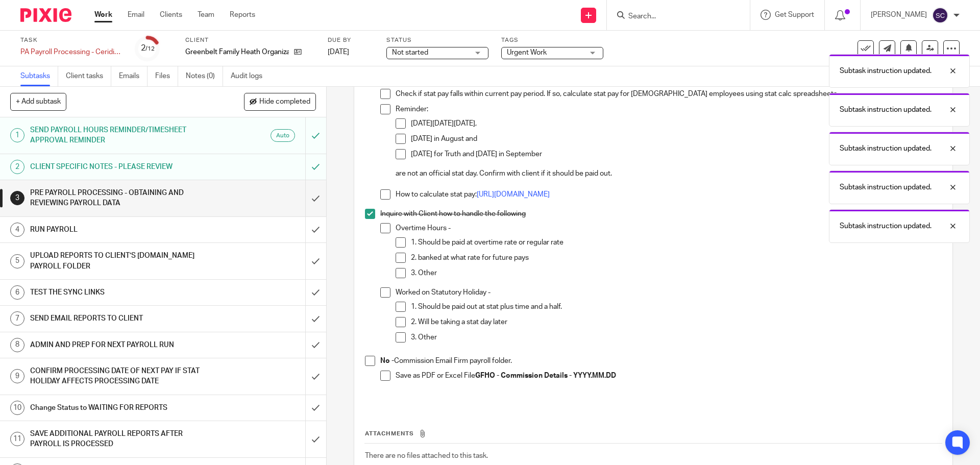
scroll to position [1072, 0]
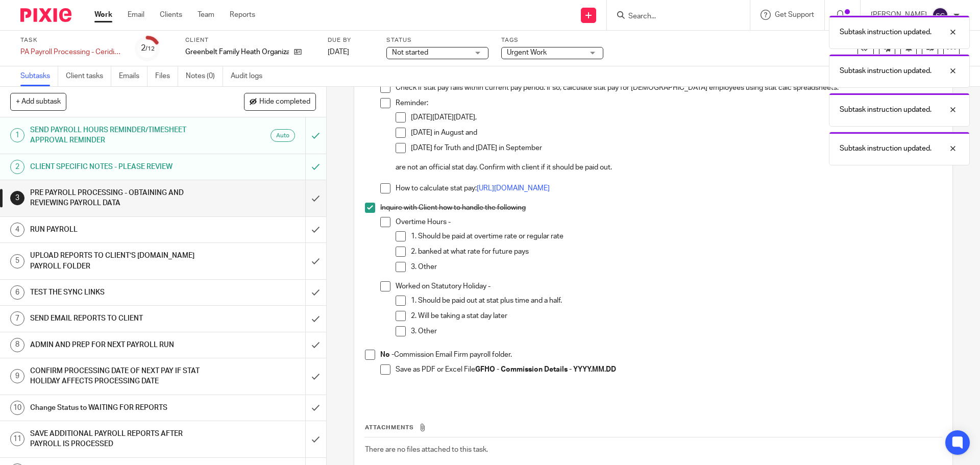
click at [366, 372] on li "No - Commission Email Firm payroll folder. Save as PDF or Excel File GFHO - Com…" at bounding box center [653, 367] width 576 height 34
click at [365, 360] on span at bounding box center [370, 355] width 10 height 10
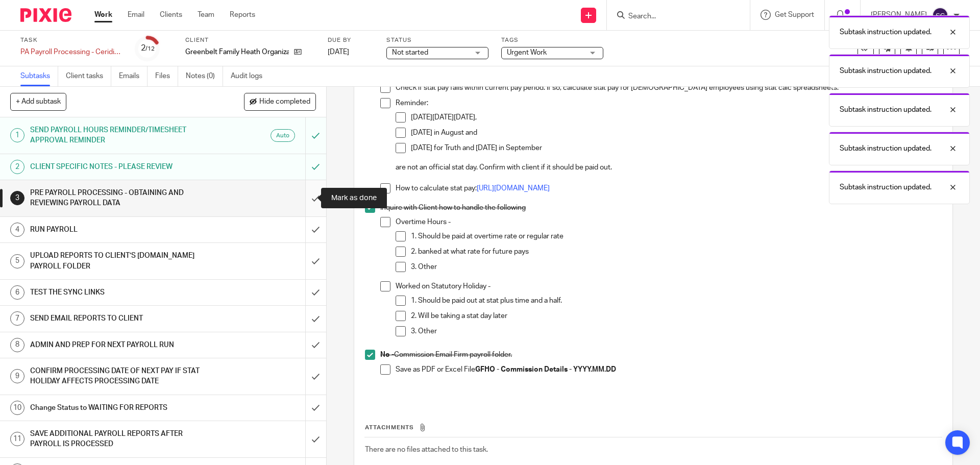
click at [304, 200] on input "submit" at bounding box center [163, 198] width 326 height 36
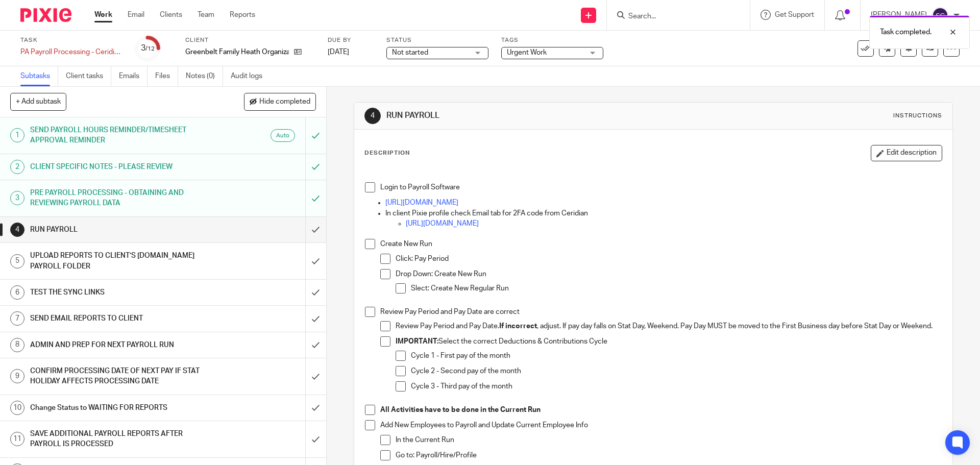
click at [371, 187] on span at bounding box center [370, 187] width 10 height 10
click at [366, 243] on span at bounding box center [370, 244] width 10 height 10
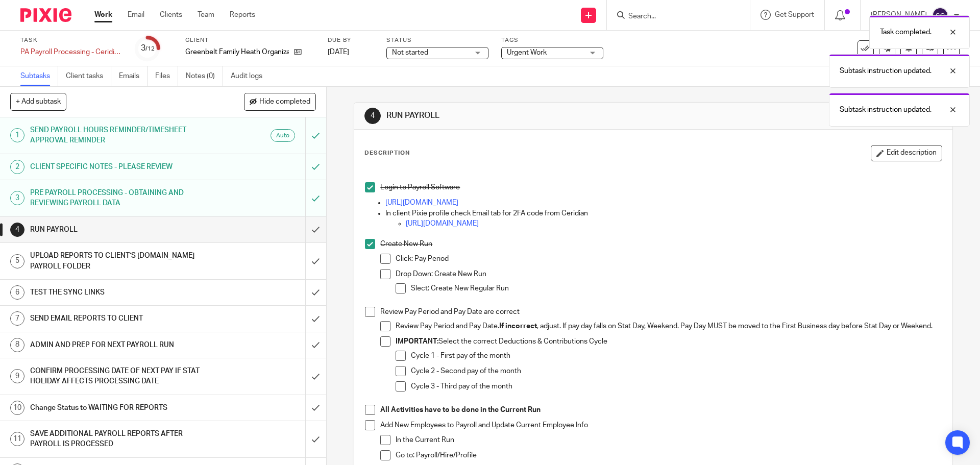
click at [368, 314] on span at bounding box center [370, 312] width 10 height 10
click at [366, 415] on span at bounding box center [370, 410] width 10 height 10
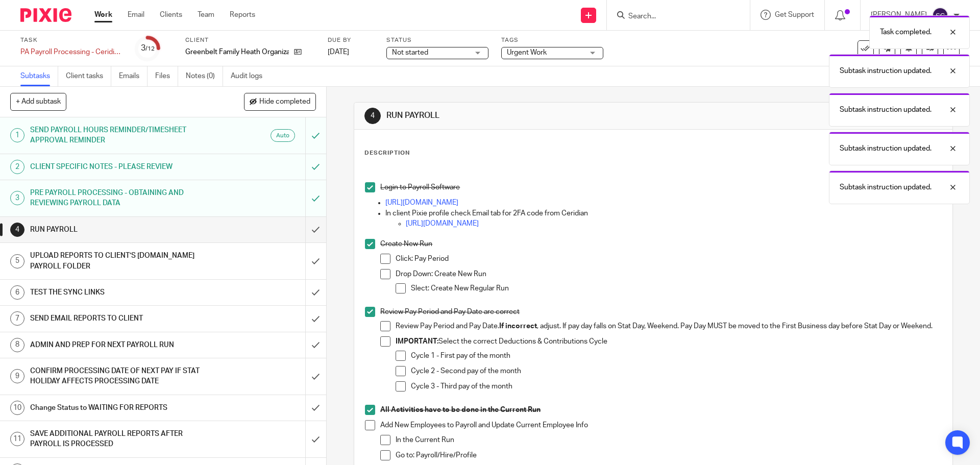
click at [366, 427] on span at bounding box center [370, 425] width 10 height 10
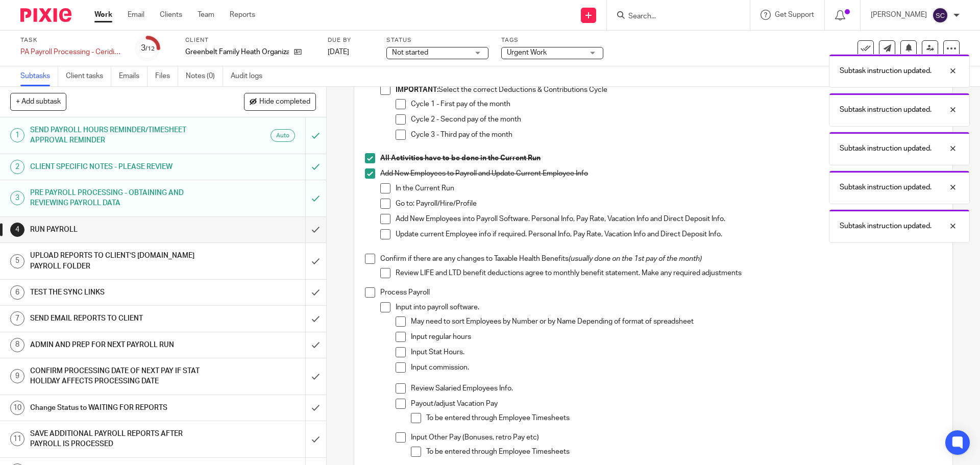
scroll to position [255, 0]
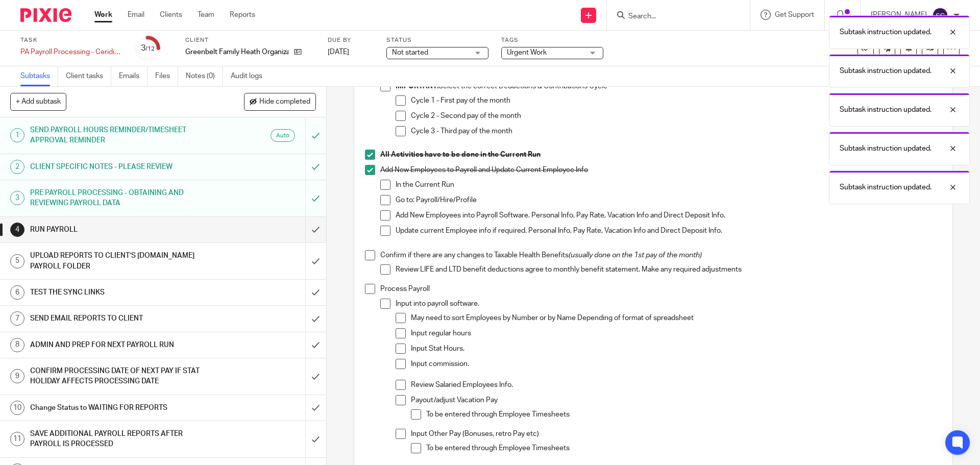
click at [366, 260] on span at bounding box center [370, 255] width 10 height 10
click at [365, 291] on span at bounding box center [370, 289] width 10 height 10
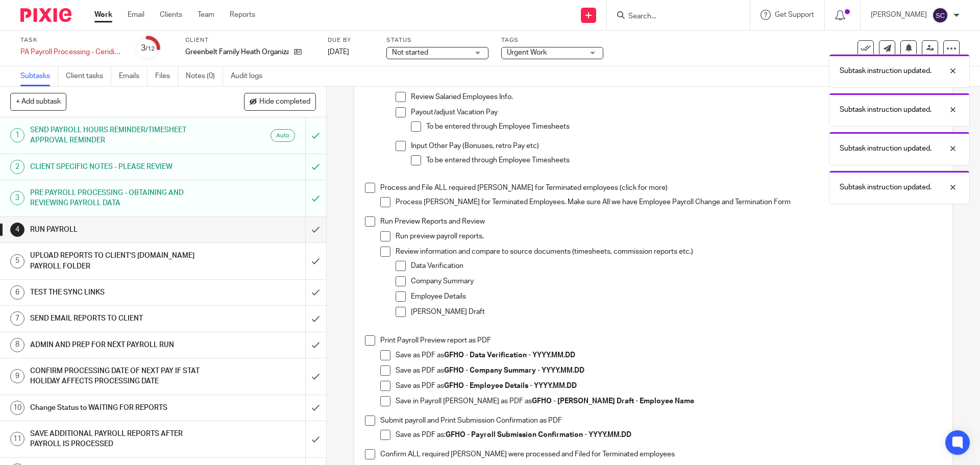
scroll to position [561, 0]
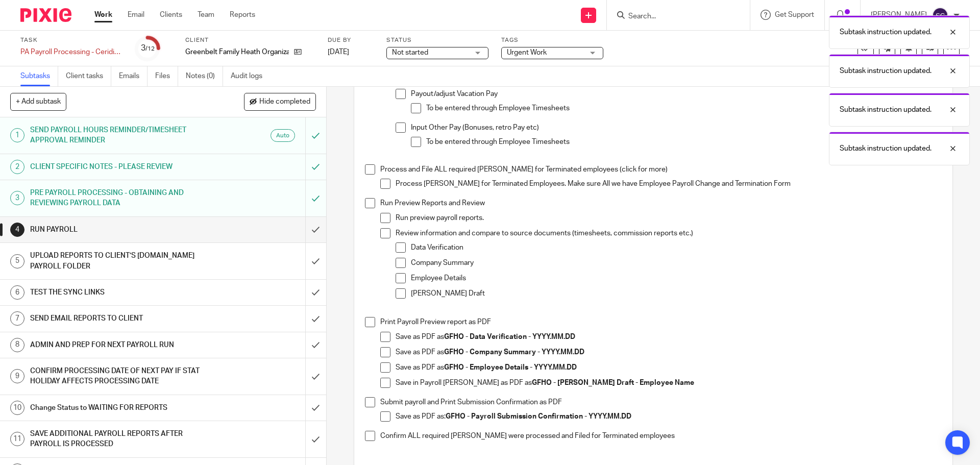
click at [366, 175] on span at bounding box center [370, 169] width 10 height 10
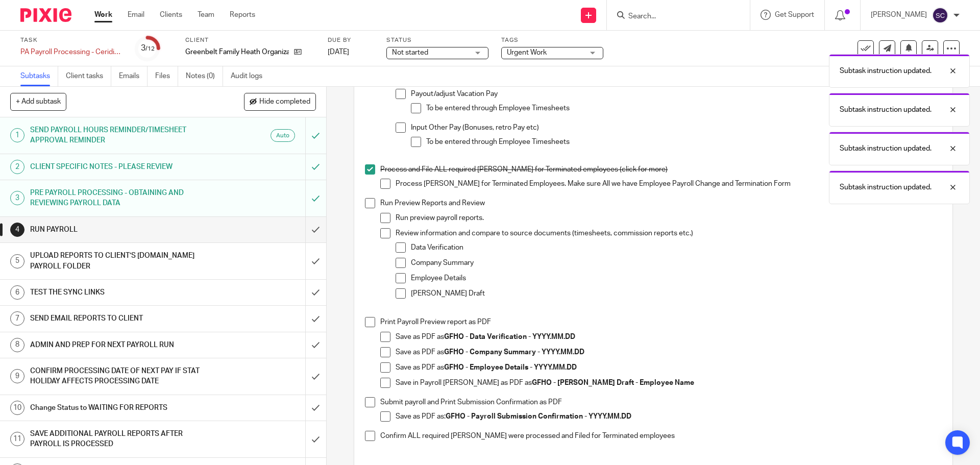
click at [367, 208] on span at bounding box center [370, 203] width 10 height 10
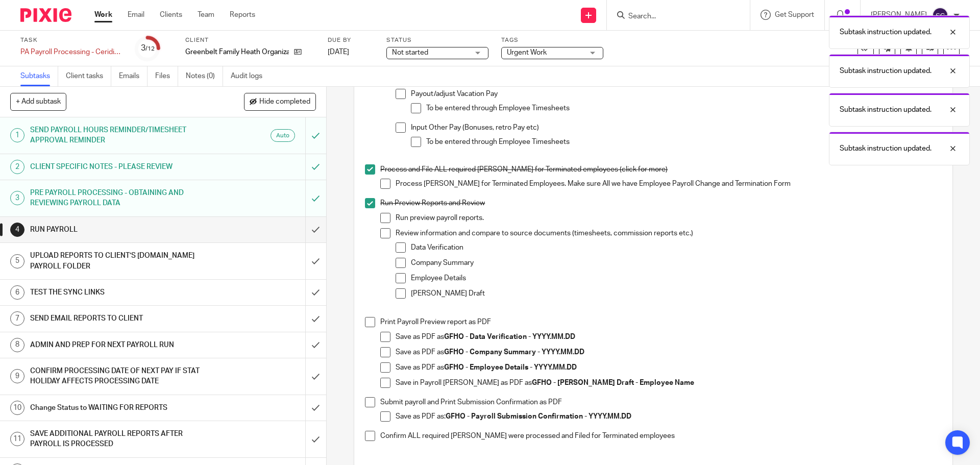
click at [365, 327] on span at bounding box center [370, 322] width 10 height 10
click at [368, 407] on span at bounding box center [370, 402] width 10 height 10
click at [371, 440] on span at bounding box center [370, 436] width 10 height 10
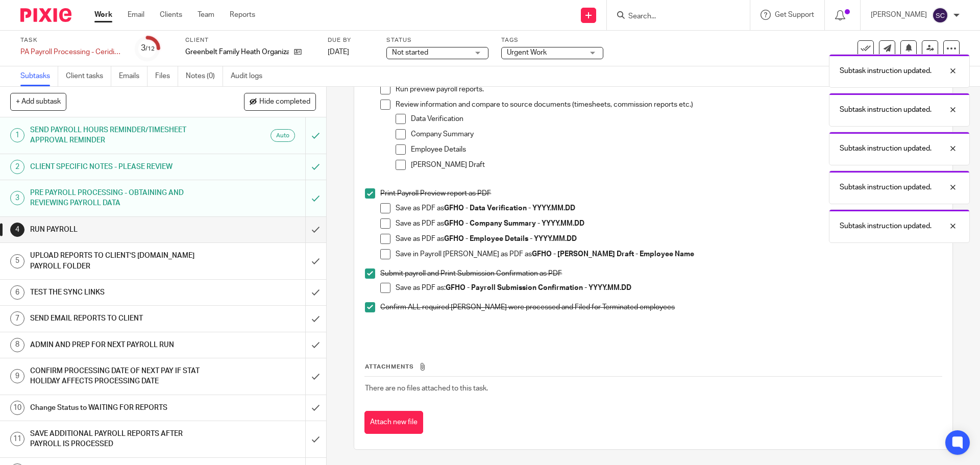
scroll to position [696, 0]
click at [305, 228] on input "submit" at bounding box center [163, 230] width 326 height 26
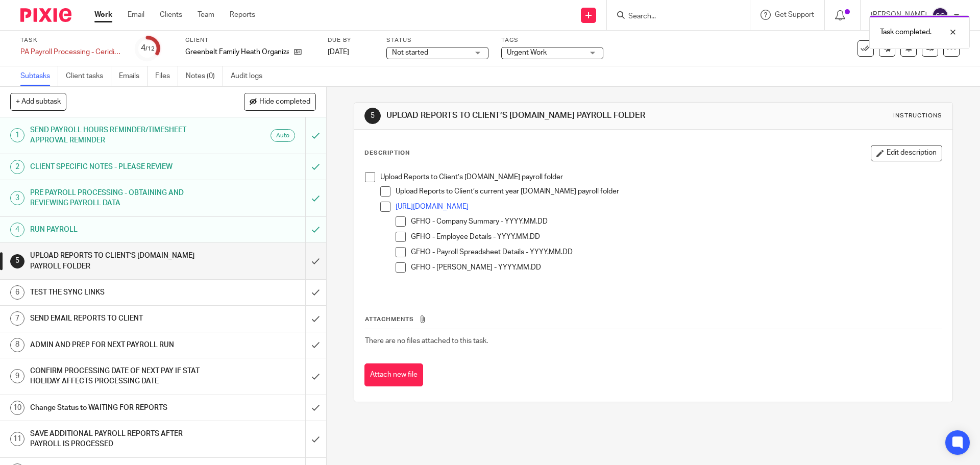
drag, startPoint x: 371, startPoint y: 180, endPoint x: 368, endPoint y: 184, distance: 5.8
click at [371, 180] on span at bounding box center [370, 177] width 10 height 10
click at [303, 258] on input "submit" at bounding box center [163, 261] width 326 height 36
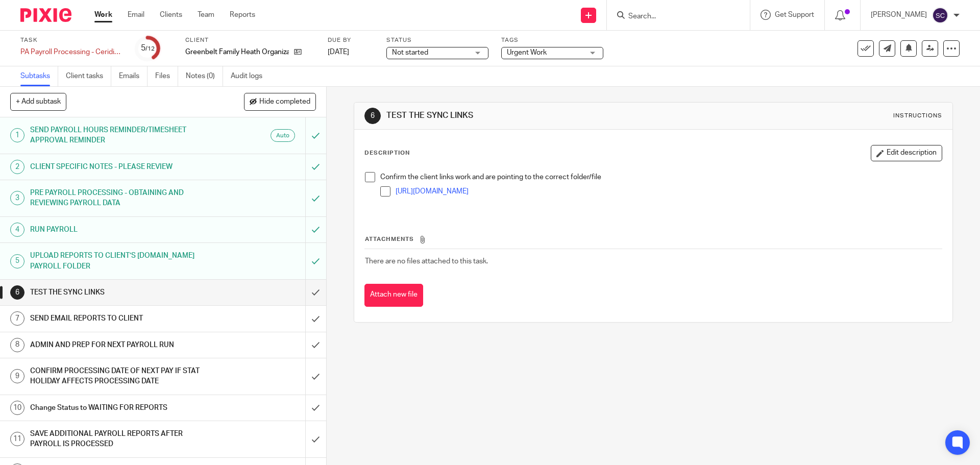
click at [365, 175] on span at bounding box center [370, 177] width 10 height 10
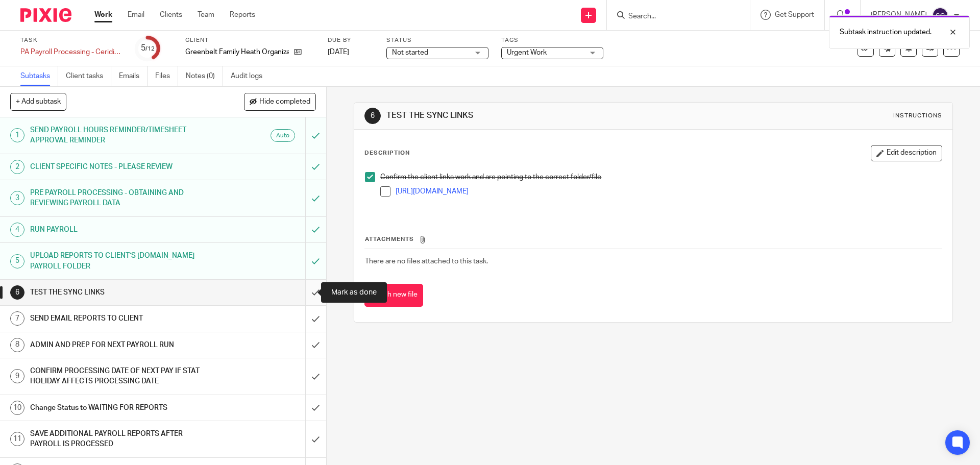
click at [303, 291] on input "submit" at bounding box center [163, 293] width 326 height 26
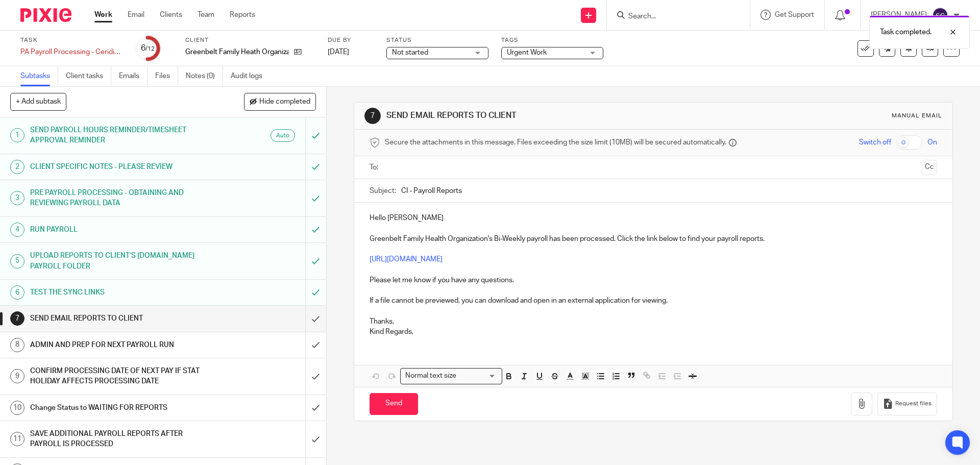
click at [408, 167] on input "text" at bounding box center [652, 168] width 529 height 12
click at [922, 169] on button "Cc" at bounding box center [929, 168] width 15 height 15
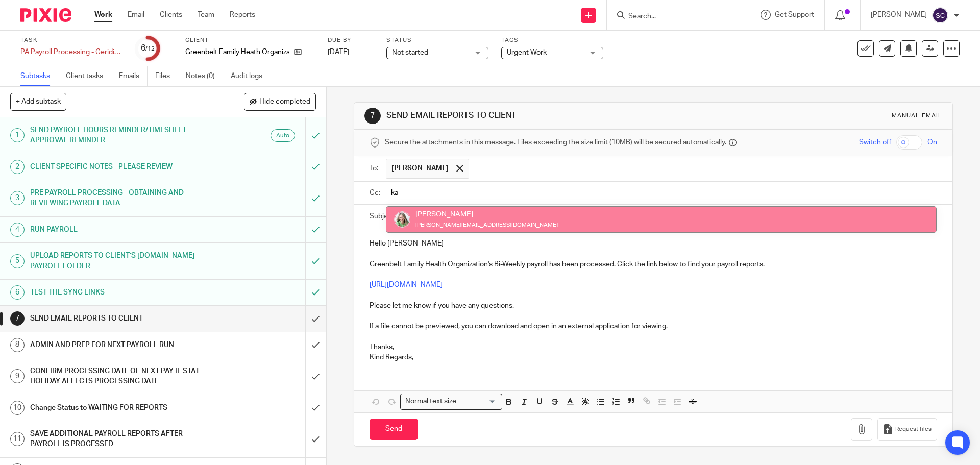
type input "ka"
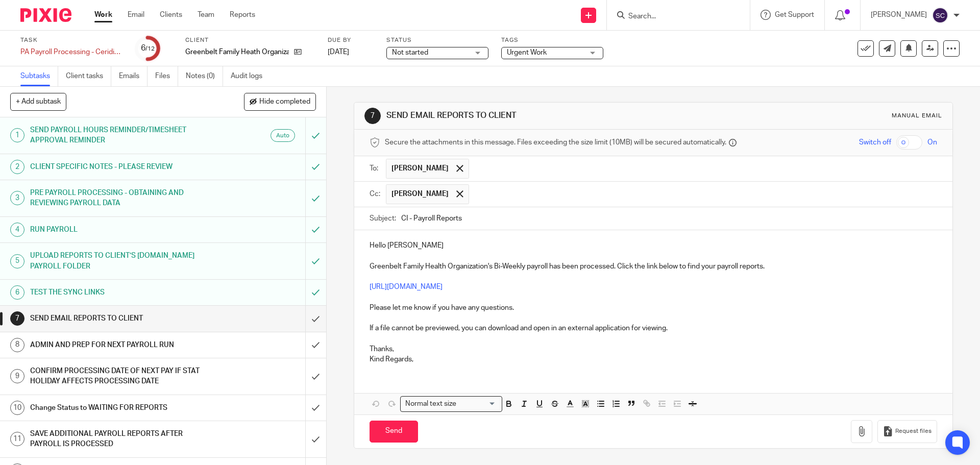
drag, startPoint x: 398, startPoint y: 217, endPoint x: 405, endPoint y: 221, distance: 7.3
click at [405, 221] on input "CI - Payroll Reports" at bounding box center [668, 218] width 535 height 23
type input "GFHO - Payroll Reports"
click at [425, 246] on p "Hello Danielle" at bounding box center [653, 245] width 567 height 10
click at [419, 356] on p "Kind Regards," at bounding box center [653, 359] width 567 height 10
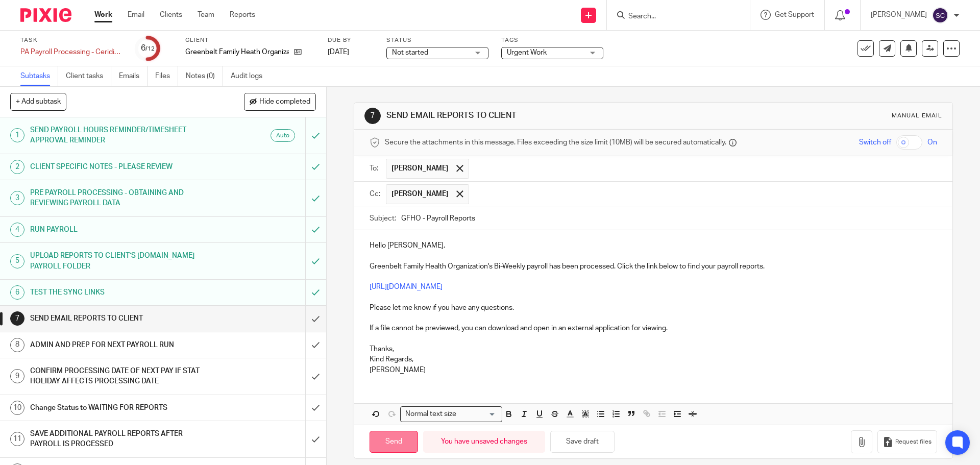
click at [386, 442] on input "Send" at bounding box center [394, 442] width 48 height 22
type input "Sent"
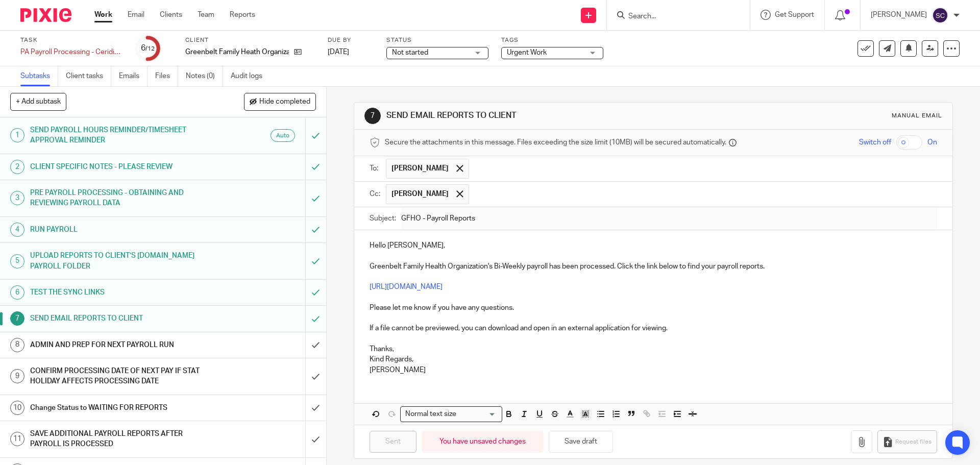
click at [127, 344] on h1 "ADMIN AND PREP FOR NEXT PAYROLL RUN" at bounding box center [118, 344] width 177 height 15
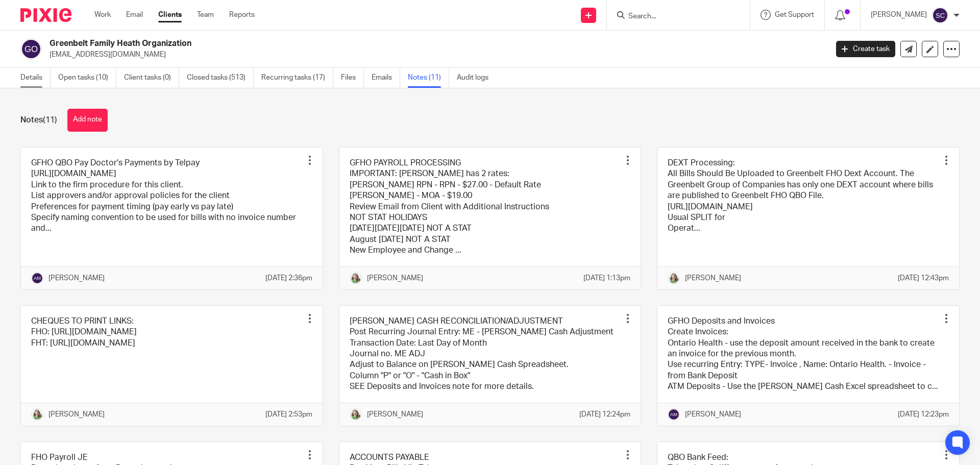
click at [30, 77] on link "Details" at bounding box center [35, 78] width 30 height 20
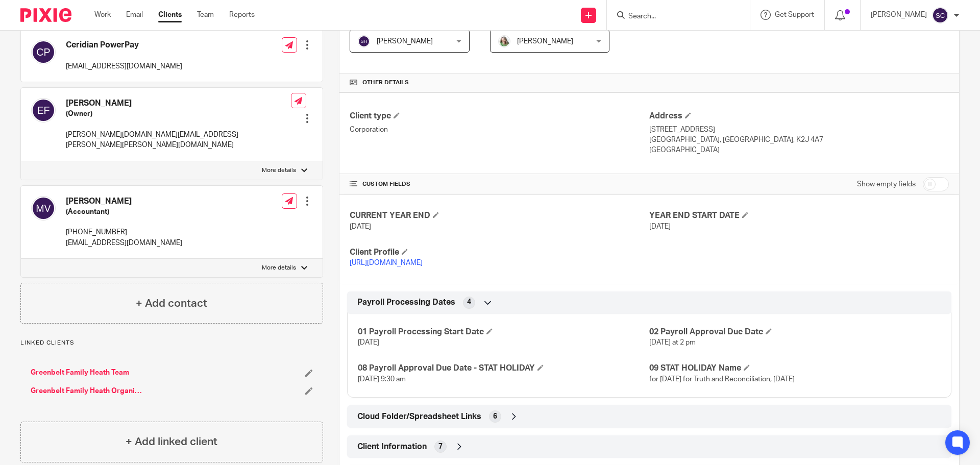
scroll to position [306, 0]
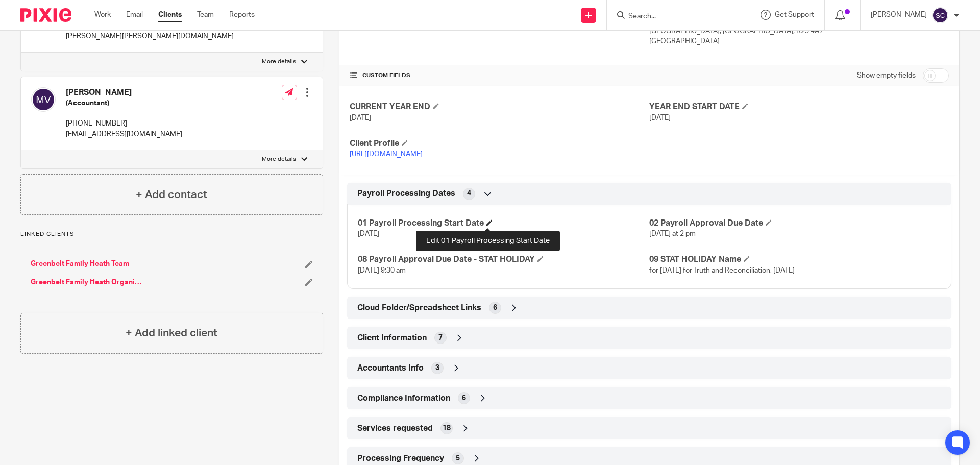
click at [486, 222] on span at bounding box center [489, 222] width 6 height 6
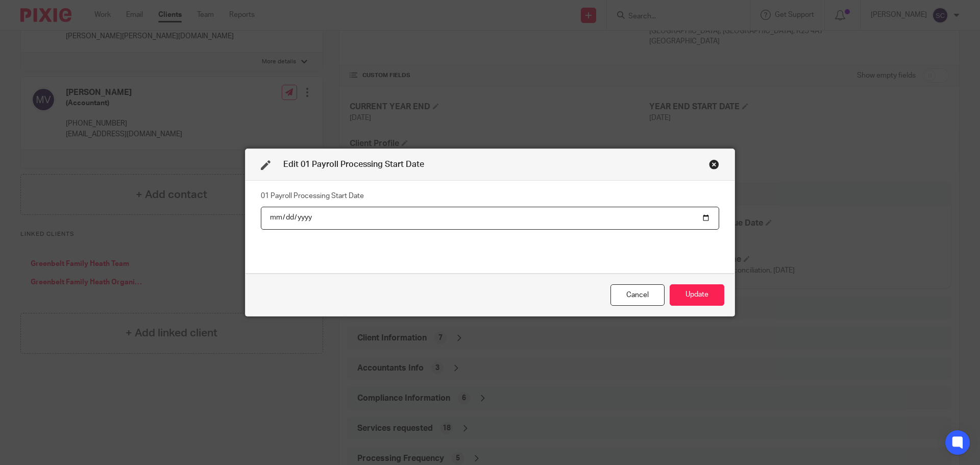
click at [703, 220] on input "[DATE]" at bounding box center [490, 218] width 458 height 23
type input "[DATE]"
click at [707, 291] on button "Update" at bounding box center [697, 295] width 55 height 22
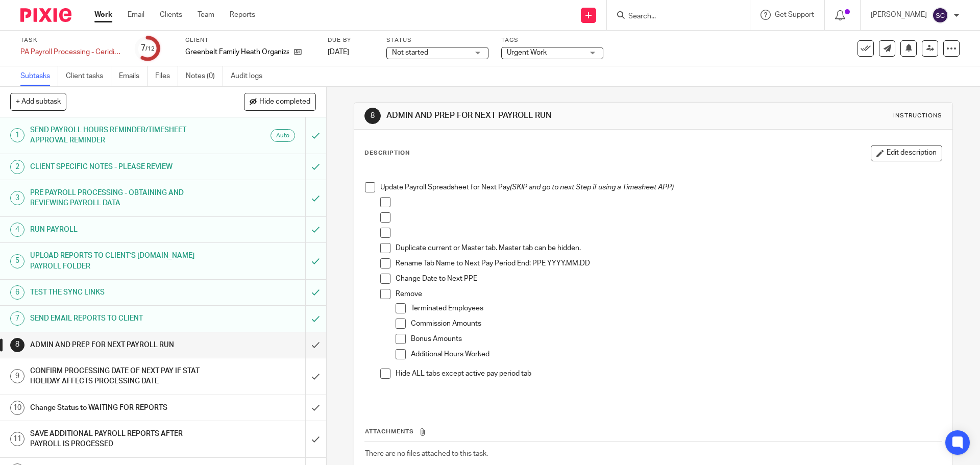
click at [366, 188] on span at bounding box center [370, 187] width 10 height 10
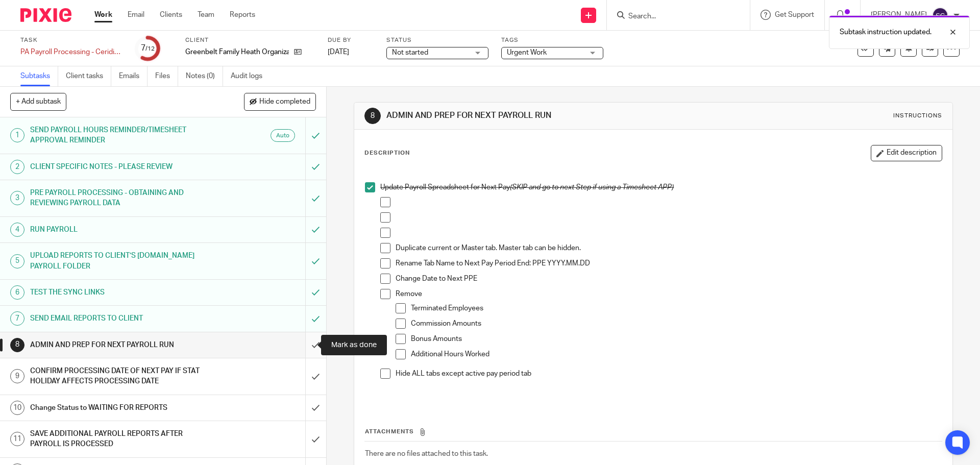
click at [304, 347] on input "submit" at bounding box center [163, 345] width 326 height 26
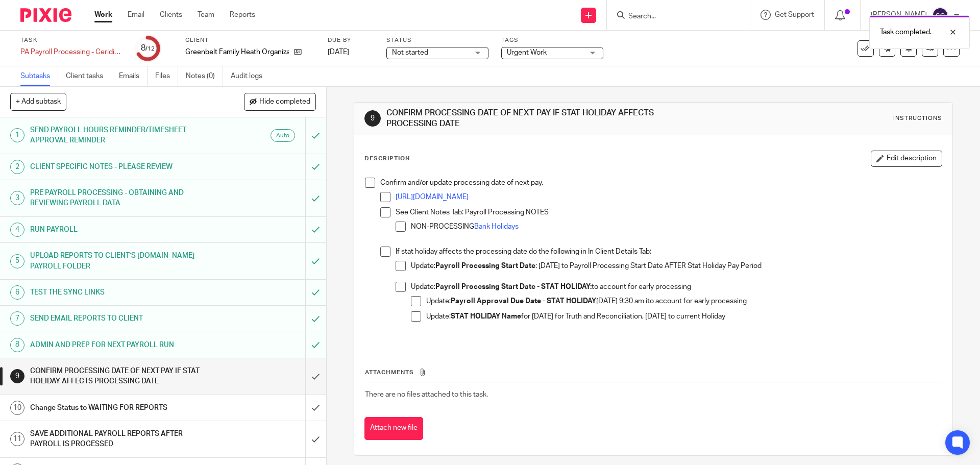
click at [366, 182] on span at bounding box center [370, 183] width 10 height 10
click at [304, 375] on input "submit" at bounding box center [163, 376] width 326 height 36
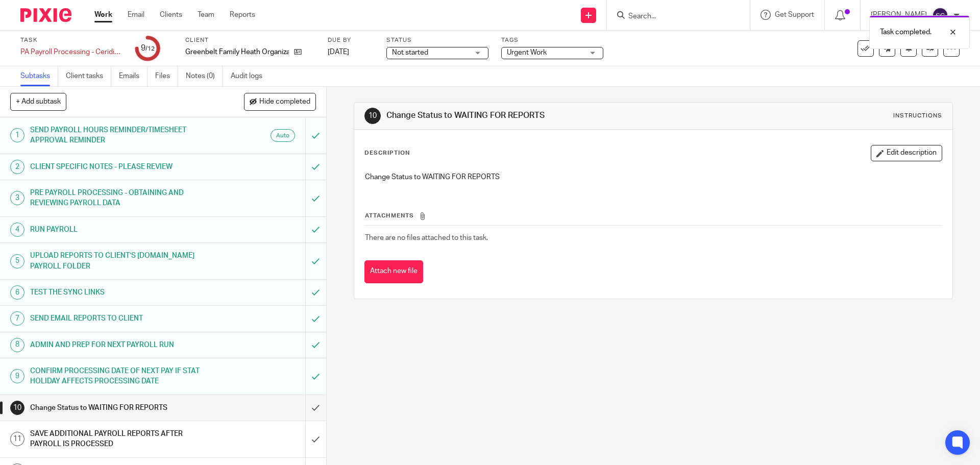
click at [480, 54] on div "Not started Not started" at bounding box center [437, 53] width 102 height 12
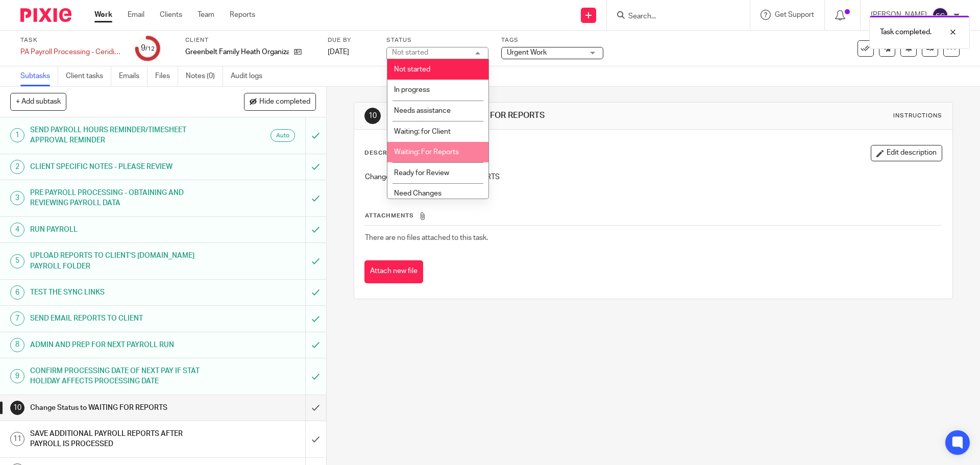
click at [435, 152] on span "Waiting: For Reports" at bounding box center [426, 152] width 65 height 7
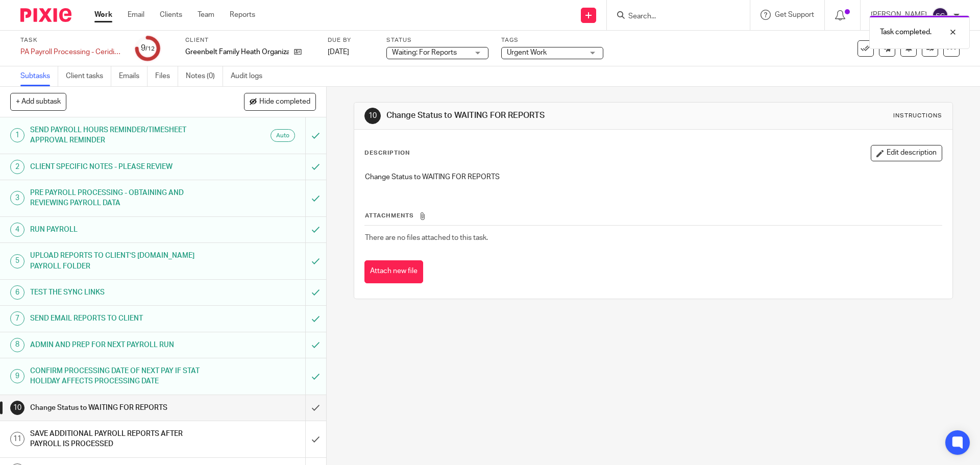
click at [513, 53] on span "Urgent Work" at bounding box center [527, 52] width 40 height 7
click at [513, 68] on input "checkbox" at bounding box center [513, 69] width 19 height 19
checkbox input "false"
click at [301, 406] on input "submit" at bounding box center [163, 408] width 326 height 26
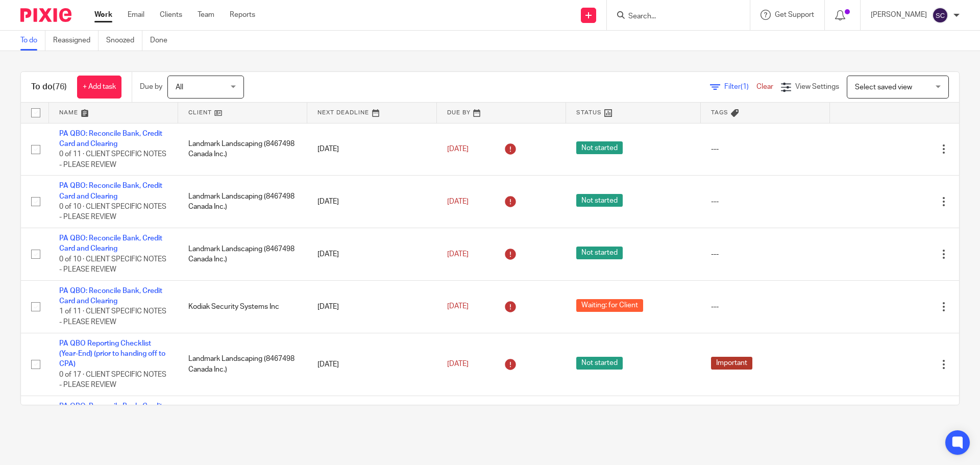
scroll to position [3012, 0]
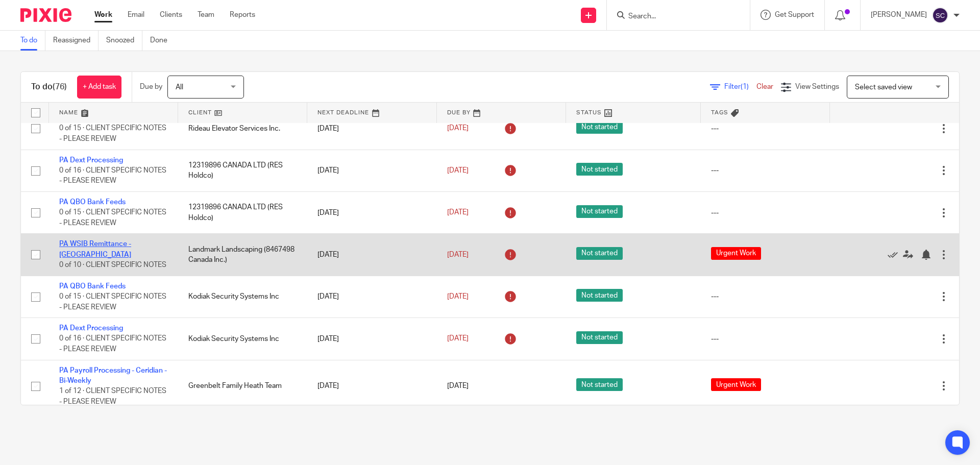
click at [75, 258] on link "PA WSIB Remittance - [GEOGRAPHIC_DATA]" at bounding box center [95, 248] width 72 height 17
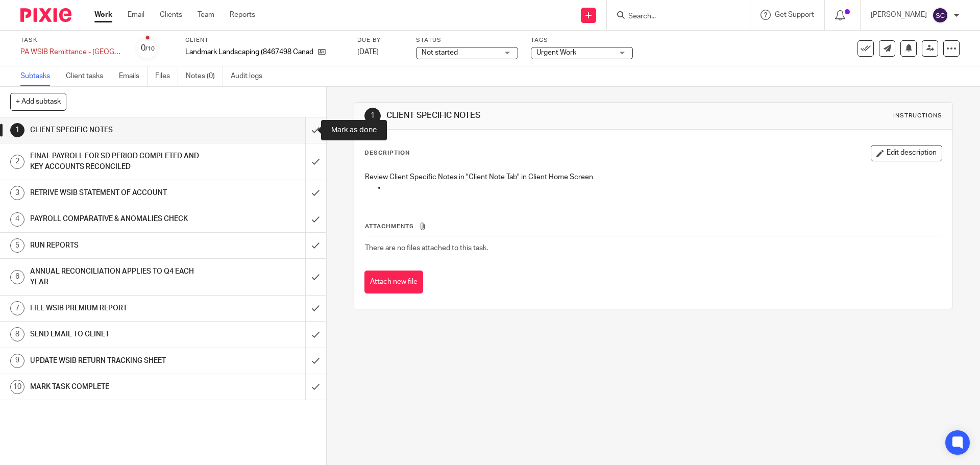
click at [305, 131] on input "submit" at bounding box center [163, 130] width 326 height 26
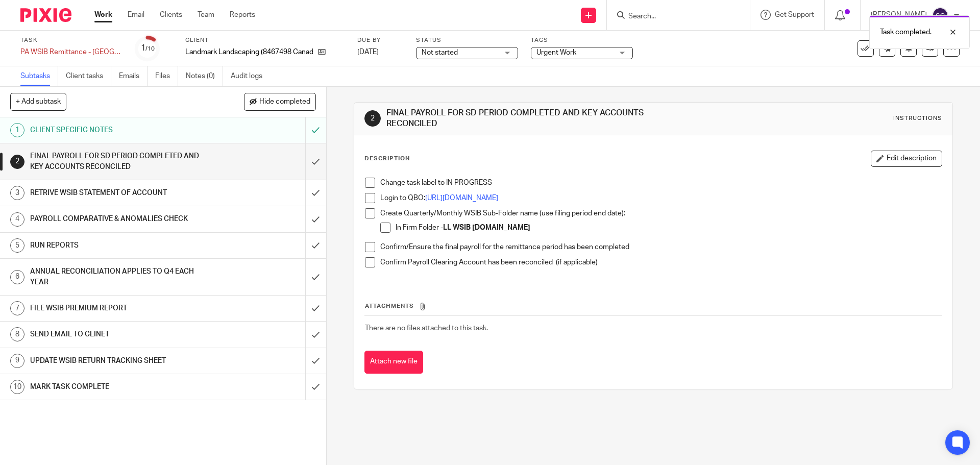
click at [366, 184] on span at bounding box center [370, 183] width 10 height 10
click at [366, 198] on span at bounding box center [370, 198] width 10 height 10
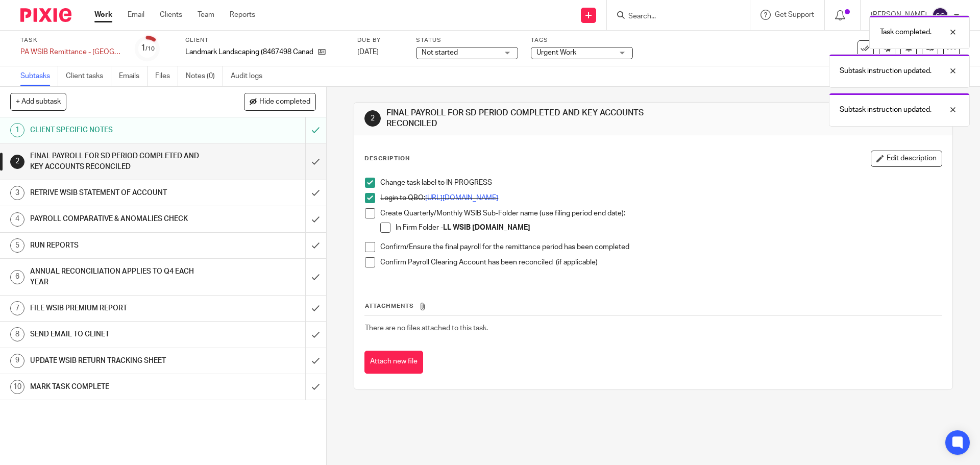
click at [368, 212] on span at bounding box center [370, 213] width 10 height 10
click at [367, 244] on span at bounding box center [370, 247] width 10 height 10
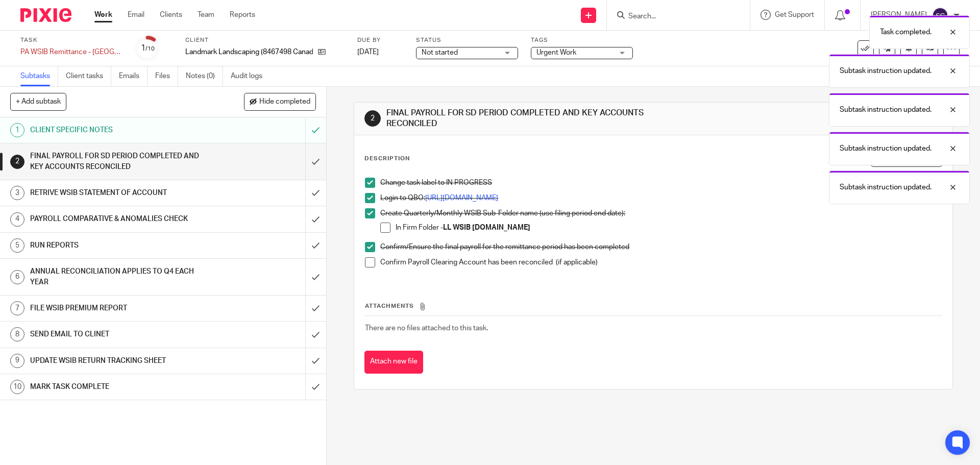
click at [365, 262] on span at bounding box center [370, 262] width 10 height 10
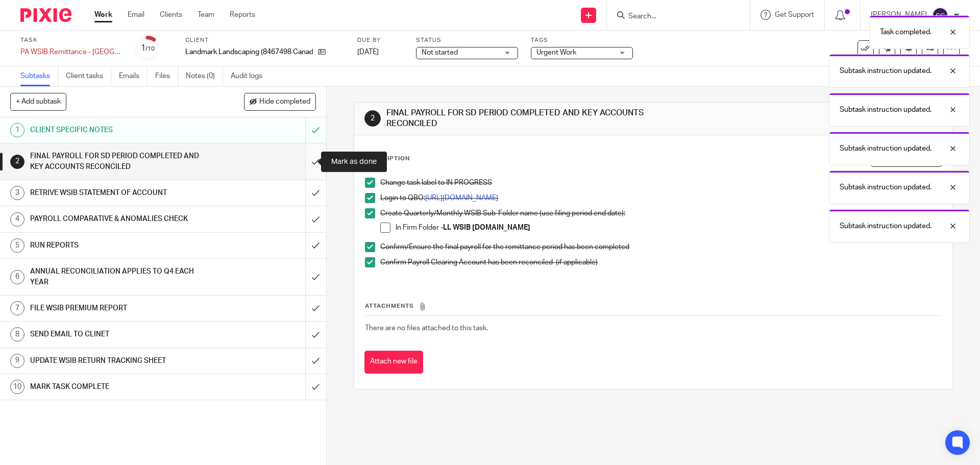
click at [303, 159] on input "submit" at bounding box center [163, 161] width 326 height 36
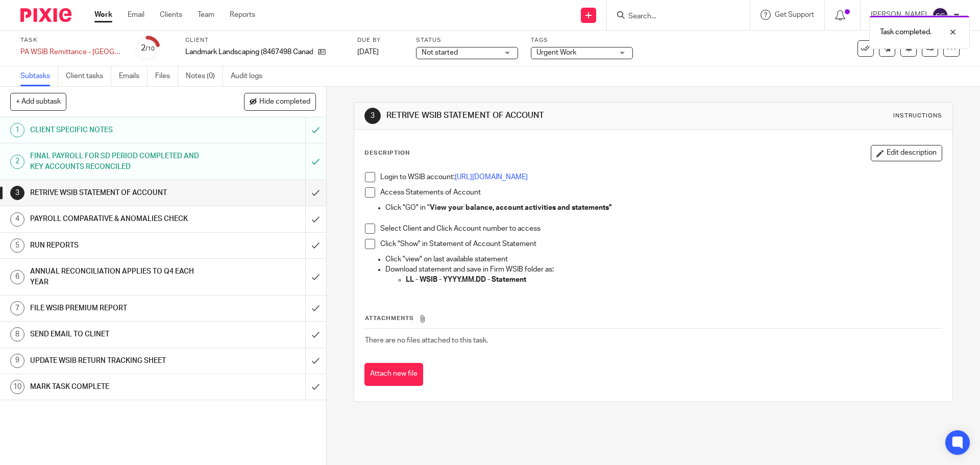
click at [368, 178] on span at bounding box center [370, 177] width 10 height 10
click at [367, 195] on span at bounding box center [370, 192] width 10 height 10
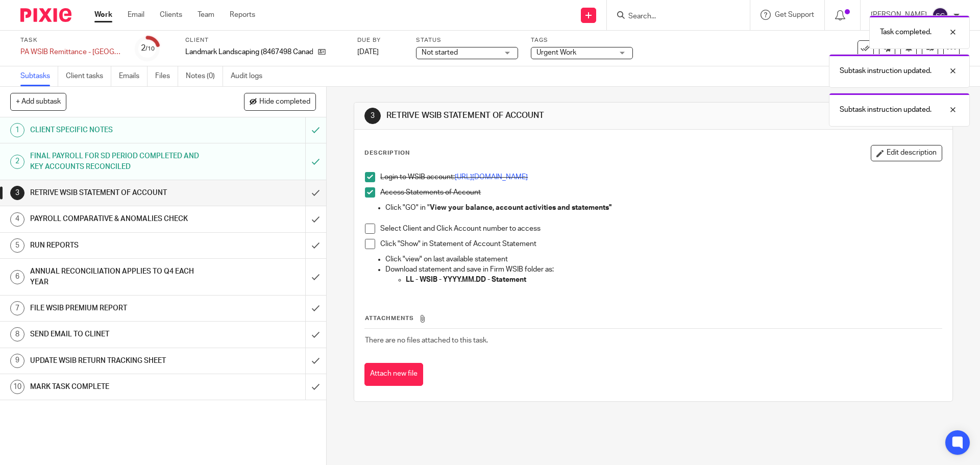
click at [371, 245] on span at bounding box center [370, 244] width 10 height 10
click at [367, 231] on span at bounding box center [370, 229] width 10 height 10
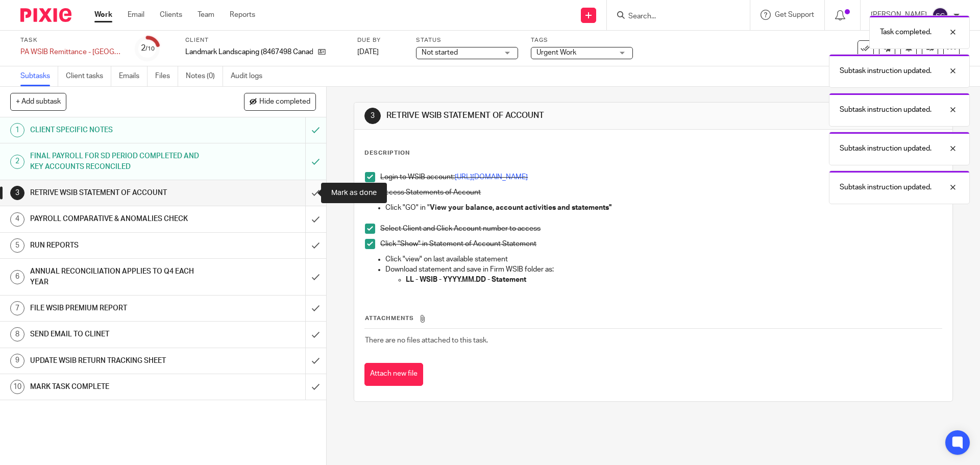
click at [302, 195] on input "submit" at bounding box center [163, 193] width 326 height 26
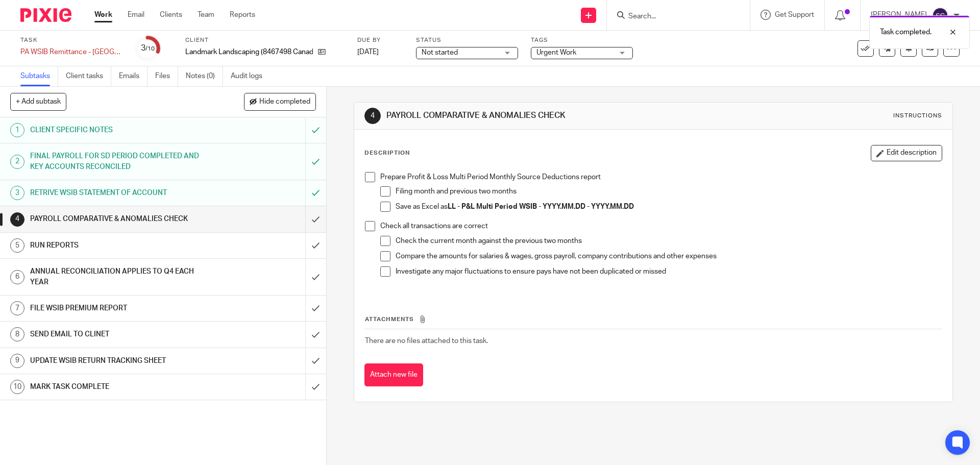
click at [368, 177] on span at bounding box center [370, 177] width 10 height 10
click at [368, 225] on span at bounding box center [370, 226] width 10 height 10
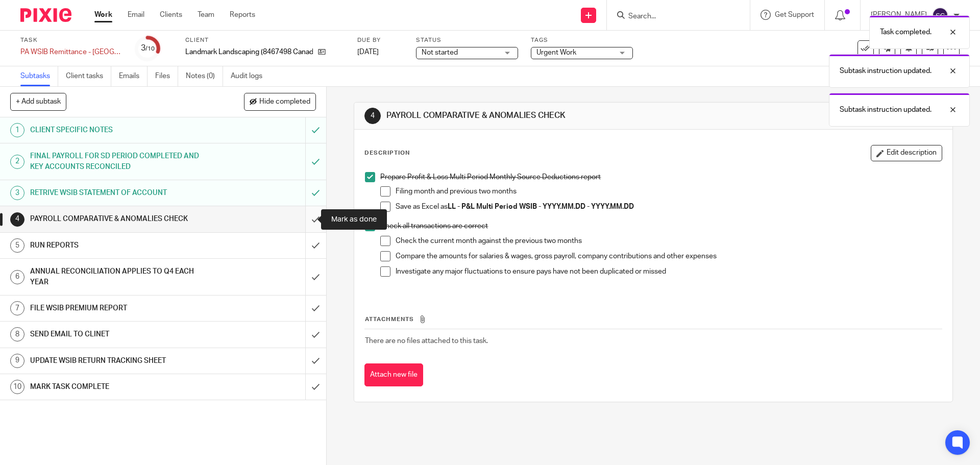
click at [306, 219] on input "submit" at bounding box center [163, 219] width 326 height 26
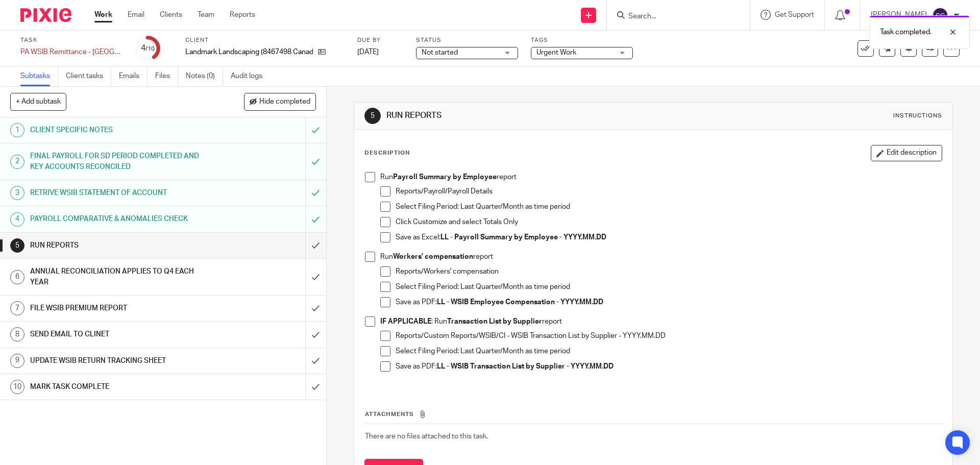
click at [367, 178] on span at bounding box center [370, 177] width 10 height 10
click at [365, 258] on span at bounding box center [370, 257] width 10 height 10
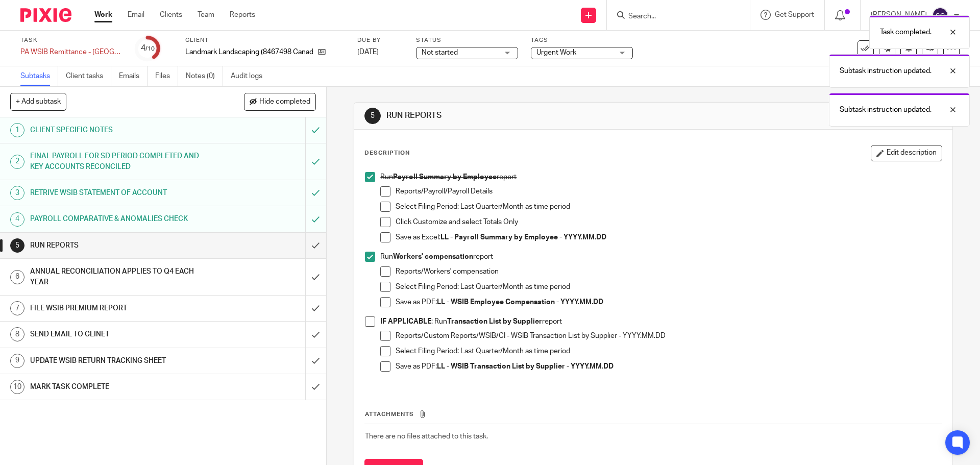
click at [365, 320] on span at bounding box center [370, 321] width 10 height 10
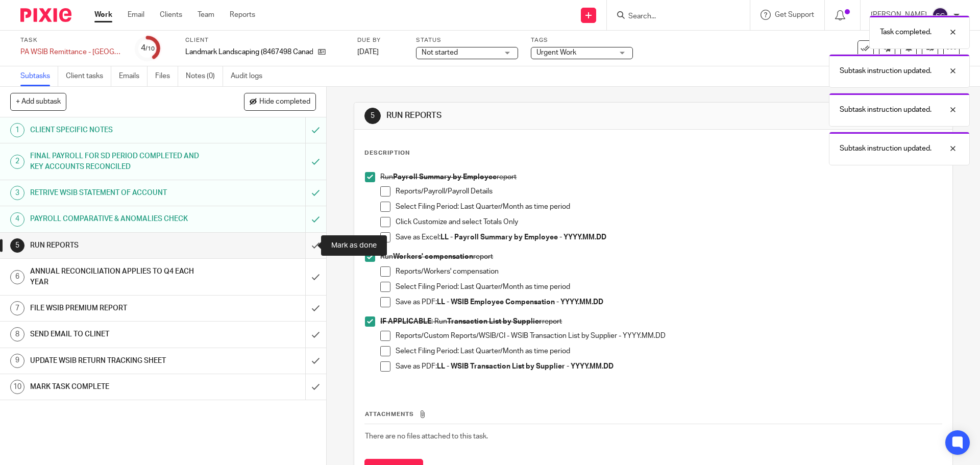
click at [305, 243] on input "submit" at bounding box center [163, 246] width 326 height 26
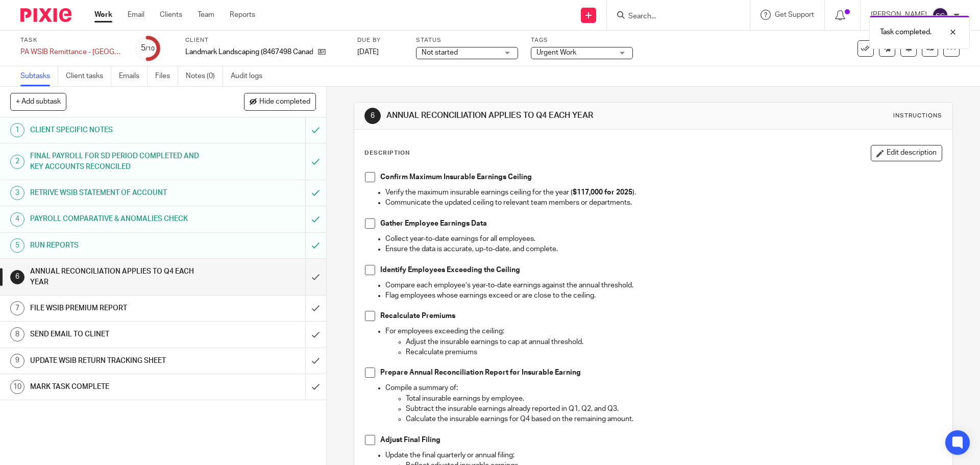
click at [370, 180] on span at bounding box center [370, 177] width 10 height 10
click at [366, 222] on span at bounding box center [370, 223] width 10 height 10
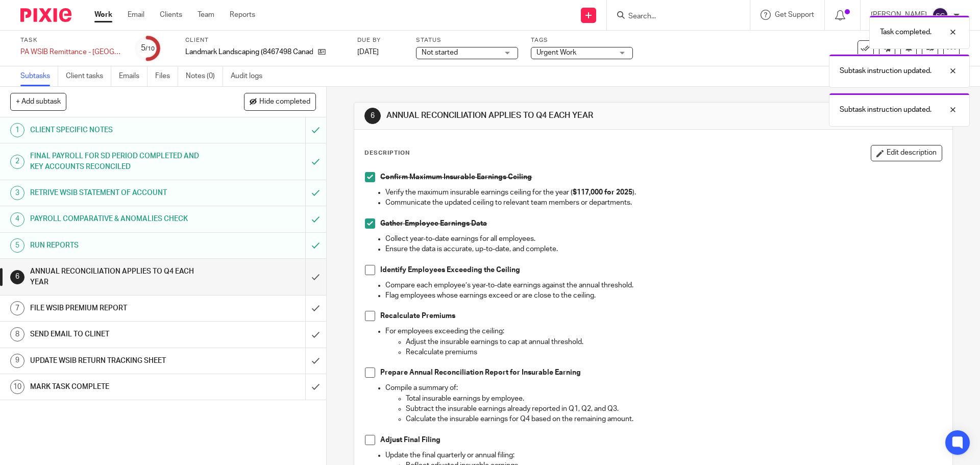
click at [366, 271] on span at bounding box center [370, 270] width 10 height 10
click at [365, 315] on span at bounding box center [370, 316] width 10 height 10
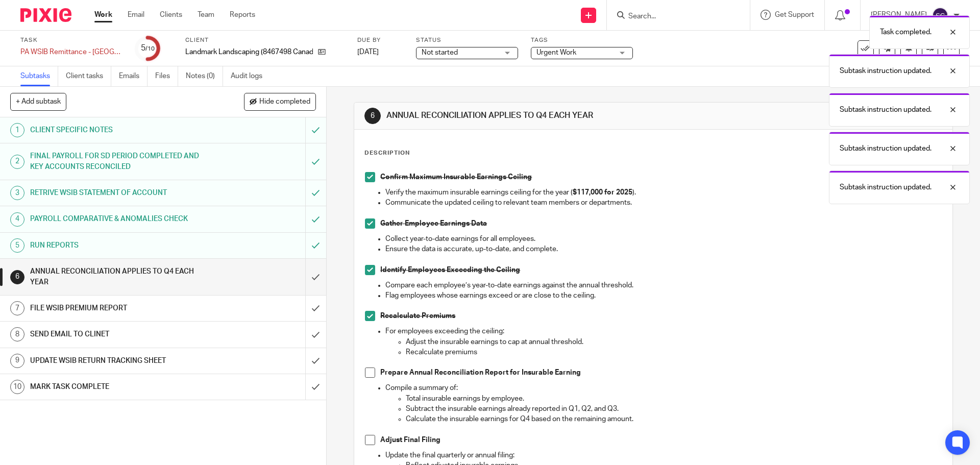
click at [366, 376] on span at bounding box center [370, 373] width 10 height 10
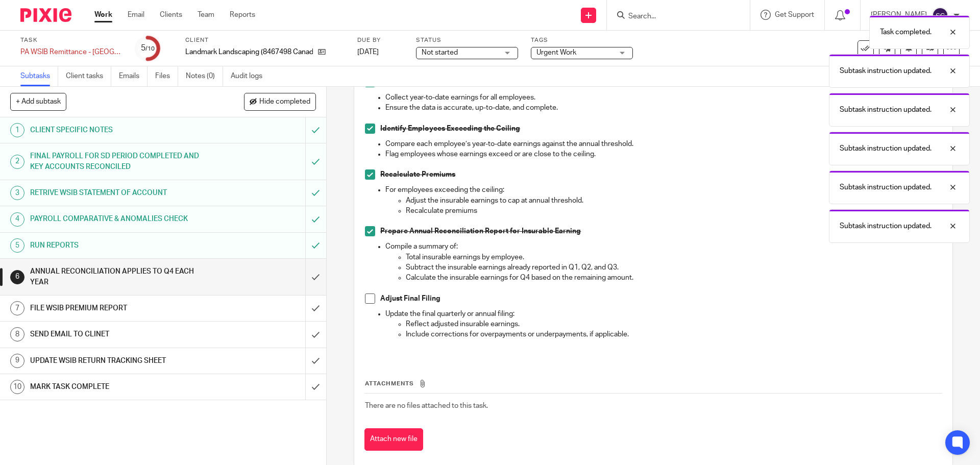
scroll to position [153, 0]
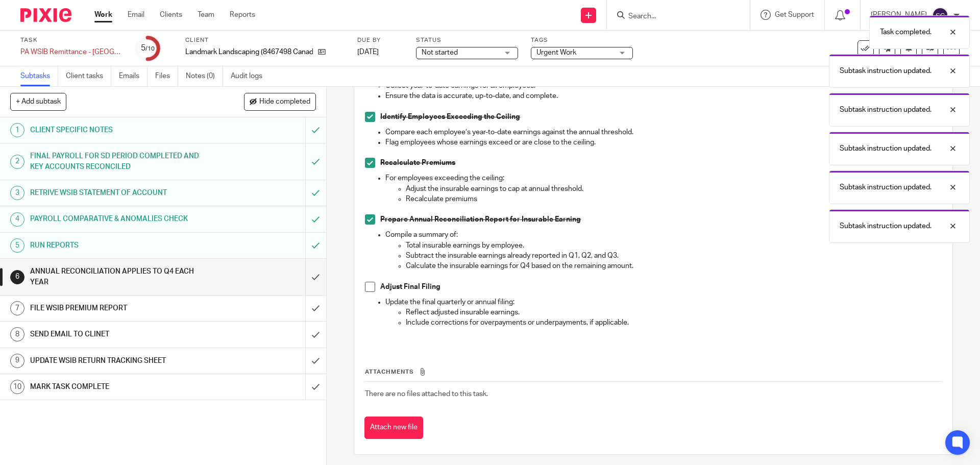
click at [366, 288] on span at bounding box center [370, 287] width 10 height 10
click at [302, 279] on input "submit" at bounding box center [163, 277] width 326 height 36
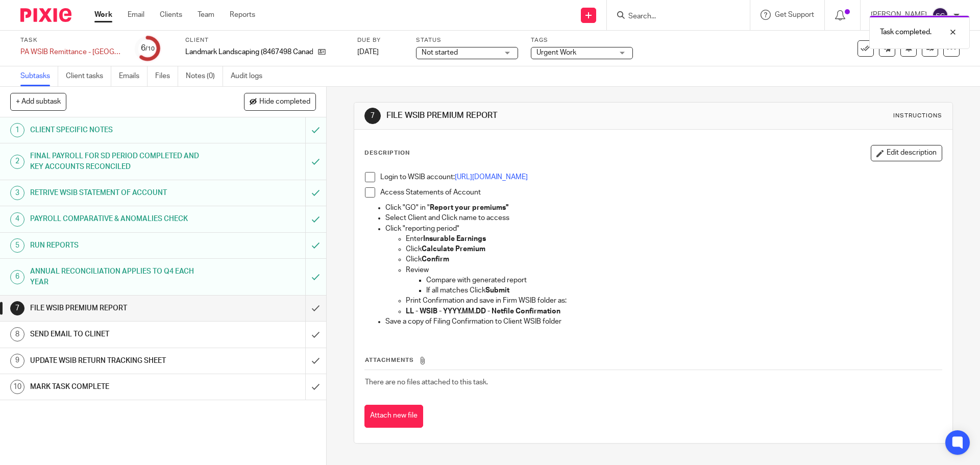
click at [367, 177] on span at bounding box center [370, 177] width 10 height 10
click at [368, 192] on span at bounding box center [370, 192] width 10 height 10
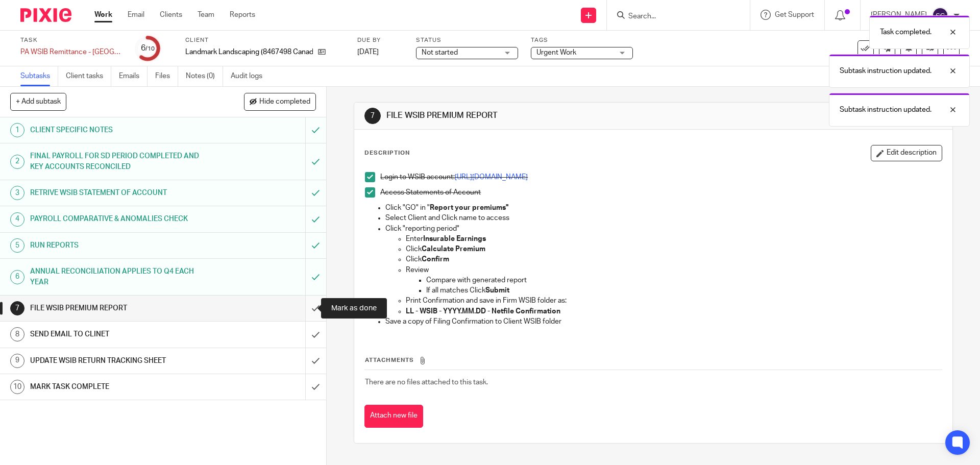
click at [304, 309] on input "submit" at bounding box center [163, 309] width 326 height 26
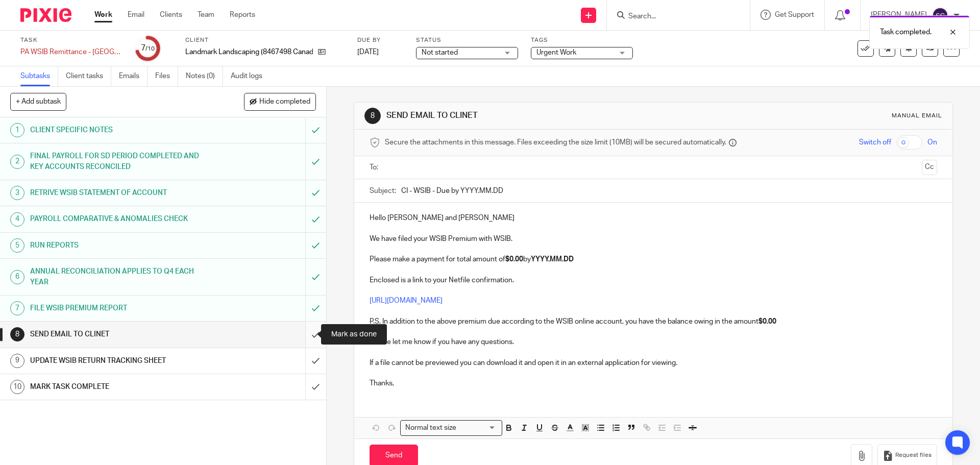
click at [304, 336] on input "submit" at bounding box center [163, 335] width 326 height 26
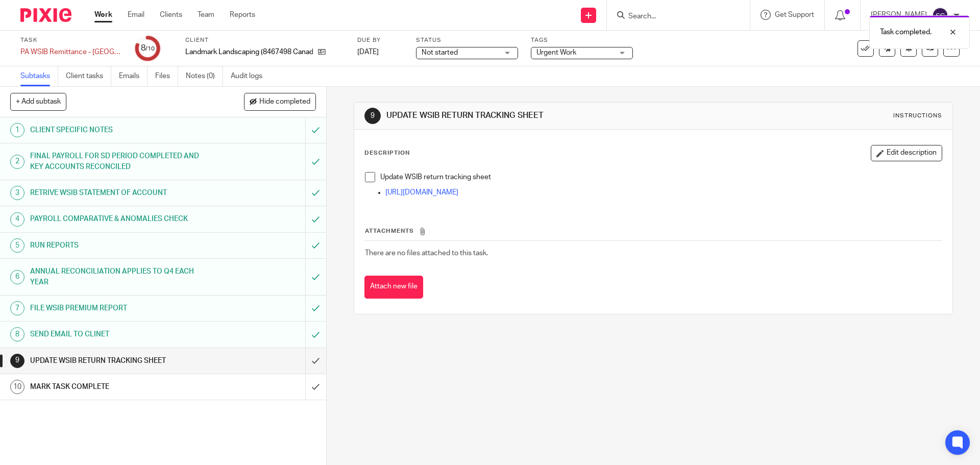
click at [365, 179] on span at bounding box center [370, 177] width 10 height 10
click at [303, 361] on input "submit" at bounding box center [163, 361] width 326 height 26
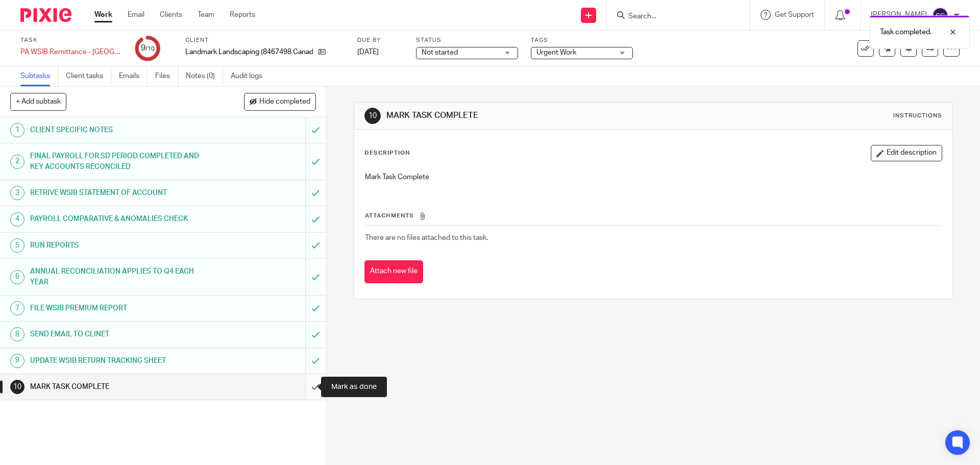
click at [305, 388] on input "submit" at bounding box center [163, 387] width 326 height 26
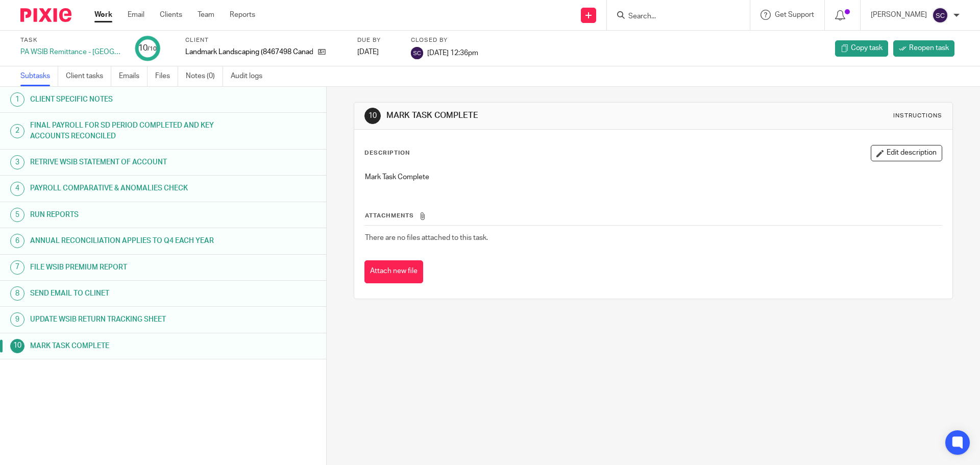
click at [106, 16] on link "Work" at bounding box center [103, 15] width 18 height 10
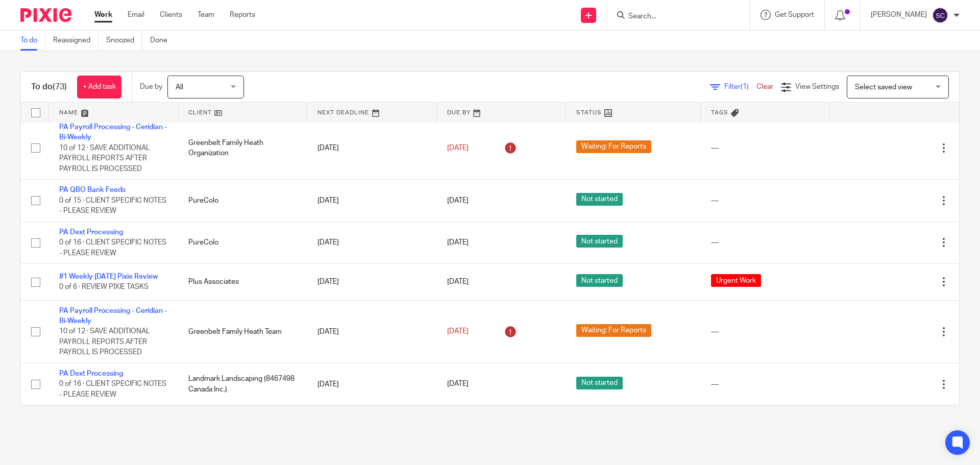
scroll to position [3366, 0]
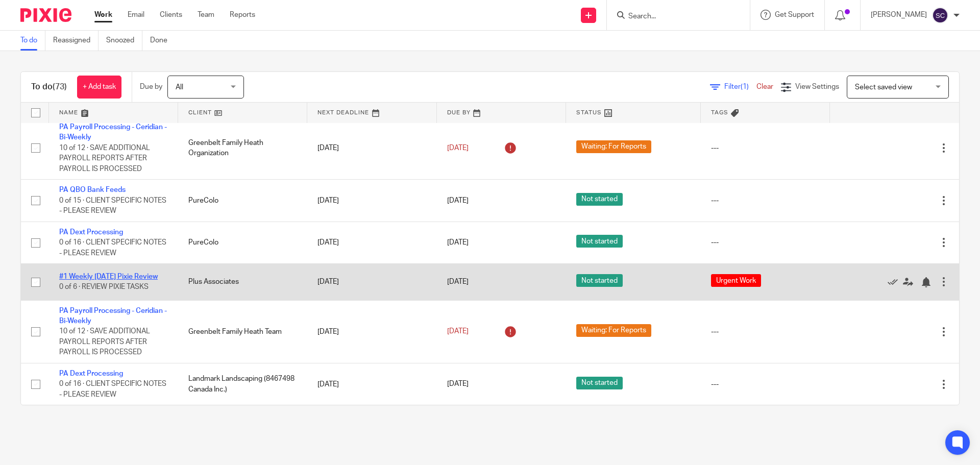
click at [83, 276] on link "#1 Weekly [DATE] Pixie Review" at bounding box center [108, 276] width 99 height 7
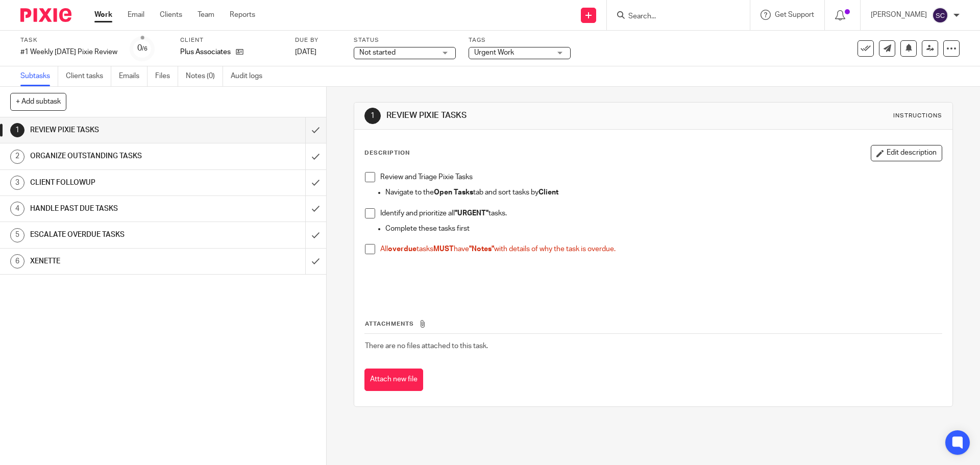
click at [367, 214] on span at bounding box center [370, 213] width 10 height 10
click at [366, 176] on span at bounding box center [370, 177] width 10 height 10
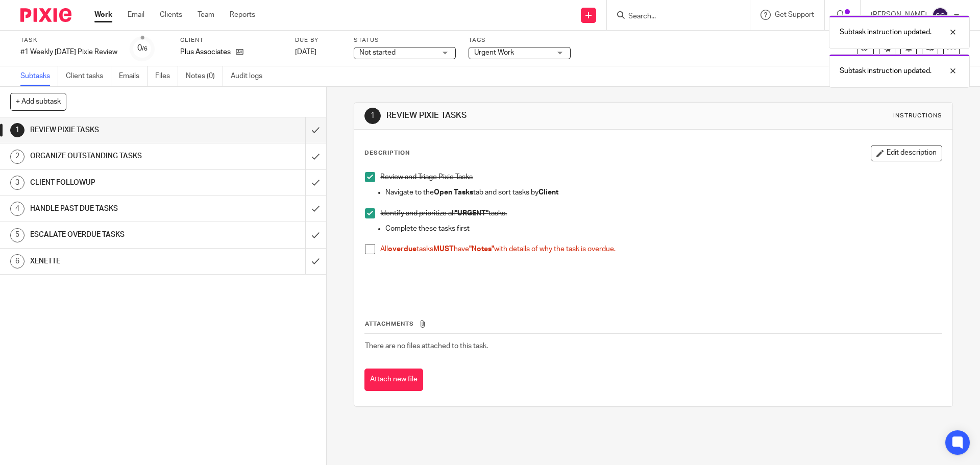
click at [368, 252] on span at bounding box center [370, 249] width 10 height 10
click at [302, 131] on input "submit" at bounding box center [163, 130] width 326 height 26
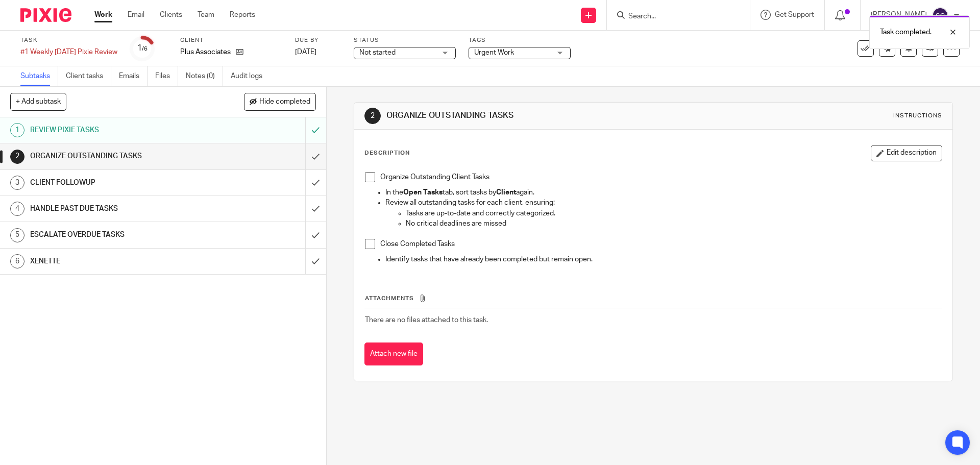
click at [367, 181] on span at bounding box center [370, 177] width 10 height 10
drag, startPoint x: 367, startPoint y: 240, endPoint x: 358, endPoint y: 226, distance: 17.4
click at [367, 241] on span at bounding box center [370, 244] width 10 height 10
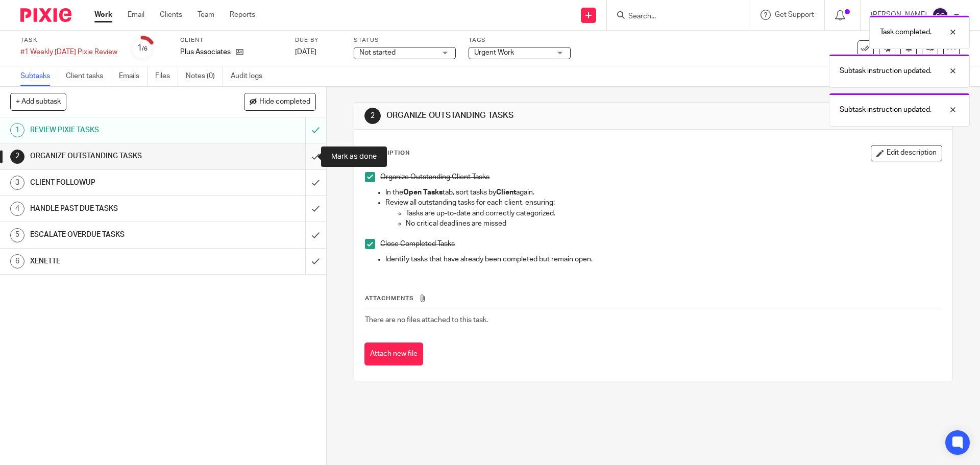
click at [304, 158] on input "submit" at bounding box center [163, 156] width 326 height 26
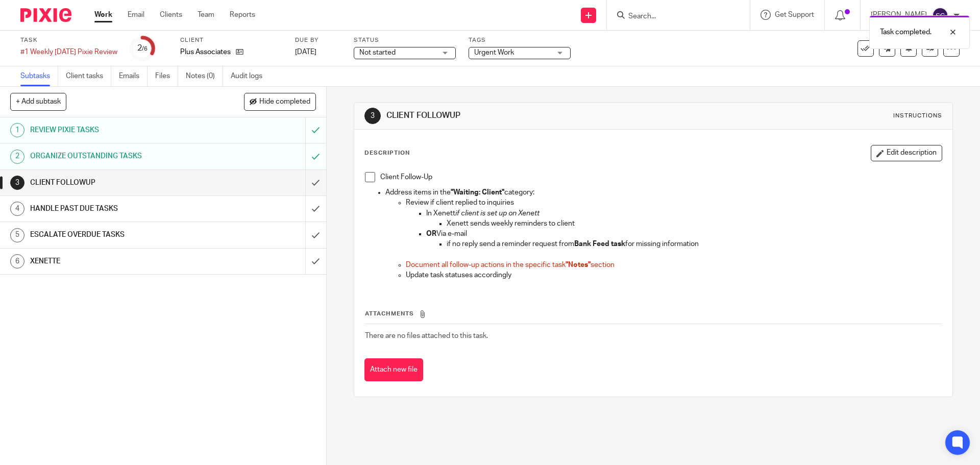
click at [366, 180] on span at bounding box center [370, 177] width 10 height 10
click at [301, 185] on input "submit" at bounding box center [163, 183] width 326 height 26
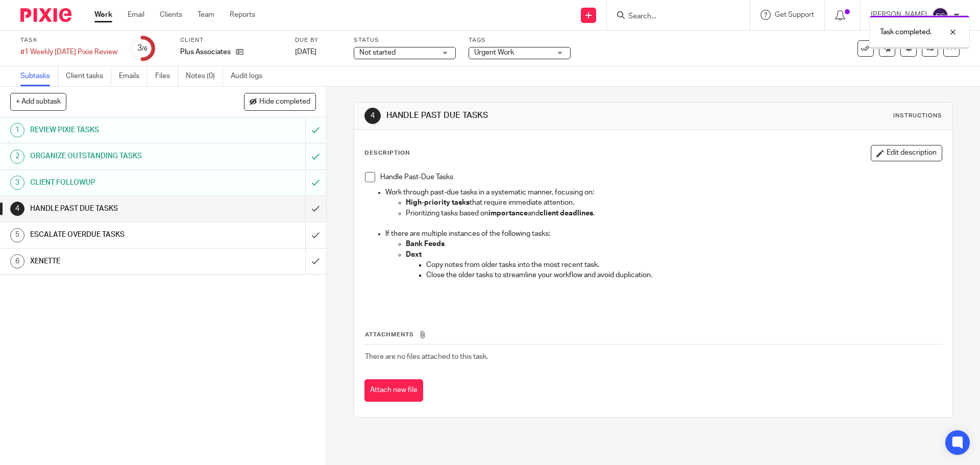
click at [370, 175] on span at bounding box center [370, 177] width 10 height 10
click at [305, 208] on input "submit" at bounding box center [163, 209] width 326 height 26
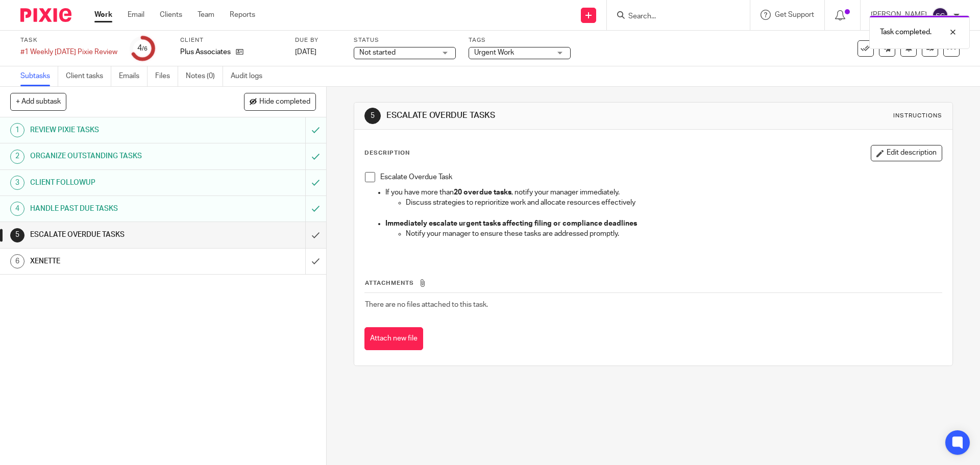
click at [366, 176] on span at bounding box center [370, 177] width 10 height 10
click at [303, 234] on input "submit" at bounding box center [163, 235] width 326 height 26
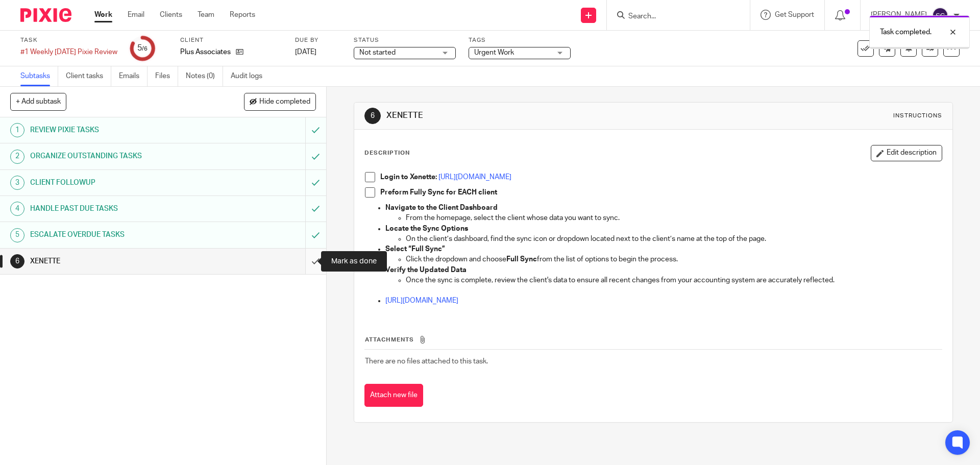
click at [302, 264] on input "submit" at bounding box center [163, 262] width 326 height 26
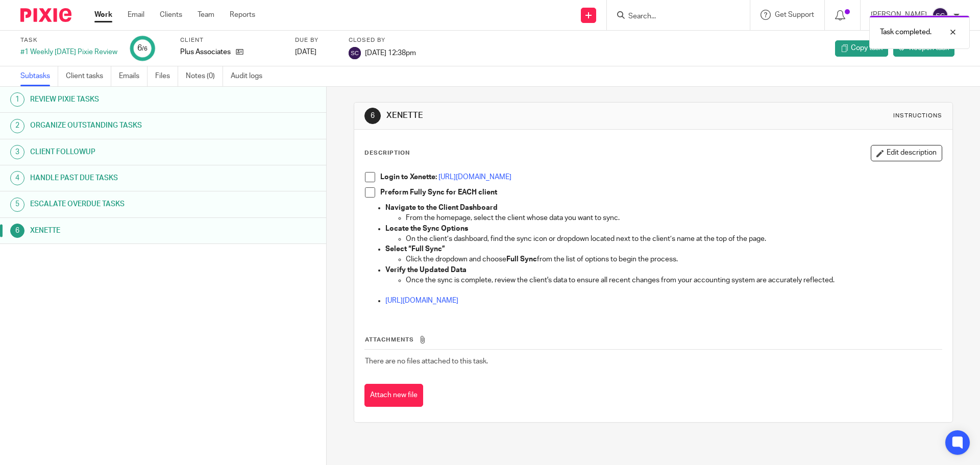
click at [106, 6] on div "Work Email Clients Team Reports Work Email Clients Team Reports Settings" at bounding box center [177, 15] width 186 height 30
click at [106, 13] on link "Work" at bounding box center [103, 15] width 18 height 10
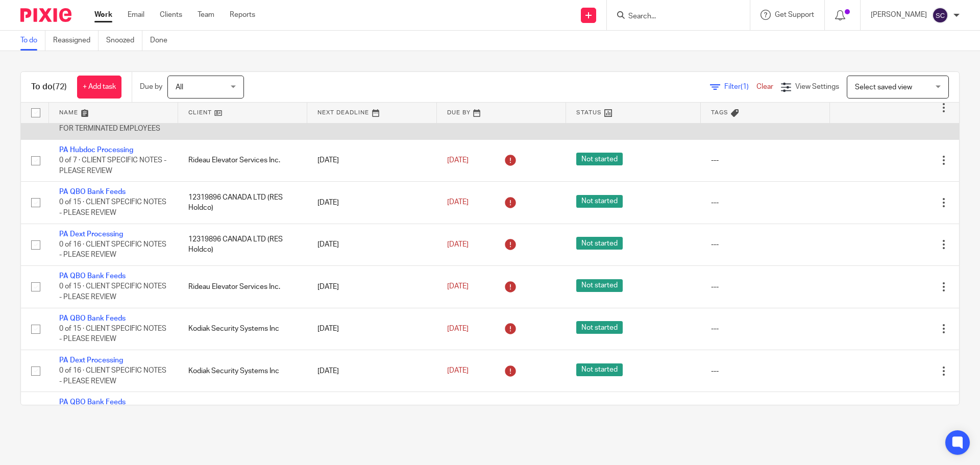
scroll to position [2909, 0]
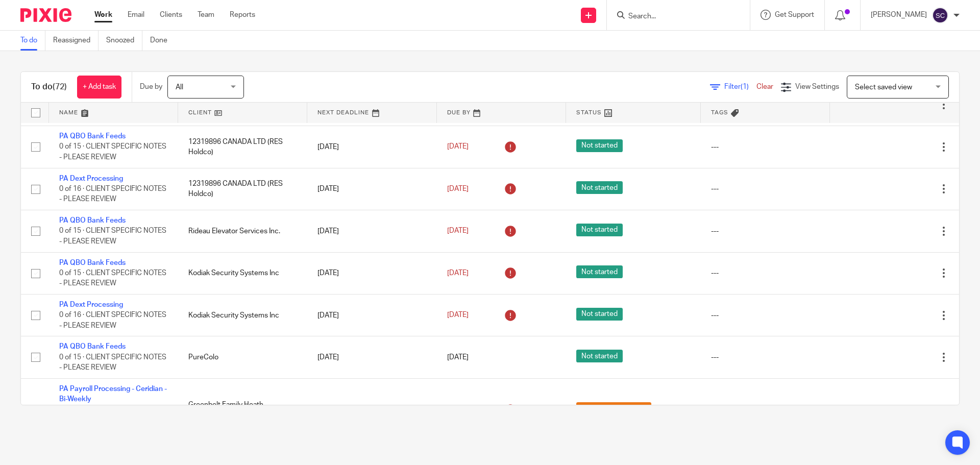
click at [83, 45] on link "PA Payroll Processing - KNIT - Semi-Monthly -15th" at bounding box center [107, 36] width 96 height 17
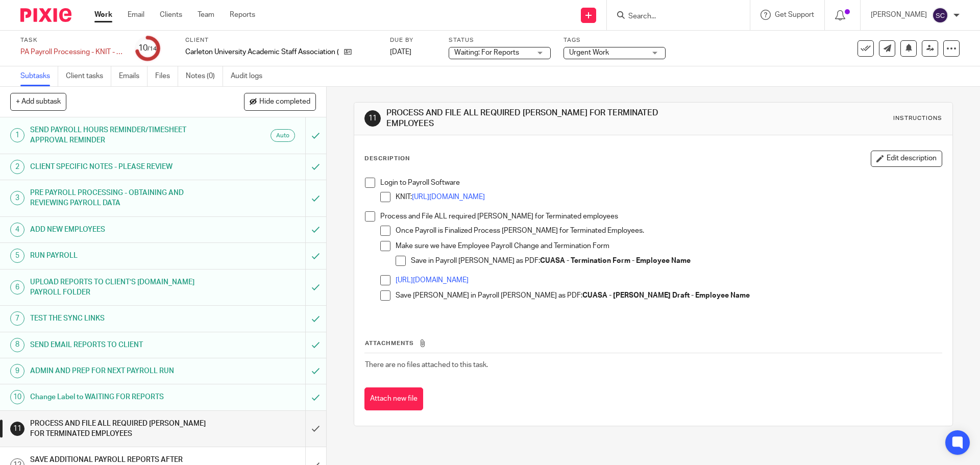
click at [657, 52] on div "Urgent Work" at bounding box center [615, 53] width 102 height 12
click at [577, 70] on input "checkbox" at bounding box center [576, 69] width 19 height 19
checkbox input "false"
click at [102, 16] on link "Work" at bounding box center [103, 15] width 18 height 10
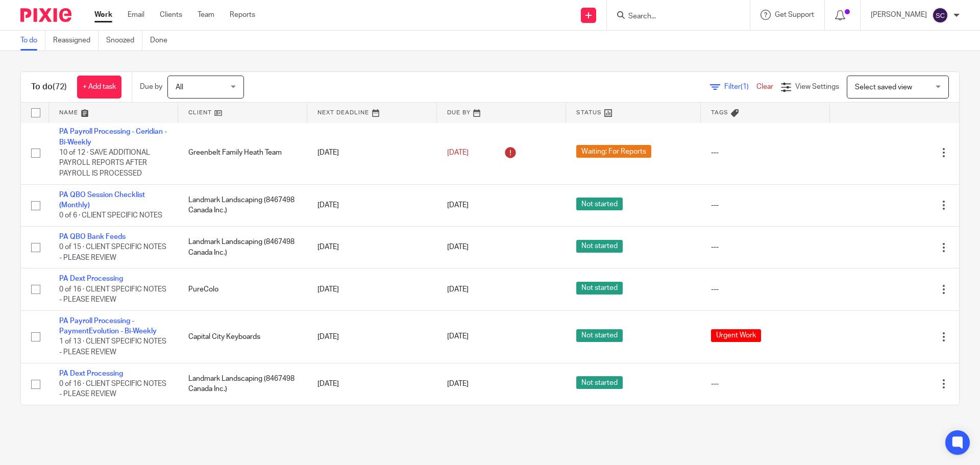
scroll to position [3318, 0]
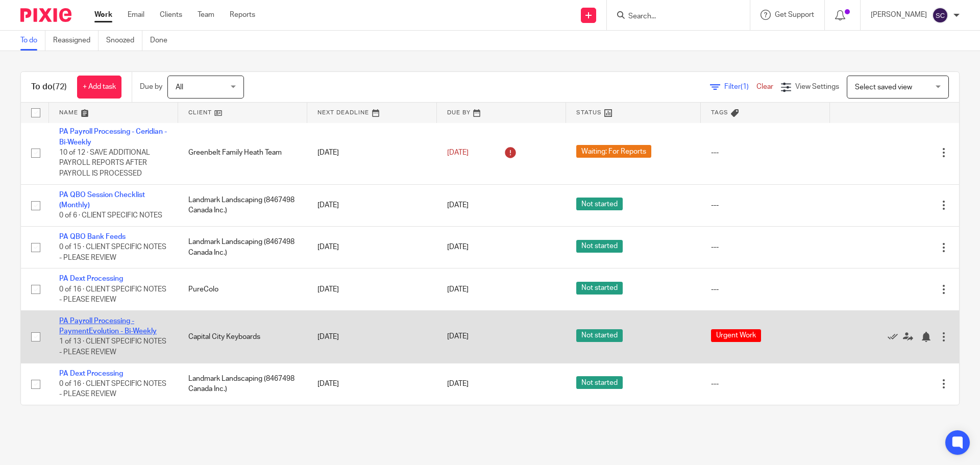
click at [74, 333] on link "PA Payroll Processing - PaymentEvolution - Bi-Weekly" at bounding box center [107, 325] width 97 height 17
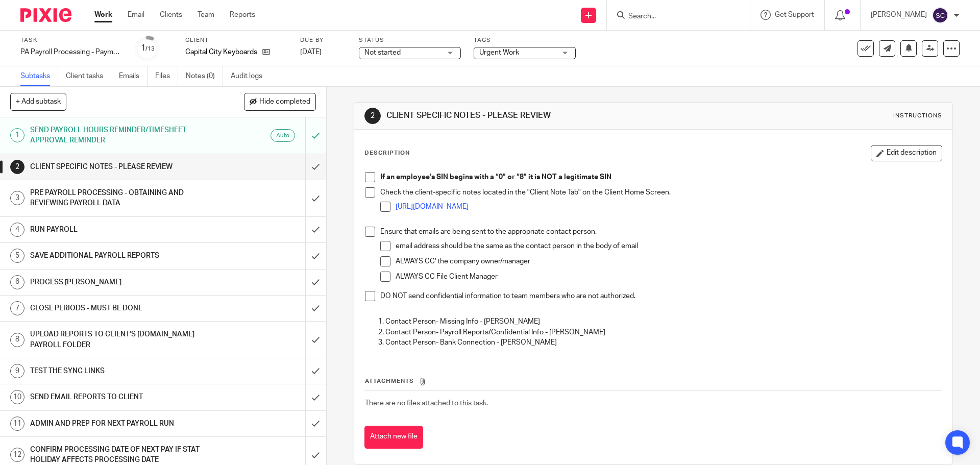
click at [77, 131] on h1 "SEND PAYROLL HOURS REMINDER/TIMESHEET APPROVAL REMINDER" at bounding box center [118, 136] width 177 height 26
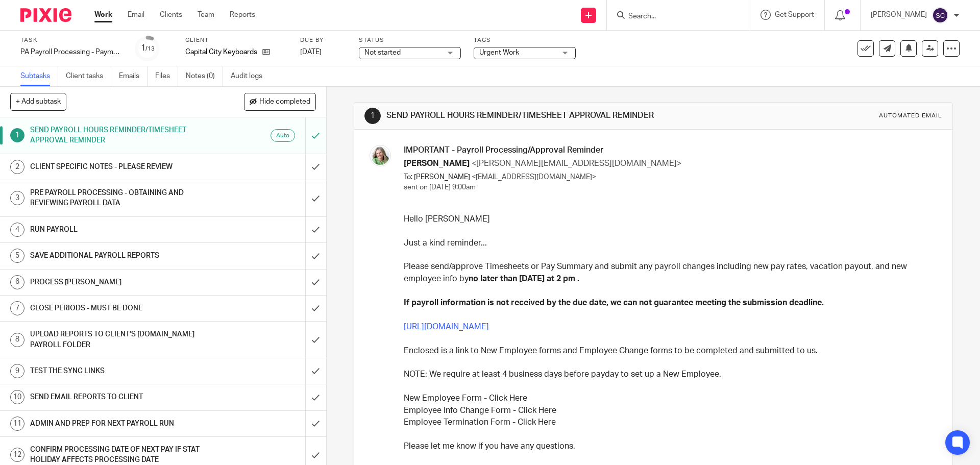
click at [141, 164] on h1 "CLIENT SPECIFIC NOTES - PLEASE REVIEW" at bounding box center [118, 166] width 177 height 15
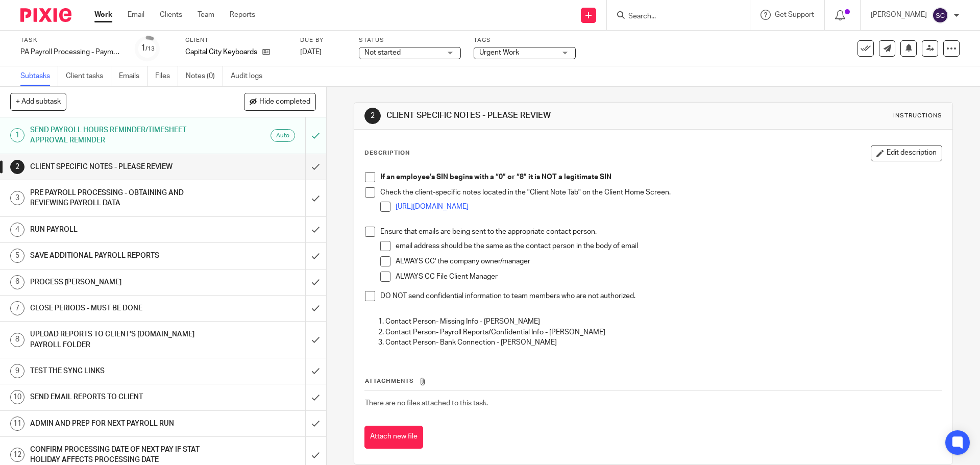
click at [366, 179] on span at bounding box center [370, 177] width 10 height 10
click at [367, 190] on span at bounding box center [370, 192] width 10 height 10
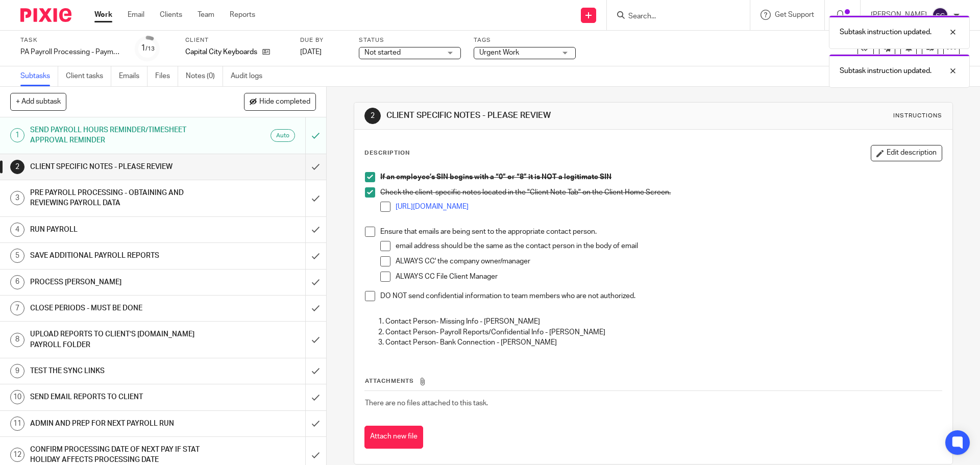
click at [368, 231] on span at bounding box center [370, 232] width 10 height 10
click at [366, 292] on span at bounding box center [370, 296] width 10 height 10
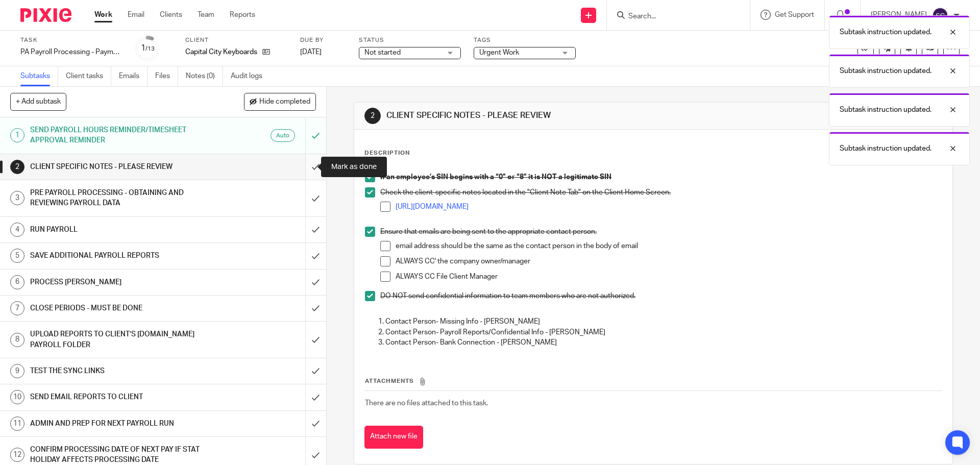
click at [303, 166] on input "submit" at bounding box center [163, 167] width 326 height 26
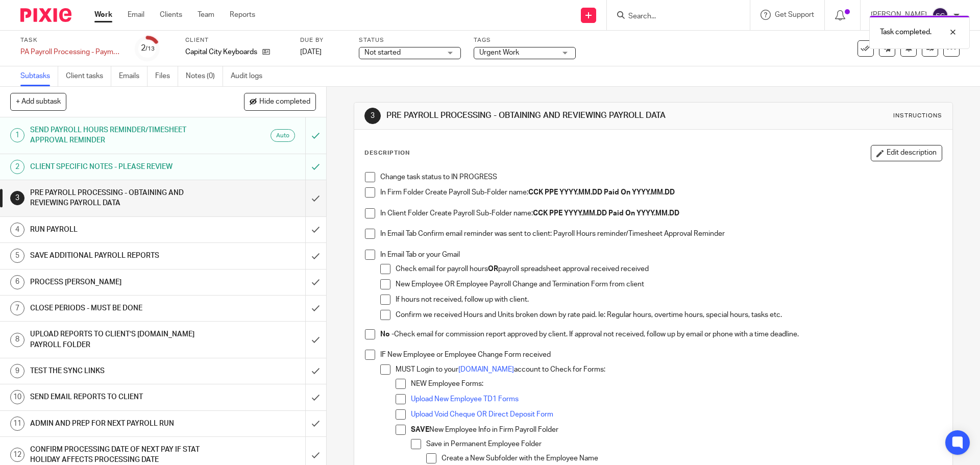
click at [368, 175] on span at bounding box center [370, 177] width 10 height 10
click at [367, 193] on span at bounding box center [370, 192] width 10 height 10
click at [367, 214] on span at bounding box center [370, 213] width 10 height 10
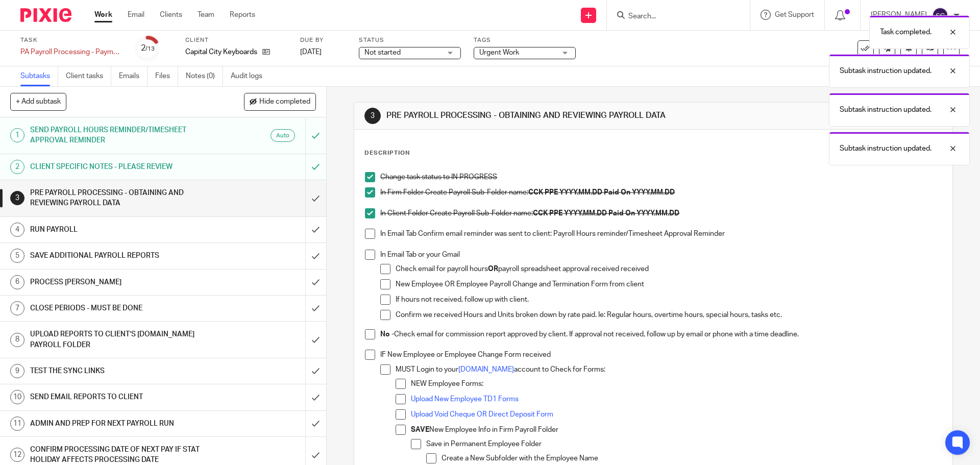
drag, startPoint x: 365, startPoint y: 232, endPoint x: 366, endPoint y: 251, distance: 18.9
click at [365, 233] on span at bounding box center [370, 234] width 10 height 10
drag, startPoint x: 367, startPoint y: 255, endPoint x: 377, endPoint y: 326, distance: 71.7
click at [367, 256] on span at bounding box center [370, 255] width 10 height 10
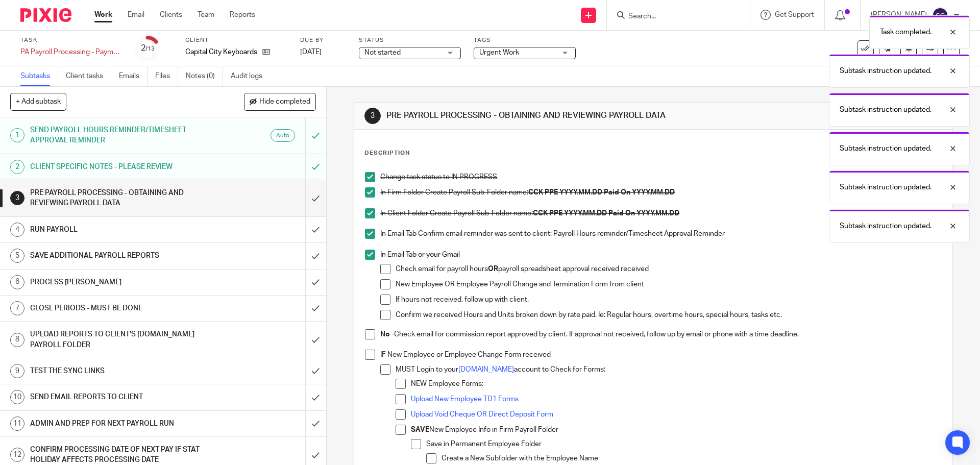
click at [366, 336] on span at bounding box center [370, 334] width 10 height 10
click at [367, 355] on span at bounding box center [370, 355] width 10 height 10
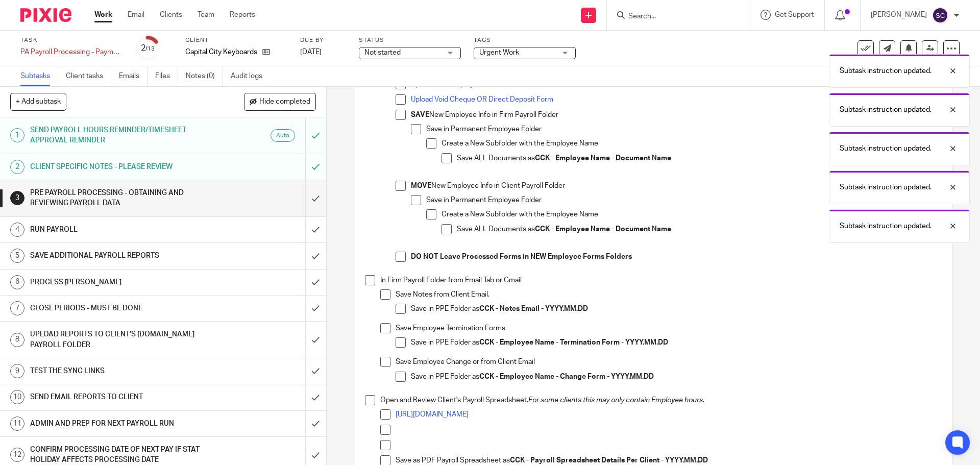
scroll to position [357, 0]
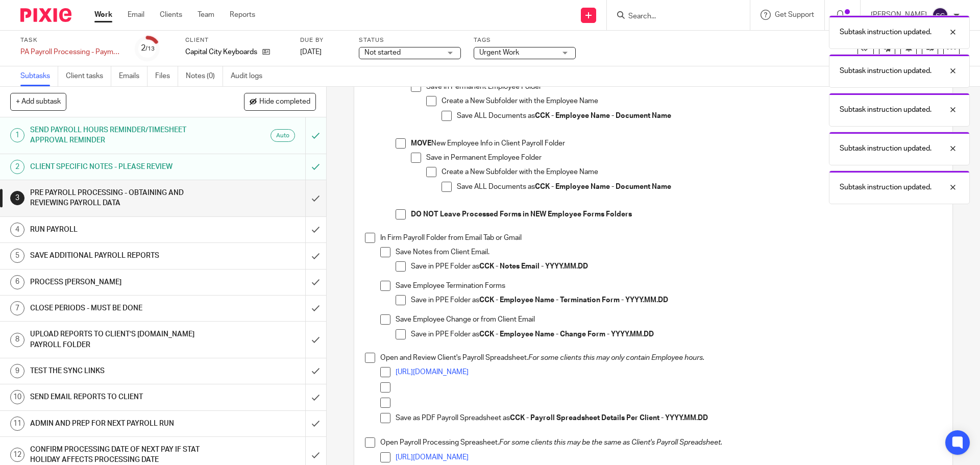
click at [365, 238] on span at bounding box center [370, 238] width 10 height 10
click at [366, 359] on span at bounding box center [370, 358] width 10 height 10
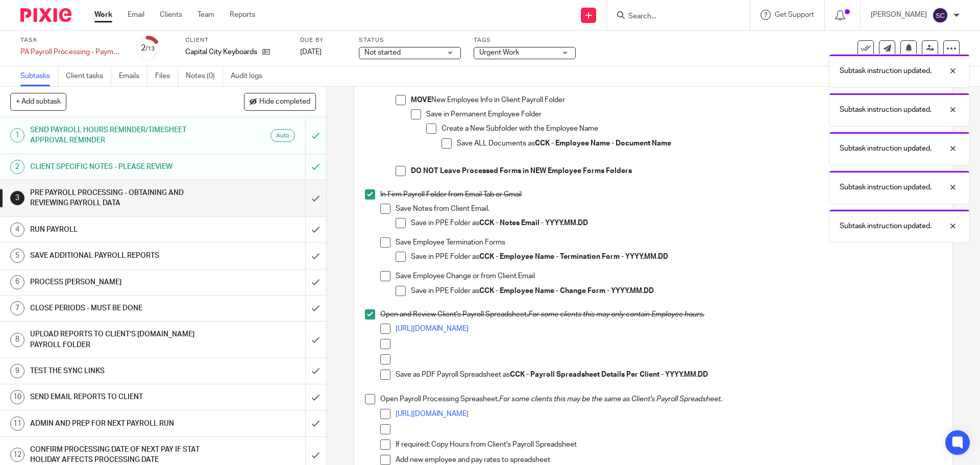
scroll to position [613, 0]
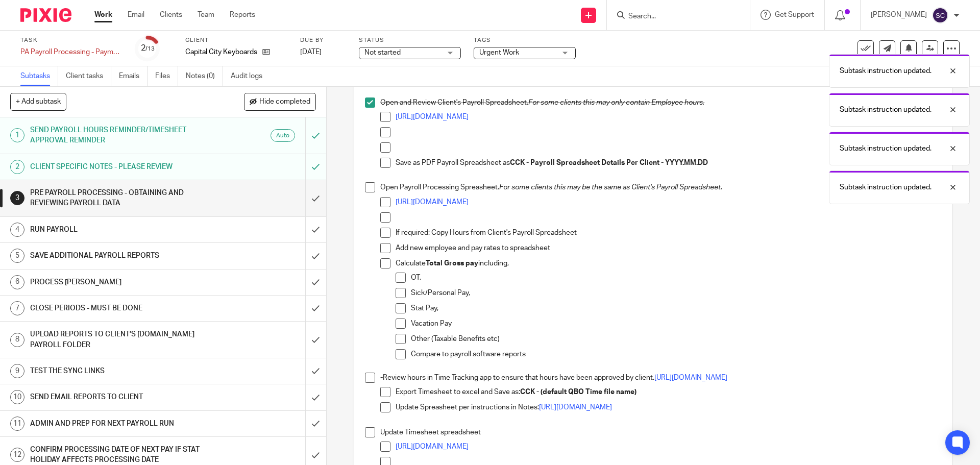
click at [368, 188] on span at bounding box center [370, 187] width 10 height 10
click at [368, 380] on span at bounding box center [370, 378] width 10 height 10
click at [367, 432] on span at bounding box center [370, 432] width 10 height 10
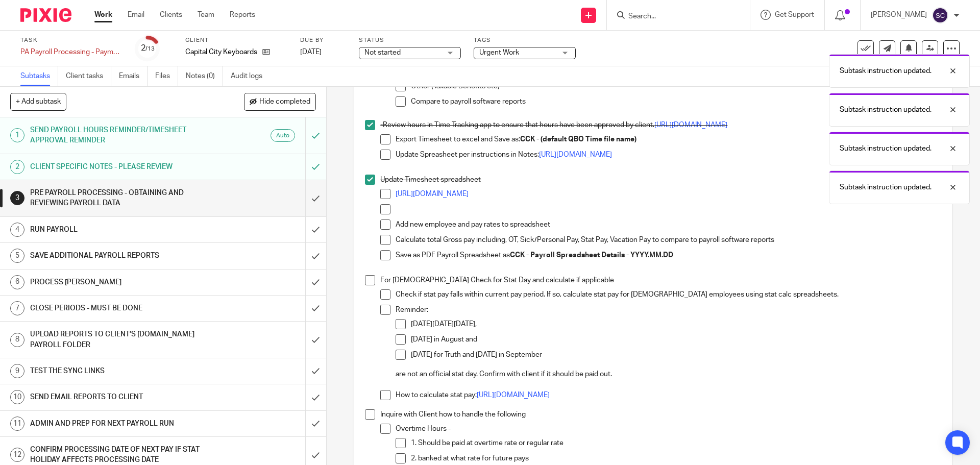
scroll to position [919, 0]
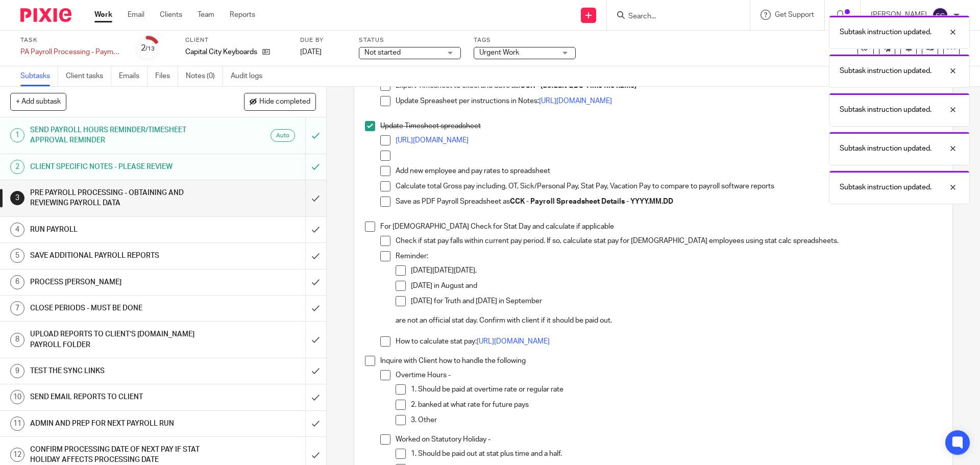
click at [367, 229] on span at bounding box center [370, 227] width 10 height 10
click at [367, 364] on span at bounding box center [370, 361] width 10 height 10
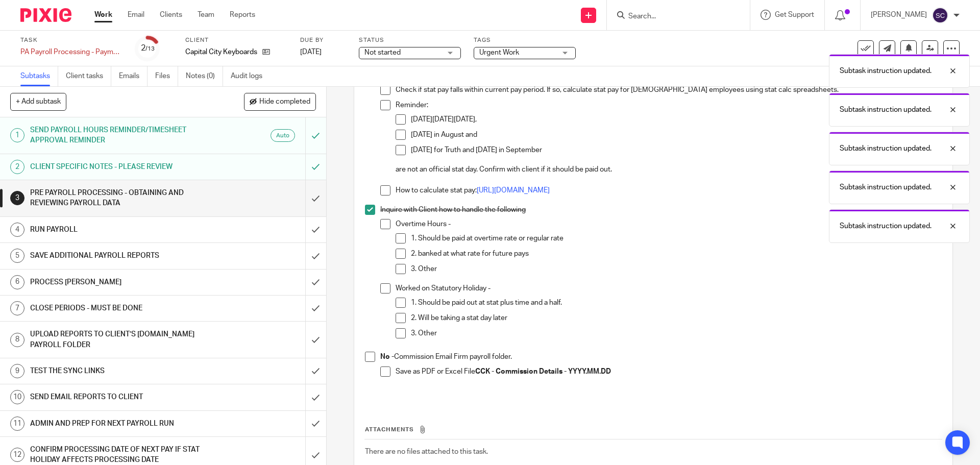
scroll to position [1123, 0]
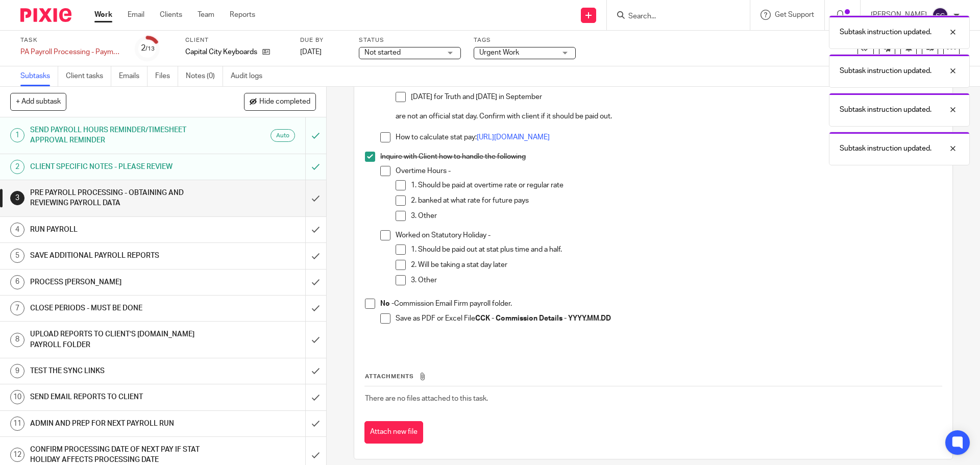
click at [365, 302] on span at bounding box center [370, 304] width 10 height 10
click at [306, 199] on input "submit" at bounding box center [163, 198] width 326 height 36
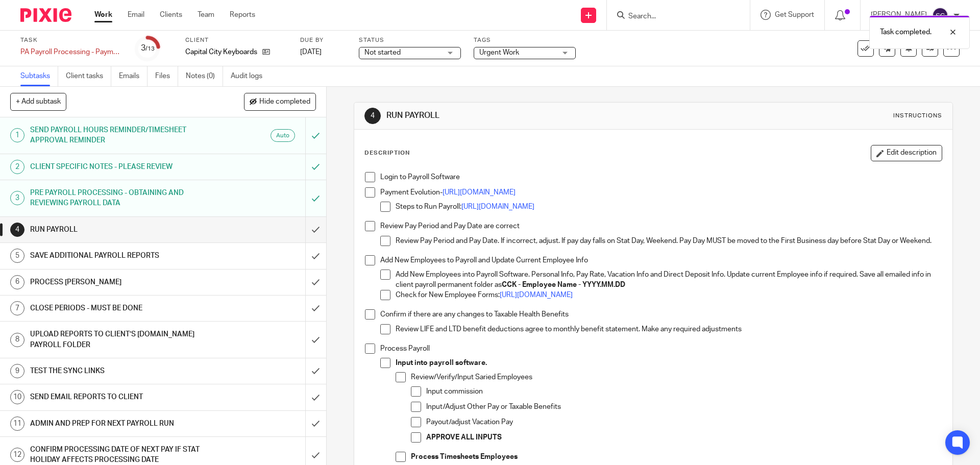
click at [365, 178] on span at bounding box center [370, 177] width 10 height 10
click at [366, 194] on span at bounding box center [370, 192] width 10 height 10
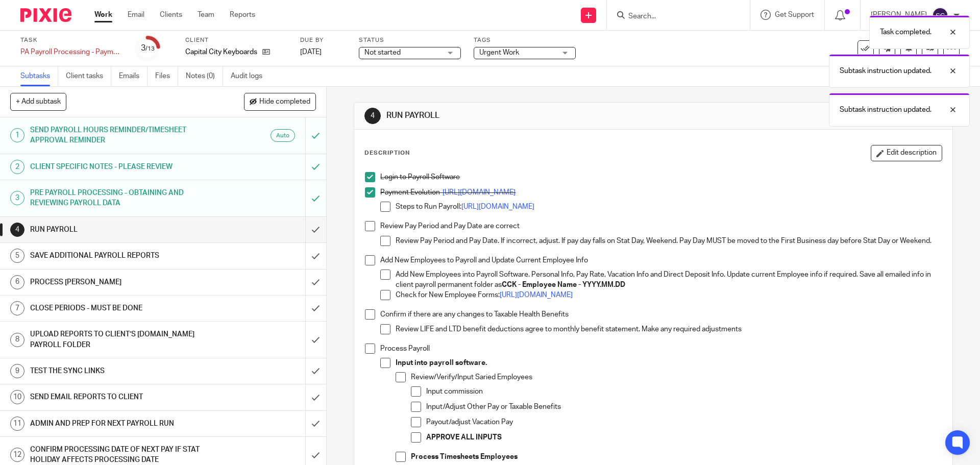
click at [366, 227] on span at bounding box center [370, 226] width 10 height 10
drag, startPoint x: 368, startPoint y: 265, endPoint x: 374, endPoint y: 318, distance: 52.9
click at [368, 265] on span at bounding box center [370, 260] width 10 height 10
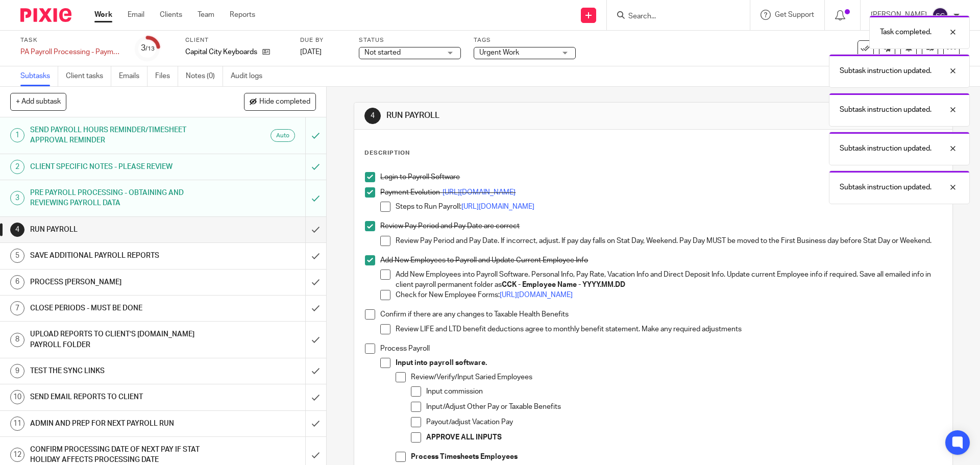
click at [369, 320] on span at bounding box center [370, 314] width 10 height 10
click at [367, 354] on span at bounding box center [370, 349] width 10 height 10
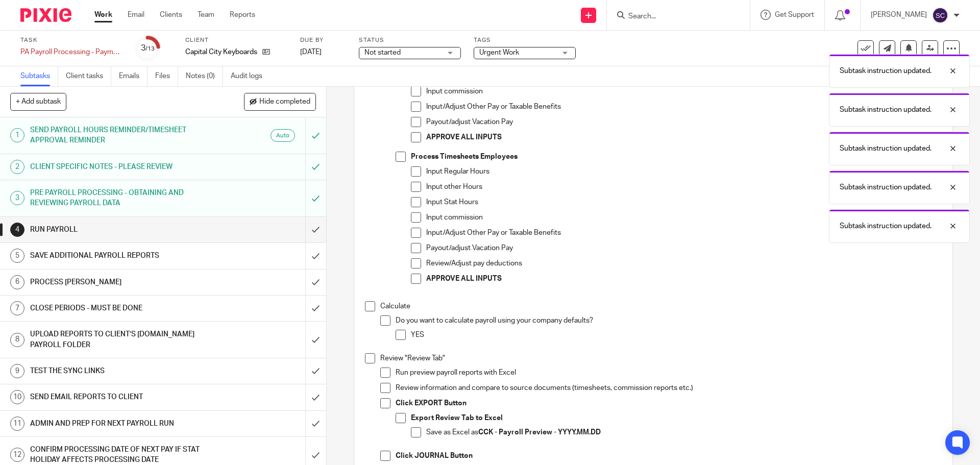
scroll to position [306, 0]
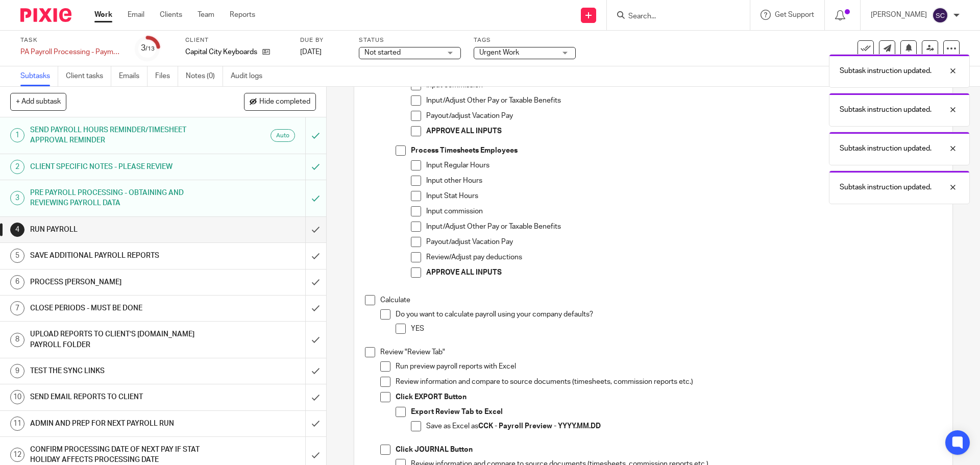
click at [367, 305] on span at bounding box center [370, 300] width 10 height 10
click at [369, 357] on span at bounding box center [370, 352] width 10 height 10
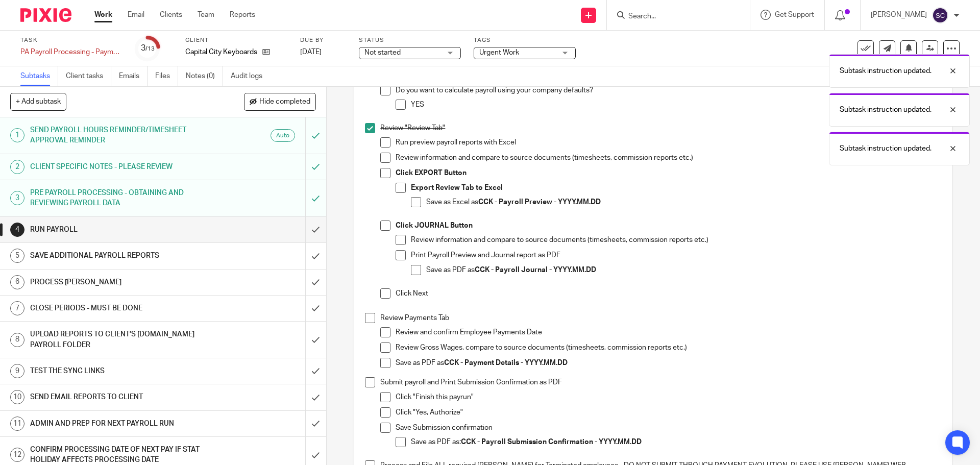
scroll to position [561, 0]
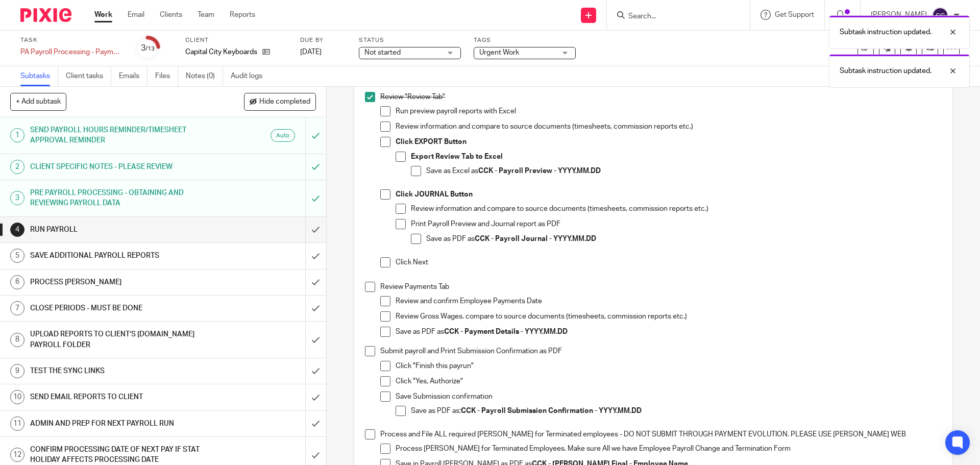
drag, startPoint x: 364, startPoint y: 292, endPoint x: 374, endPoint y: 346, distance: 54.5
click at [365, 292] on span at bounding box center [370, 287] width 10 height 10
drag, startPoint x: 367, startPoint y: 356, endPoint x: 365, endPoint y: 370, distance: 13.9
click at [366, 356] on span at bounding box center [370, 351] width 10 height 10
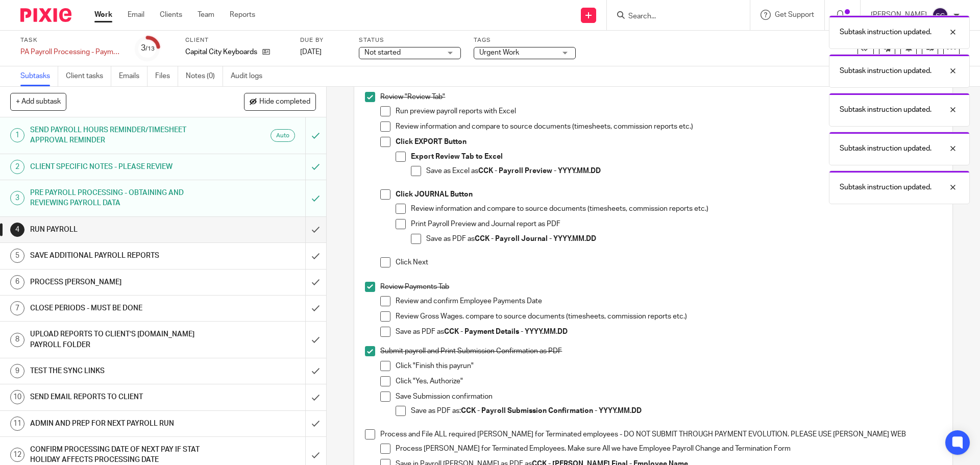
click at [368, 439] on span at bounding box center [370, 434] width 10 height 10
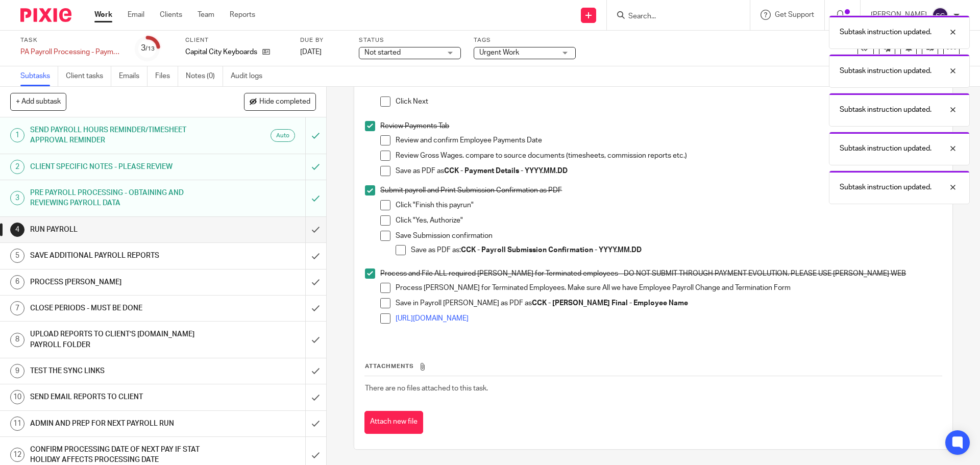
scroll to position [727, 0]
click at [307, 231] on input "submit" at bounding box center [163, 230] width 326 height 26
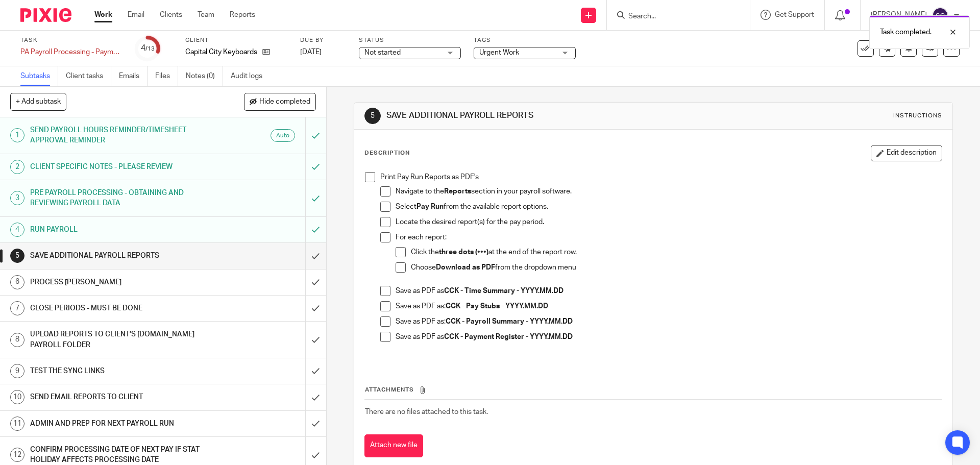
click at [365, 179] on span at bounding box center [370, 177] width 10 height 10
click at [304, 255] on input "submit" at bounding box center [163, 256] width 326 height 26
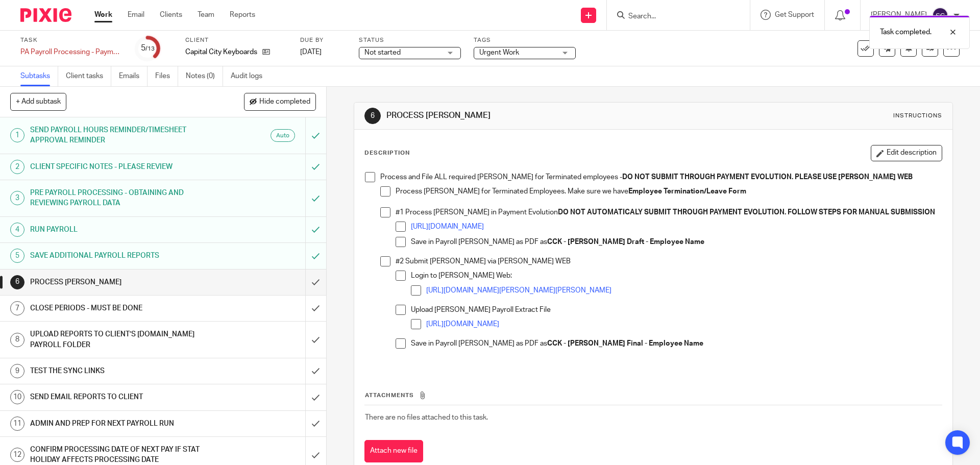
click at [367, 178] on span at bounding box center [370, 177] width 10 height 10
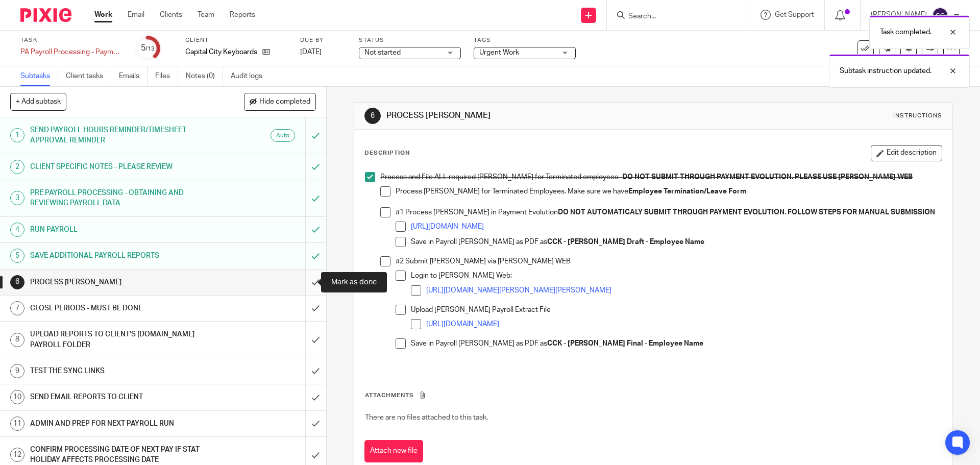
click at [305, 281] on input "submit" at bounding box center [163, 283] width 326 height 26
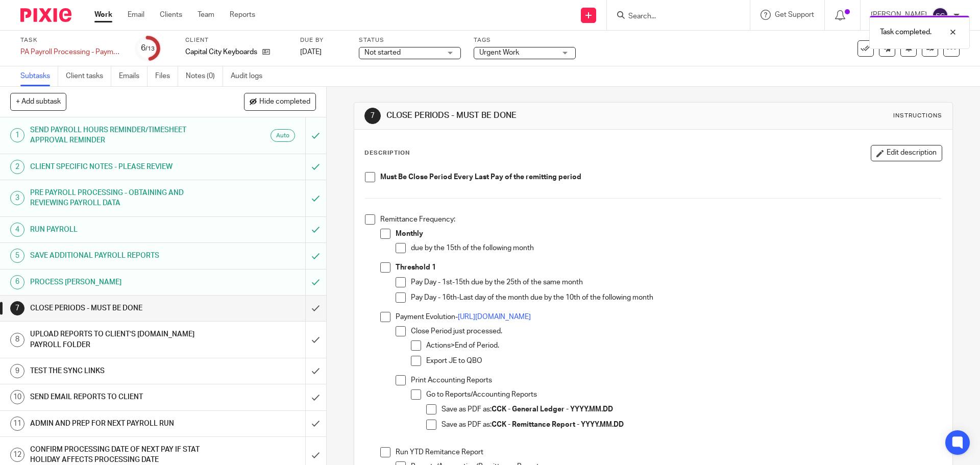
click at [366, 180] on span at bounding box center [370, 177] width 10 height 10
click at [370, 222] on span at bounding box center [370, 219] width 10 height 10
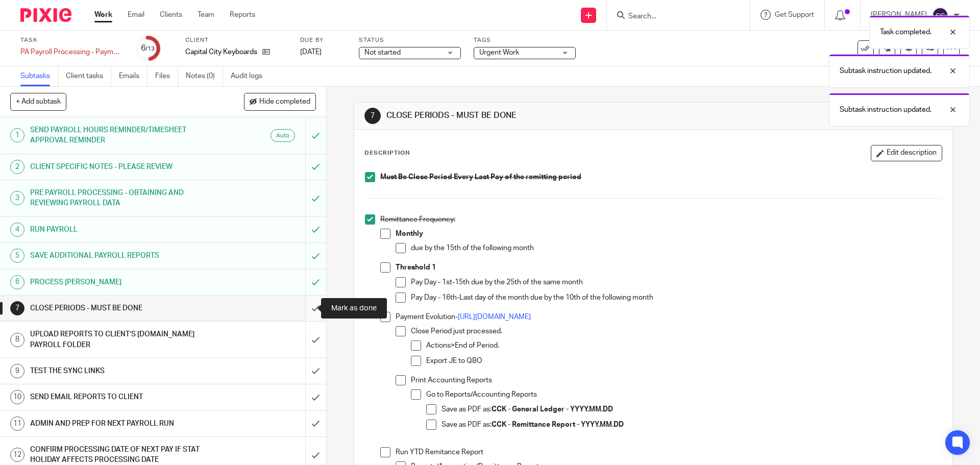
click at [305, 308] on input "submit" at bounding box center [163, 309] width 326 height 26
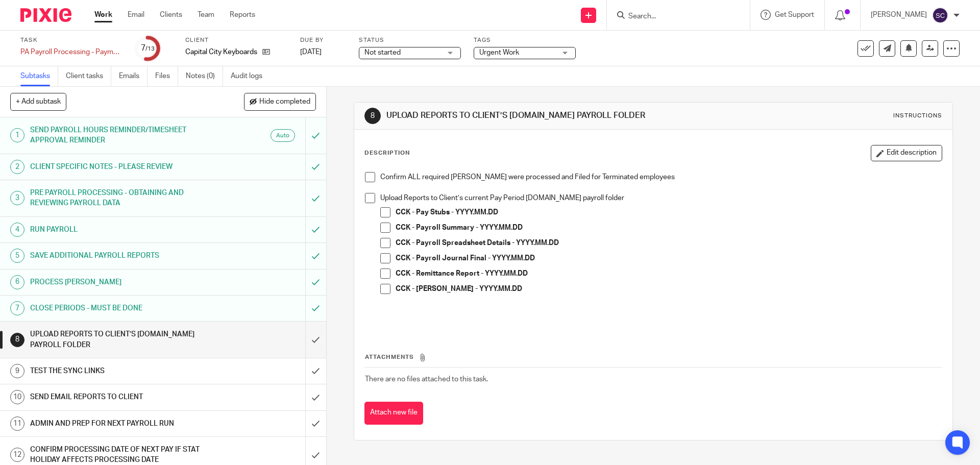
click at [366, 173] on span at bounding box center [370, 177] width 10 height 10
click at [365, 197] on span at bounding box center [370, 198] width 10 height 10
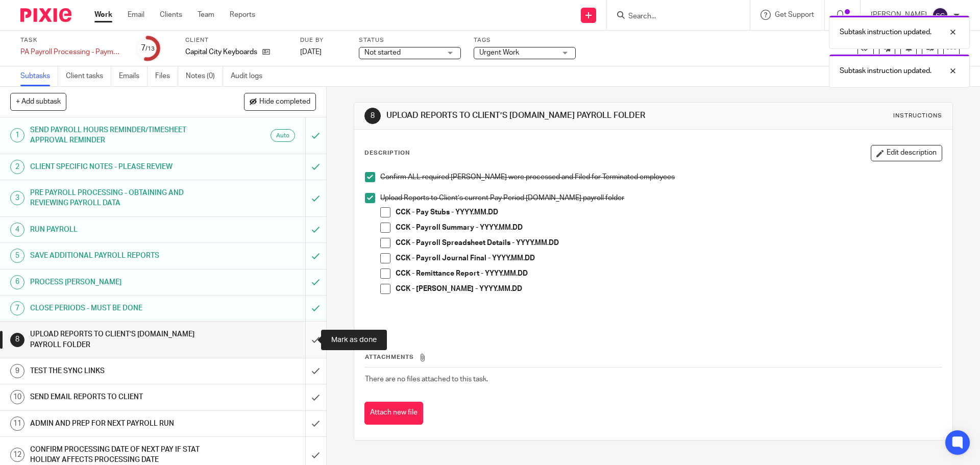
click at [304, 341] on input "submit" at bounding box center [163, 340] width 326 height 36
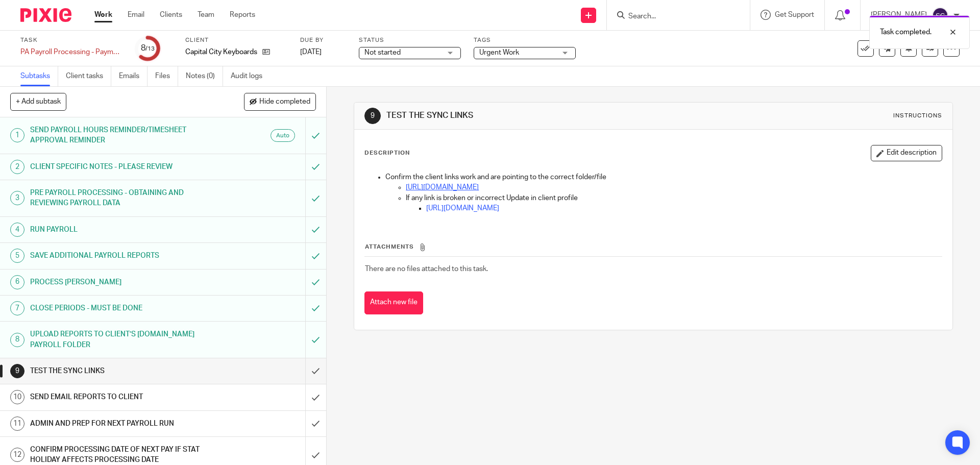
drag, startPoint x: 473, startPoint y: 209, endPoint x: 431, endPoint y: 184, distance: 48.8
click at [303, 371] on input "submit" at bounding box center [163, 371] width 326 height 26
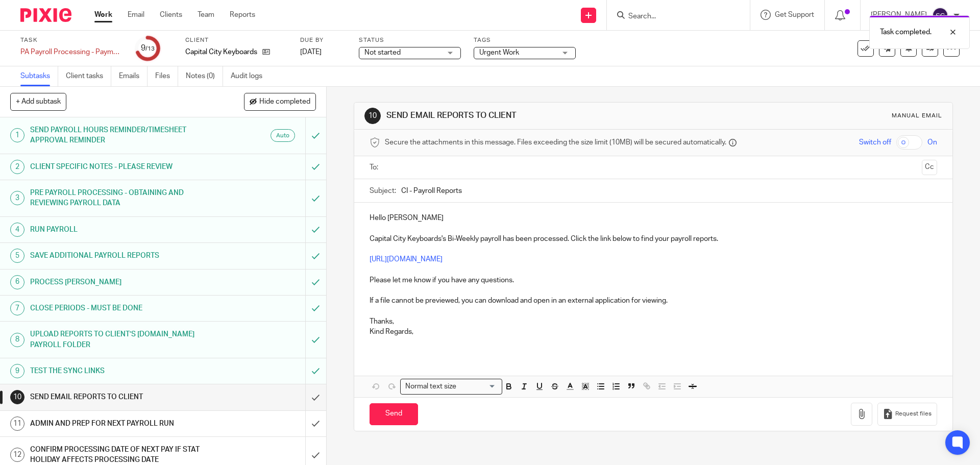
click at [394, 164] on input "text" at bounding box center [652, 168] width 529 height 12
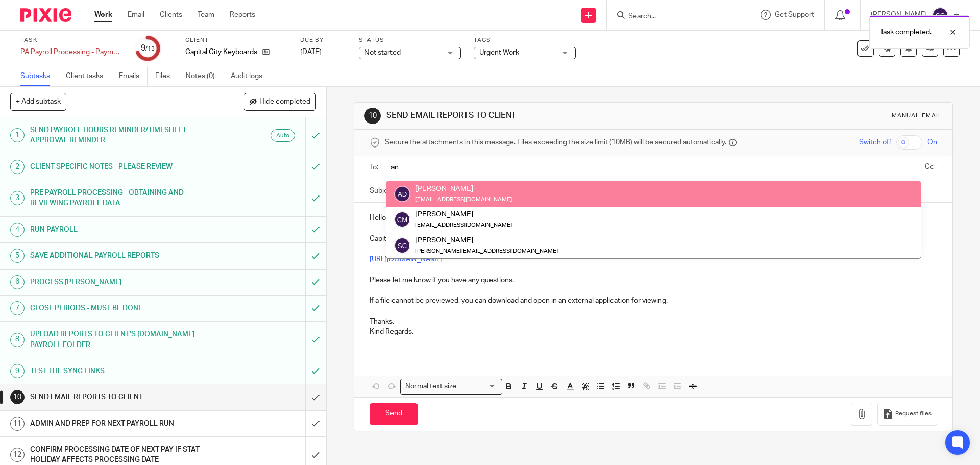
type input "an"
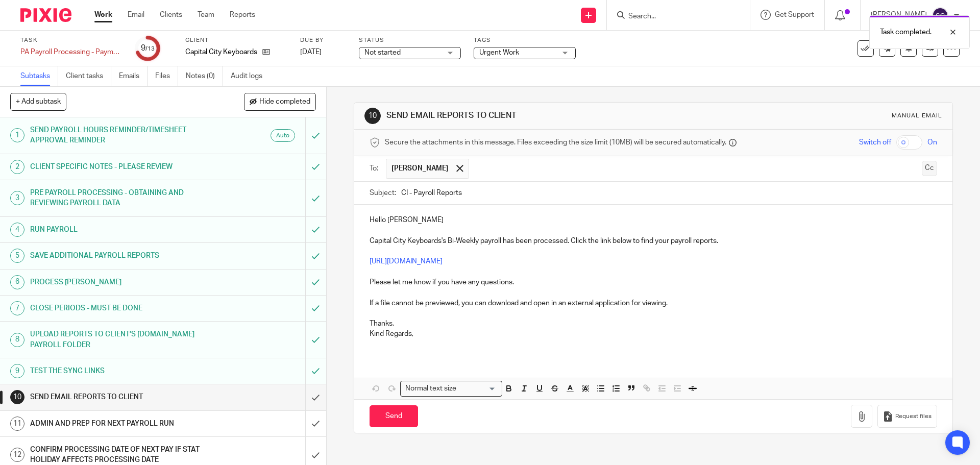
click at [922, 170] on button "Cc" at bounding box center [929, 168] width 15 height 15
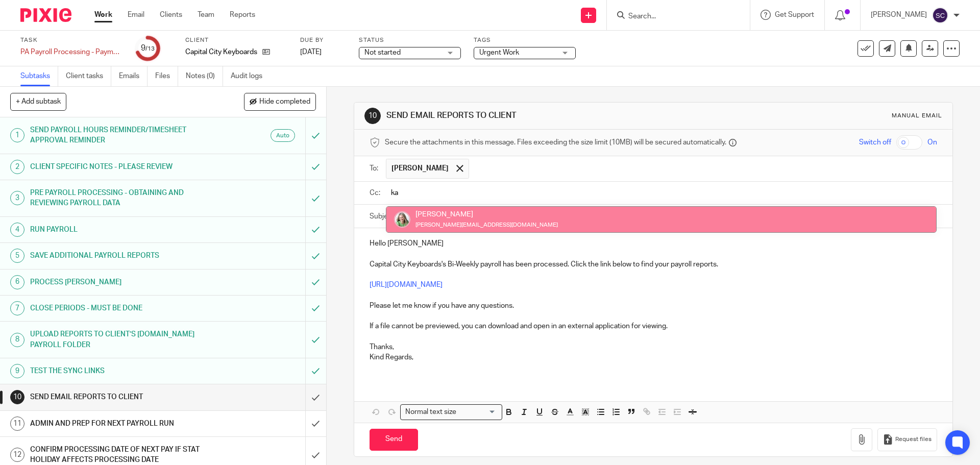
type input "ka"
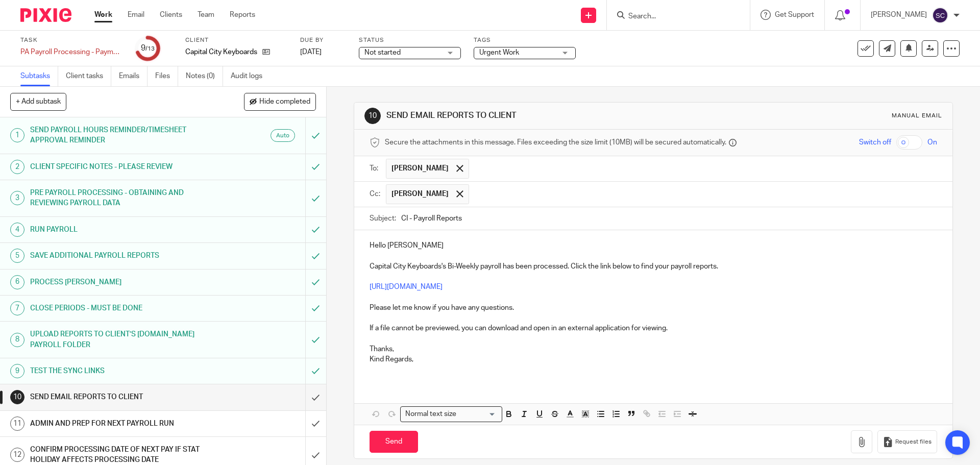
drag, startPoint x: 399, startPoint y: 218, endPoint x: 404, endPoint y: 221, distance: 6.4
click at [404, 221] on input "CI - Payroll Reports" at bounding box center [668, 218] width 535 height 23
type input "CCK - Payroll Reports"
click at [421, 243] on p "Hello Andre" at bounding box center [653, 245] width 567 height 10
click at [422, 350] on p "Thanks," at bounding box center [653, 349] width 567 height 10
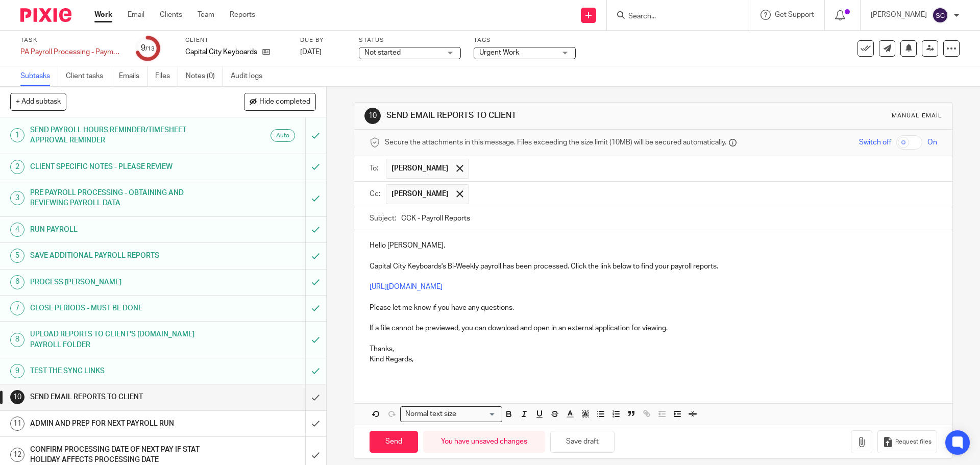
click at [421, 357] on p "Kind Regards," at bounding box center [653, 359] width 567 height 10
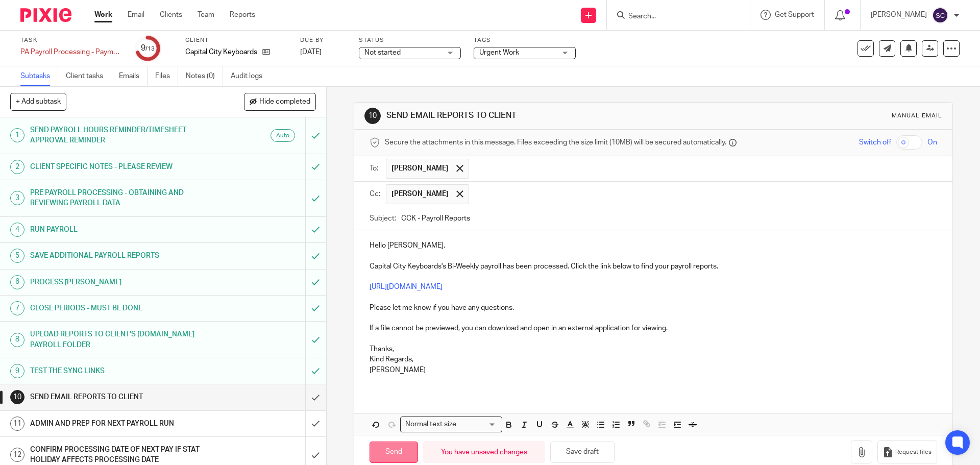
click at [395, 456] on input "Send" at bounding box center [394, 453] width 48 height 22
type input "Sent"
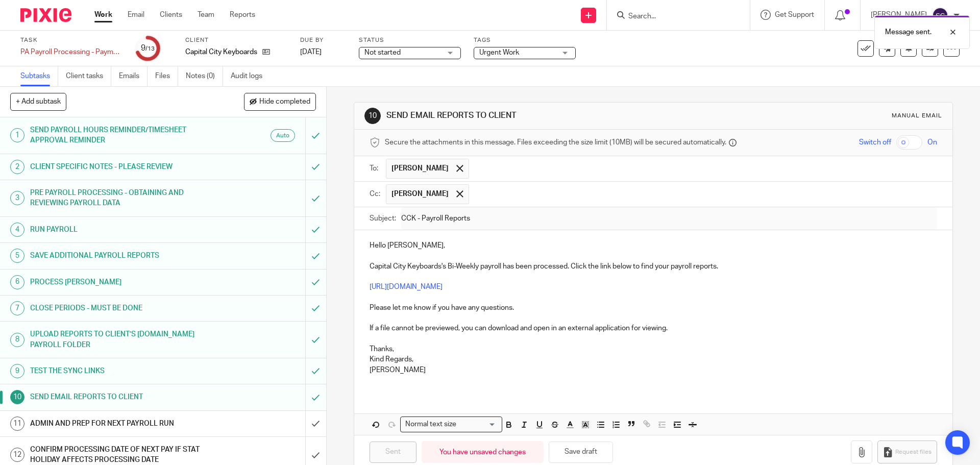
click at [104, 429] on h1 "ADMIN AND PREP FOR NEXT PAYROLL RUN" at bounding box center [118, 423] width 177 height 15
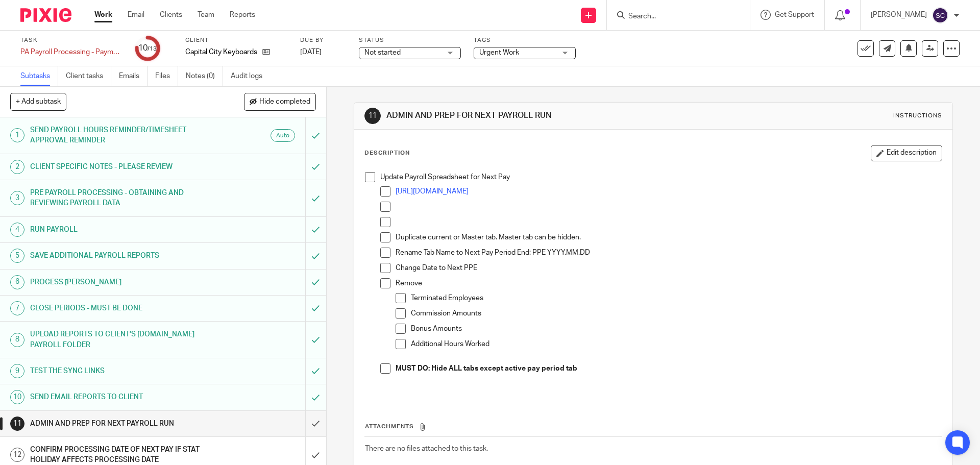
click at [369, 180] on span at bounding box center [370, 177] width 10 height 10
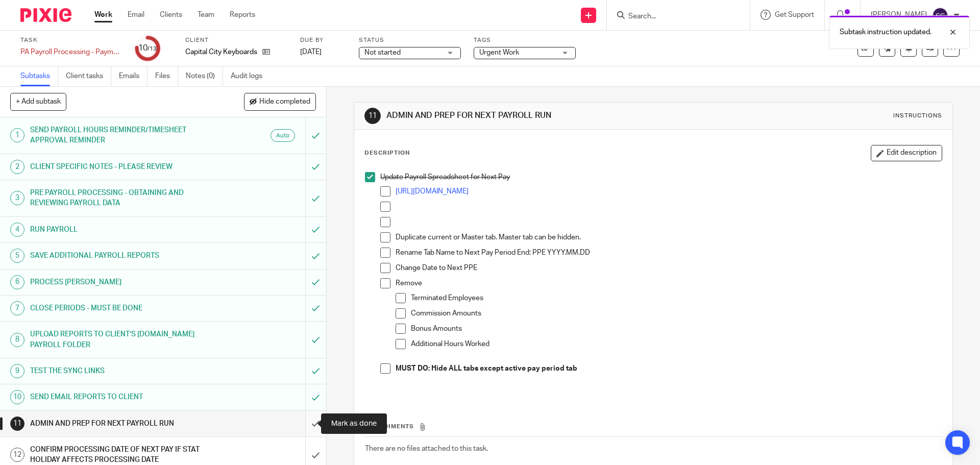
click at [304, 422] on input "submit" at bounding box center [163, 424] width 326 height 26
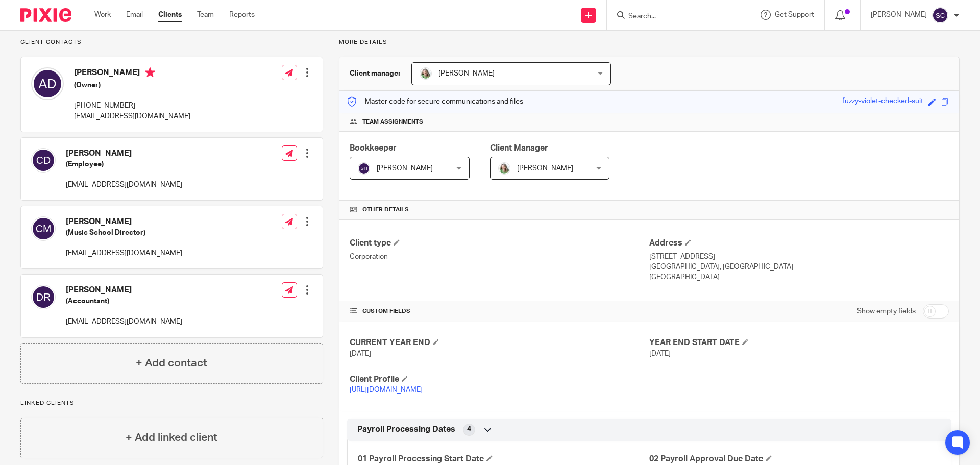
scroll to position [255, 0]
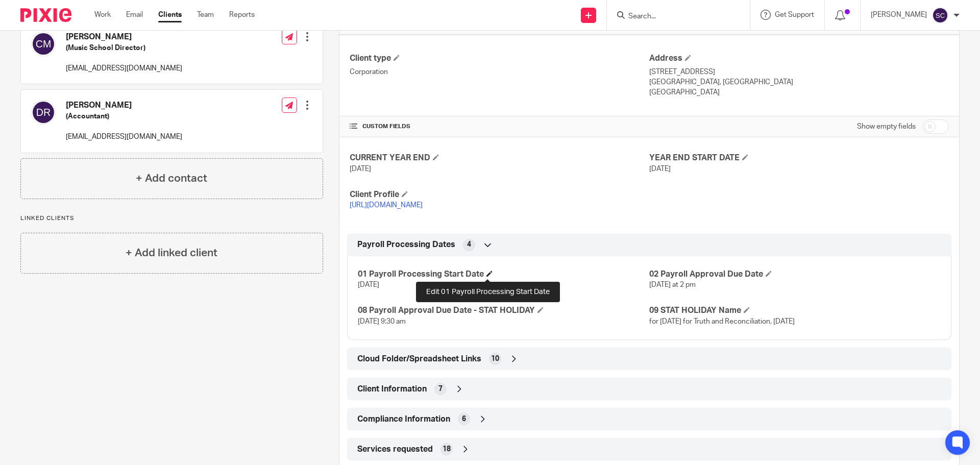
click at [489, 275] on span at bounding box center [489, 274] width 6 height 6
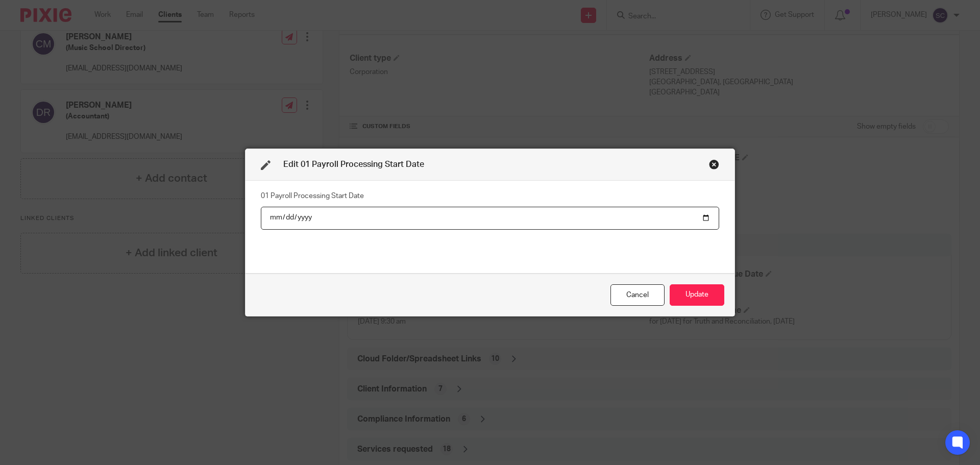
drag, startPoint x: 704, startPoint y: 218, endPoint x: 668, endPoint y: 218, distance: 35.7
click at [704, 218] on input "2025-10-13" at bounding box center [490, 218] width 458 height 23
type input "2025-10-27"
click at [687, 298] on button "Update" at bounding box center [697, 295] width 55 height 22
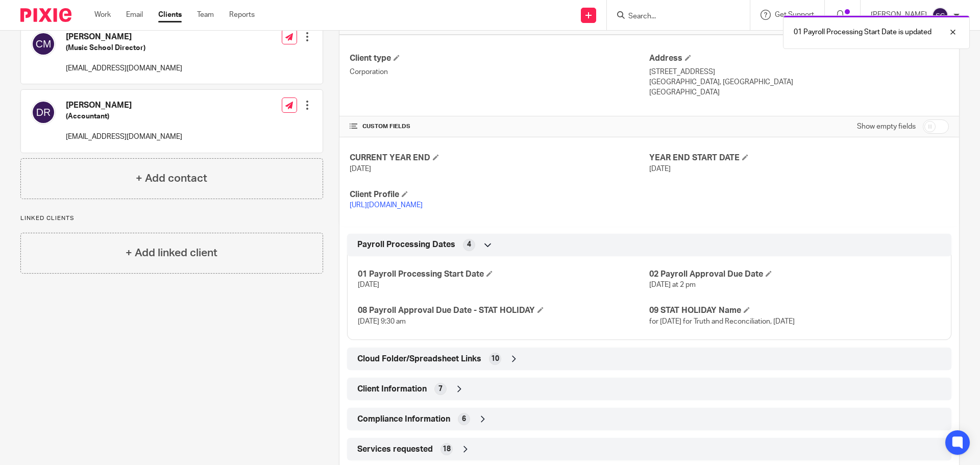
click at [650, 18] on div "01 Payroll Processing Start Date is updated" at bounding box center [730, 29] width 480 height 39
click at [633, 14] on div "01 Payroll Processing Start Date is updated" at bounding box center [730, 29] width 480 height 39
click at [663, 22] on div "01 Payroll Processing Start Date is updated" at bounding box center [730, 29] width 480 height 39
click at [953, 33] on div at bounding box center [946, 32] width 28 height 12
click at [662, 19] on input "Search" at bounding box center [673, 16] width 92 height 9
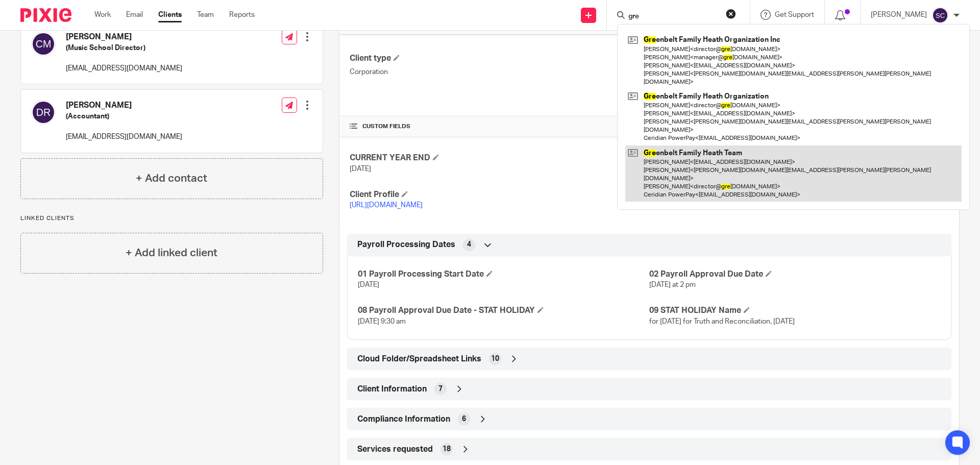
type input "gre"
click at [678, 145] on link at bounding box center [793, 173] width 336 height 57
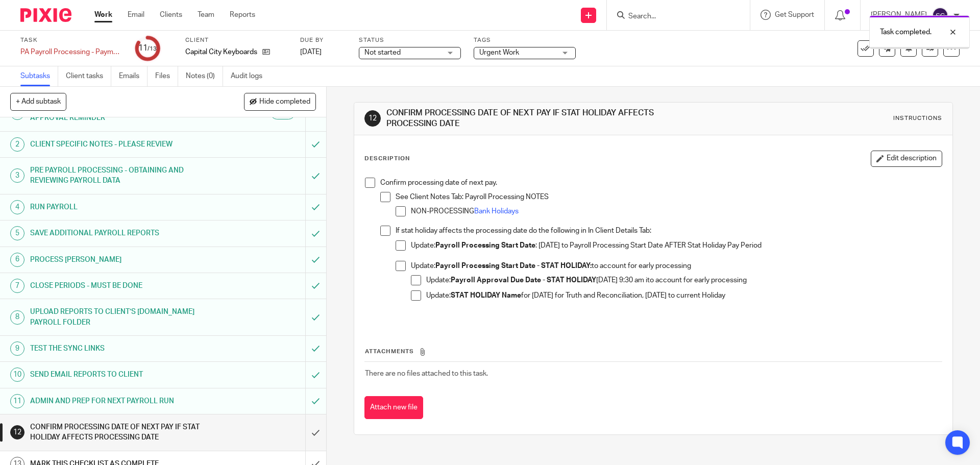
scroll to position [35, 0]
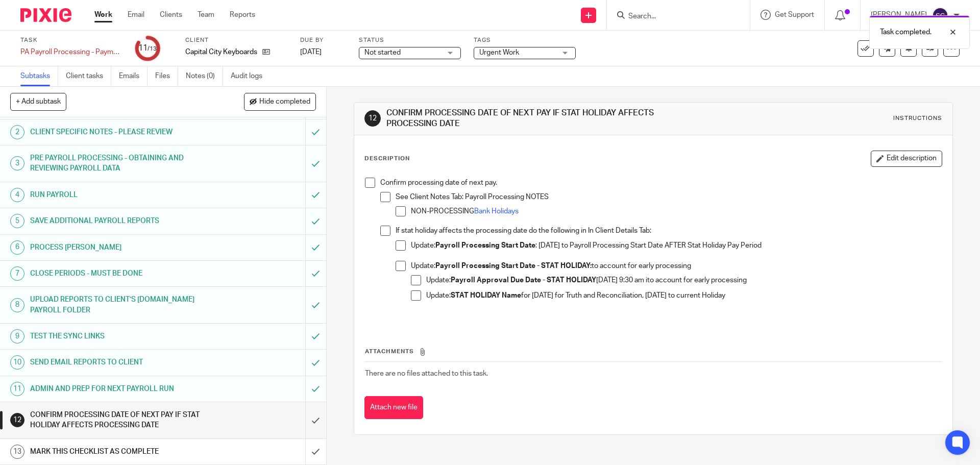
click at [367, 185] on span at bounding box center [370, 183] width 10 height 10
click at [303, 421] on input "submit" at bounding box center [163, 420] width 326 height 36
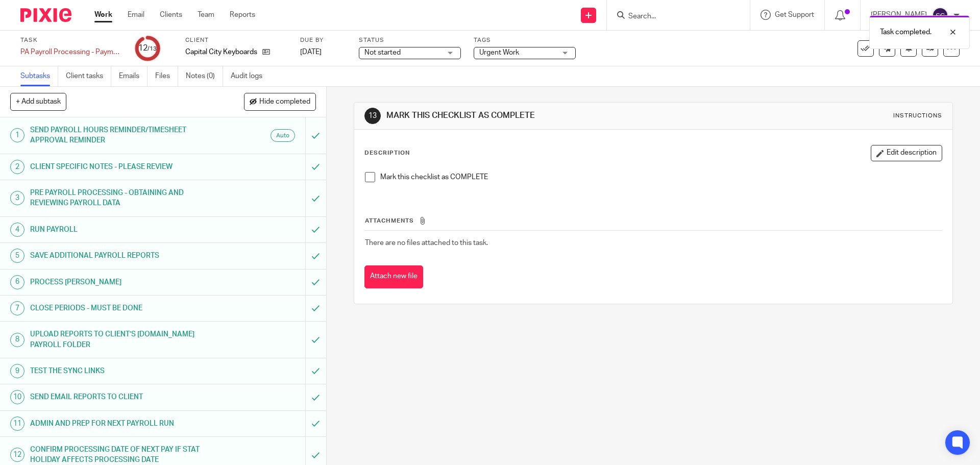
scroll to position [35, 0]
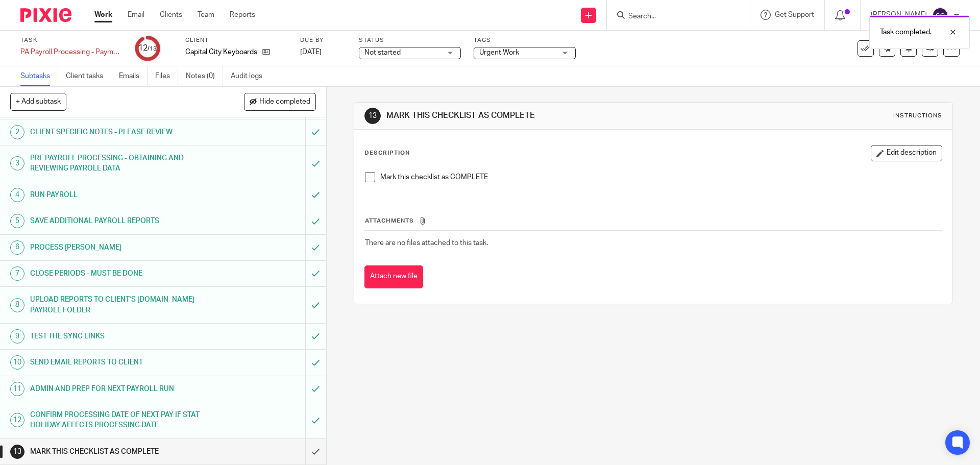
click at [369, 175] on span at bounding box center [370, 177] width 10 height 10
click at [302, 448] on input "submit" at bounding box center [163, 452] width 326 height 26
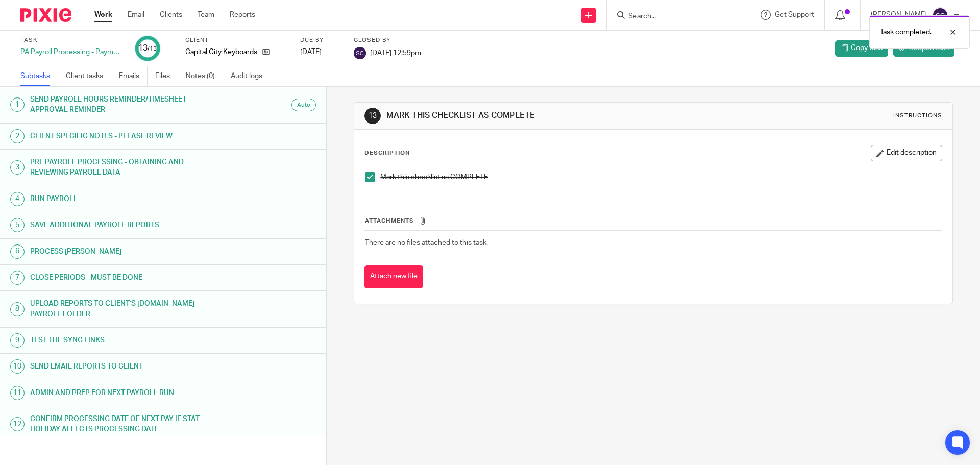
click at [106, 20] on link "Work" at bounding box center [103, 15] width 18 height 10
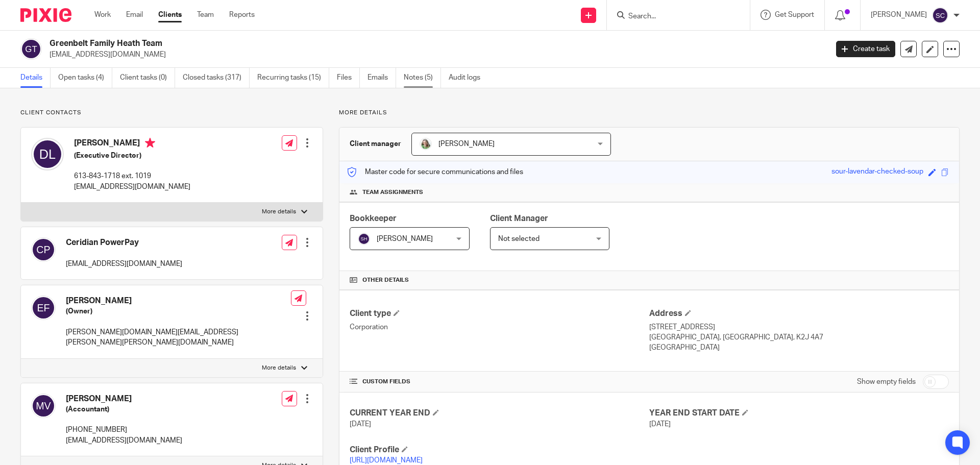
click at [414, 81] on link "Notes (5)" at bounding box center [422, 78] width 37 height 20
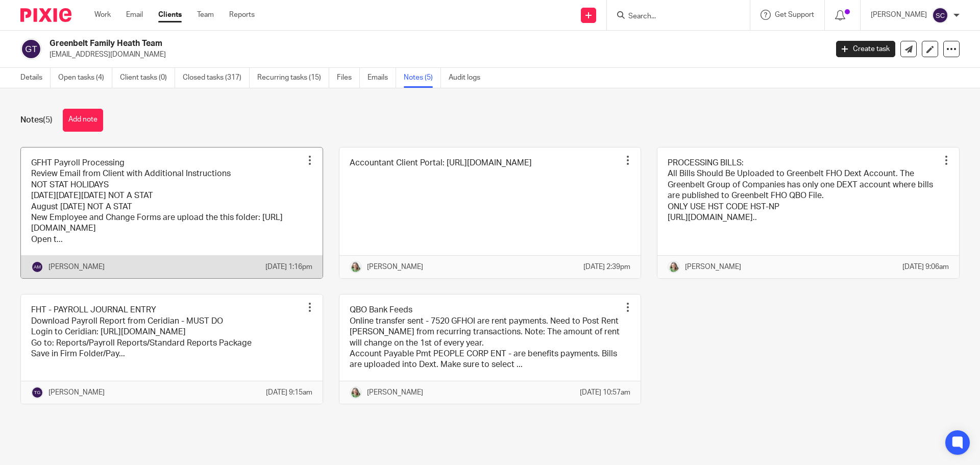
click at [63, 163] on link at bounding box center [172, 213] width 302 height 131
